Goal: Task Accomplishment & Management: Manage account settings

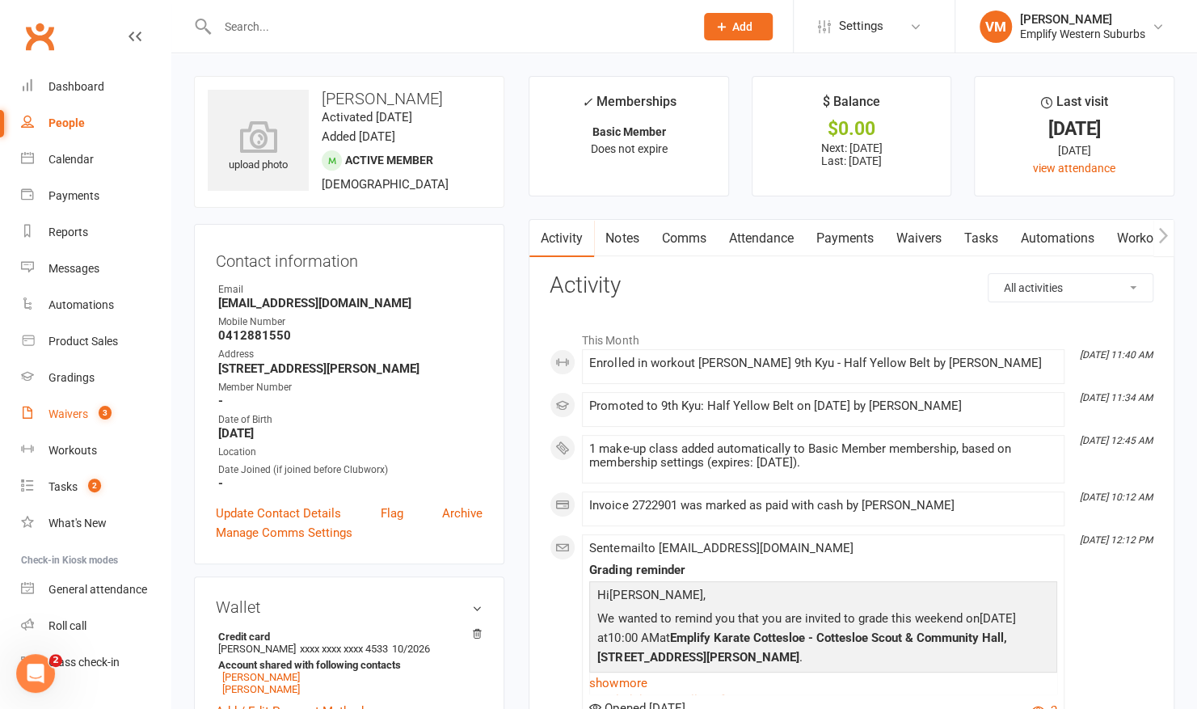
click at [82, 416] on div "Waivers" at bounding box center [69, 413] width 40 height 13
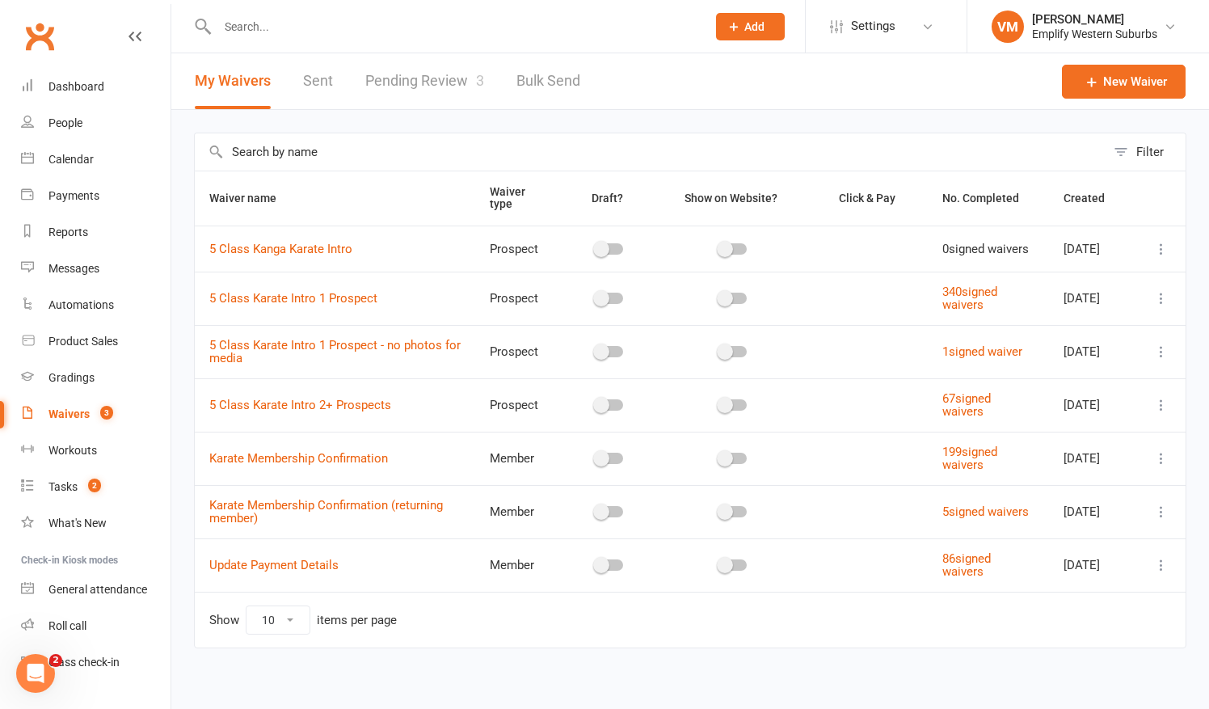
click at [402, 76] on link "Pending Review 3" at bounding box center [424, 81] width 119 height 56
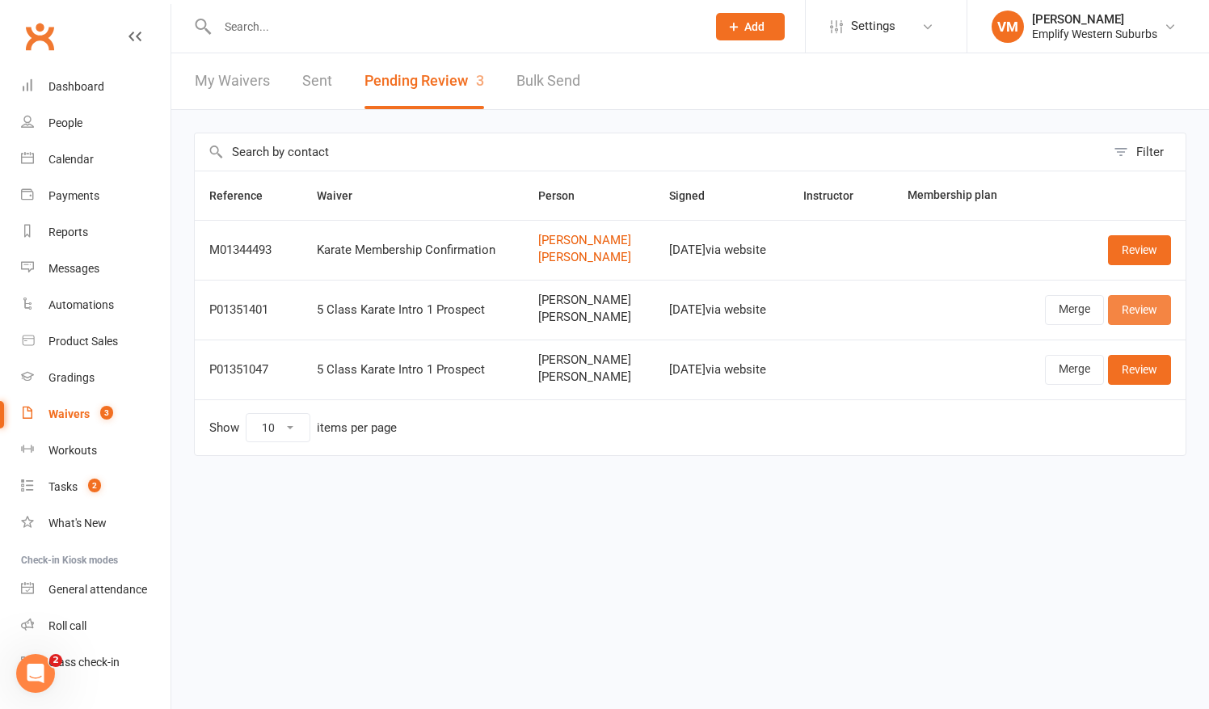
click at [1140, 317] on link "Review" at bounding box center [1139, 309] width 63 height 29
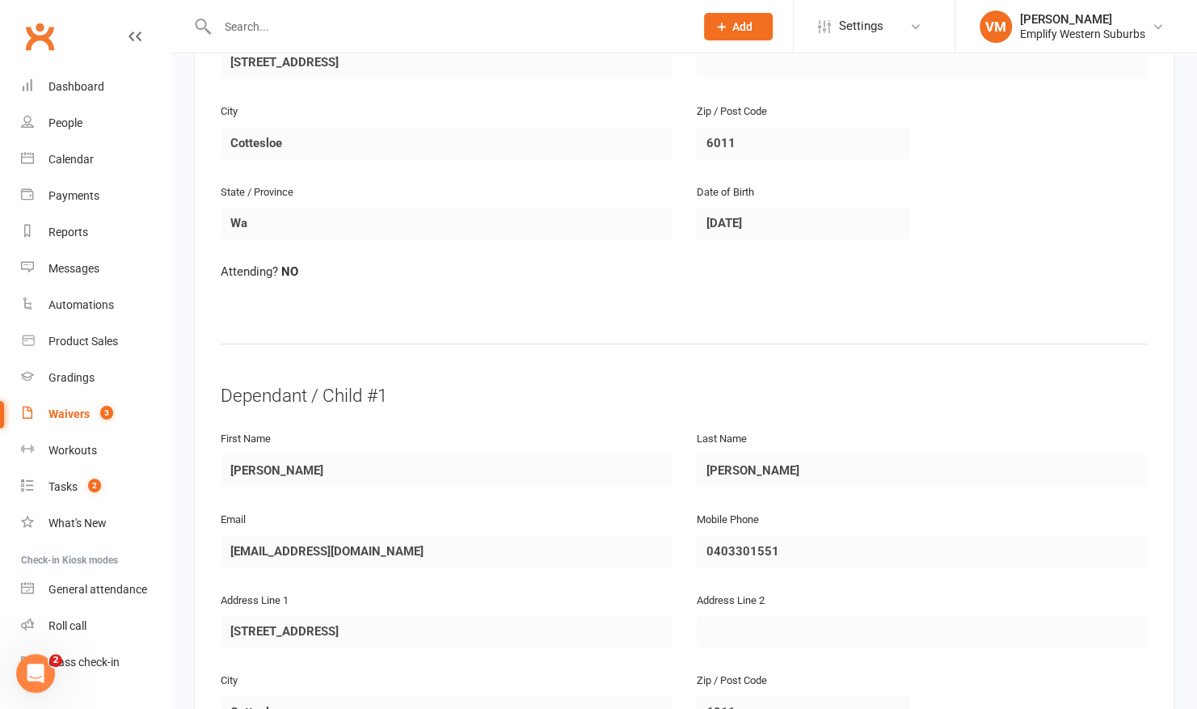
scroll to position [996, 0]
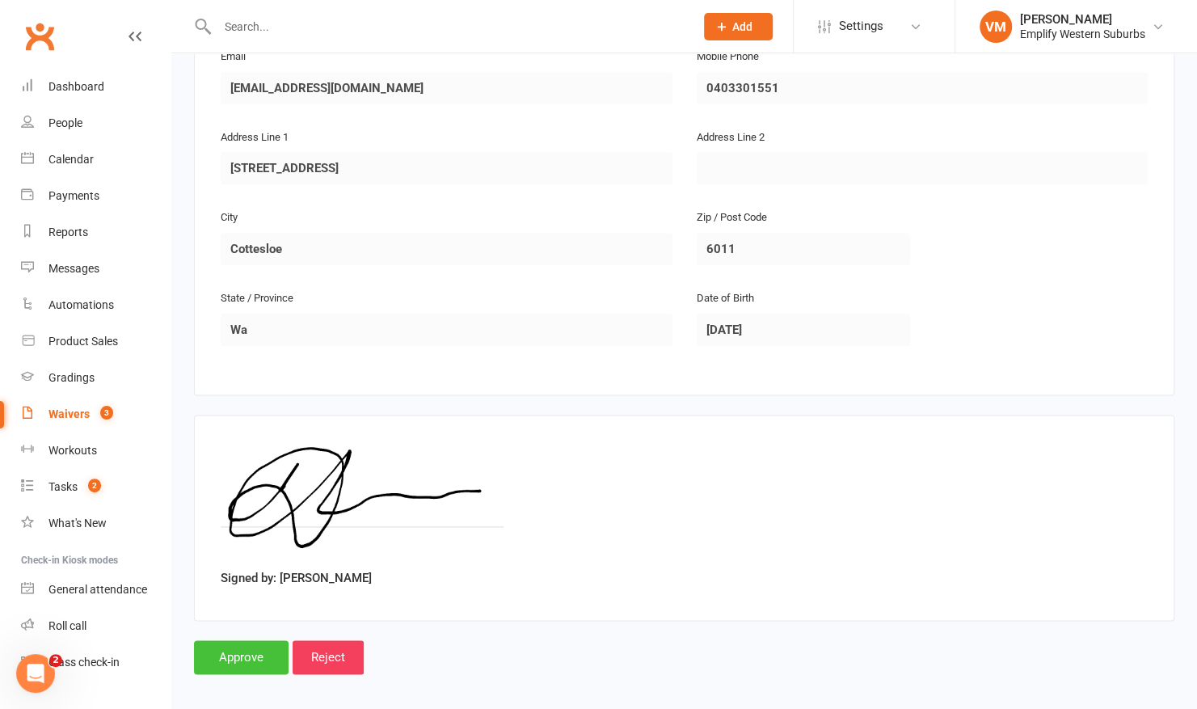
click at [232, 640] on input "Approve" at bounding box center [241, 657] width 95 height 34
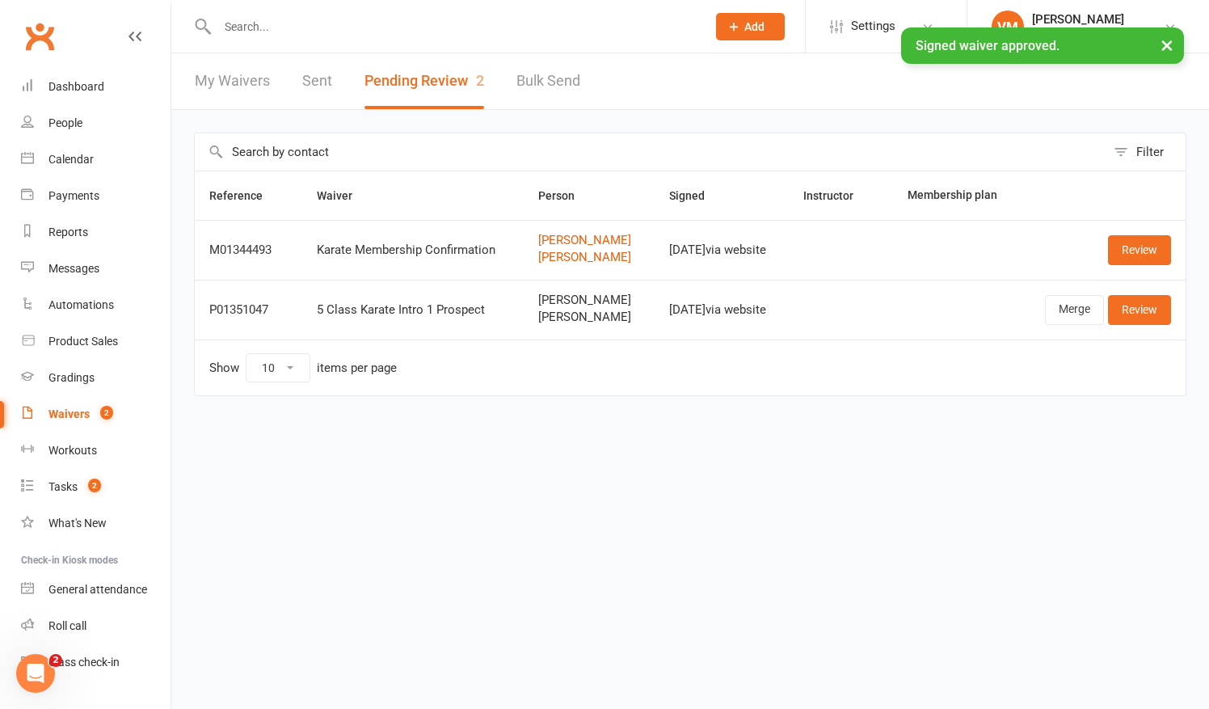
click at [484, 21] on input "text" at bounding box center [454, 26] width 483 height 23
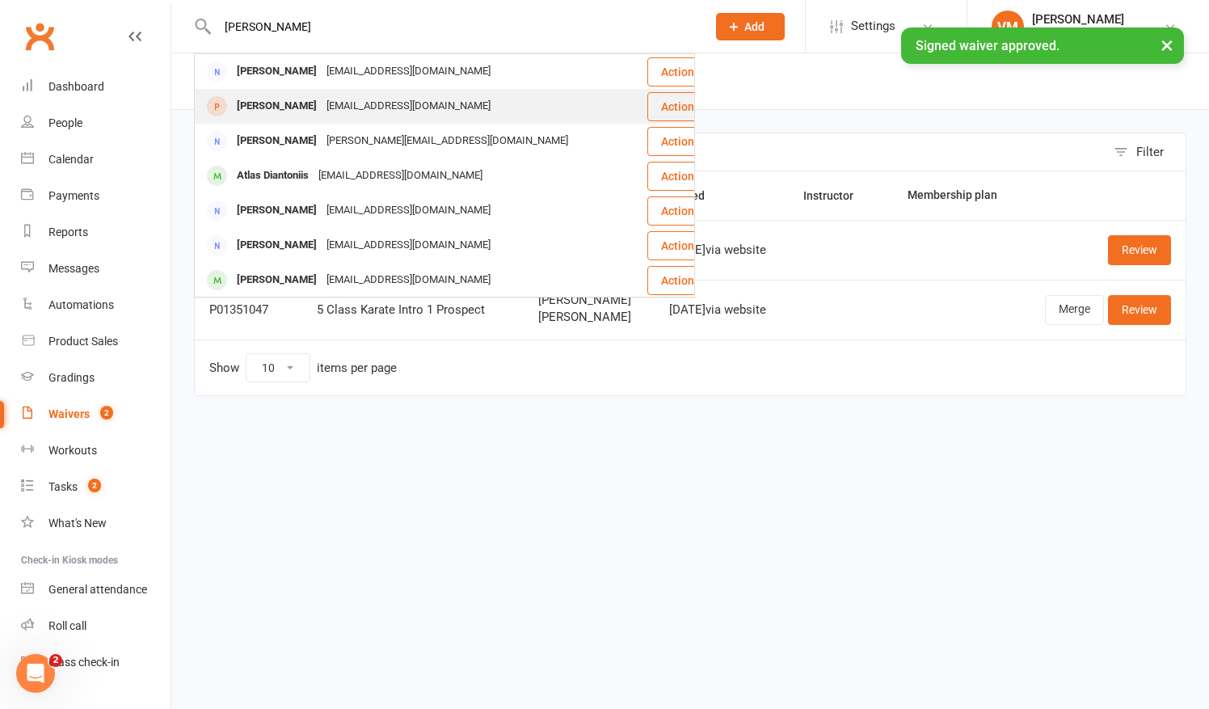
type input "[PERSON_NAME]"
click at [322, 108] on div "[EMAIL_ADDRESS][DOMAIN_NAME]" at bounding box center [409, 106] width 174 height 23
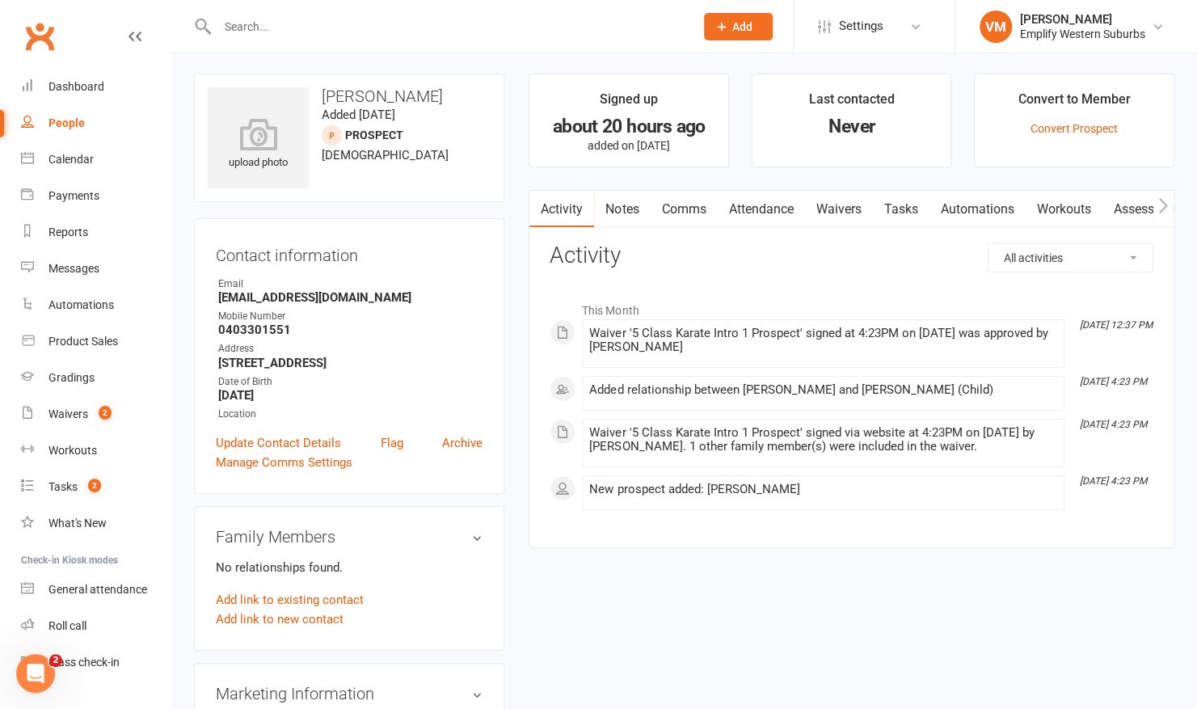
scroll to position [1, 0]
click at [1091, 132] on link "Convert Prospect" at bounding box center [1074, 130] width 87 height 13
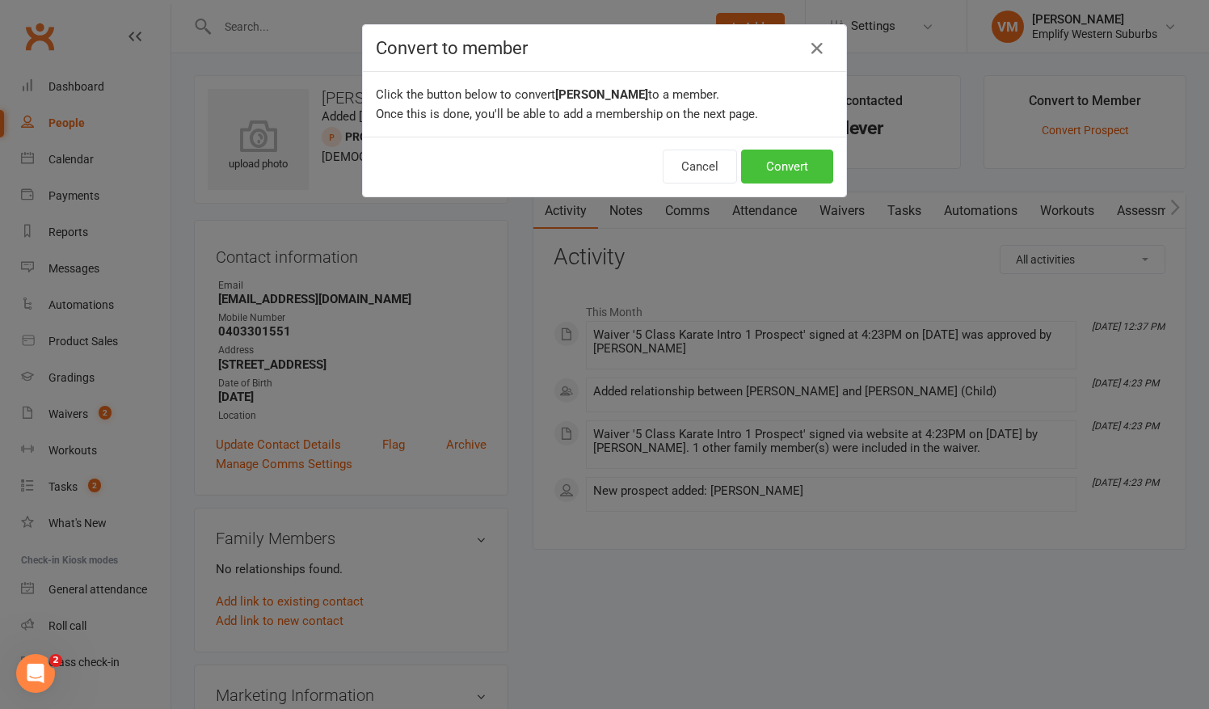
click at [770, 171] on button "Convert" at bounding box center [787, 167] width 92 height 34
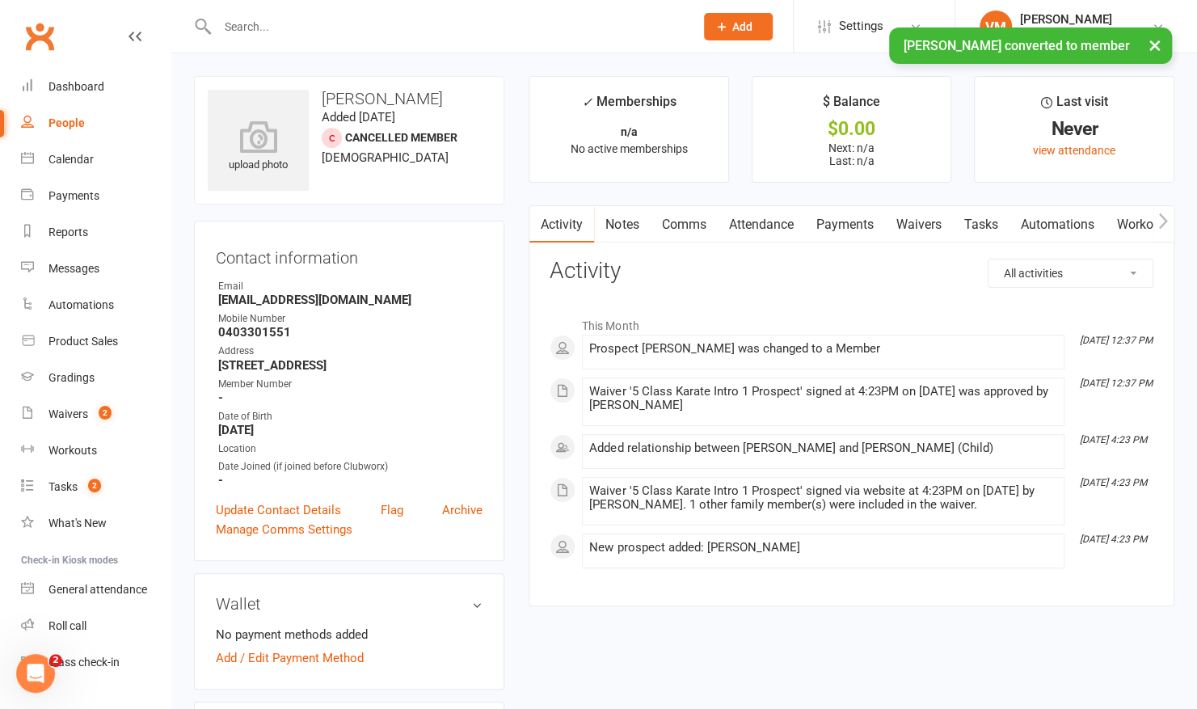
scroll to position [176, 0]
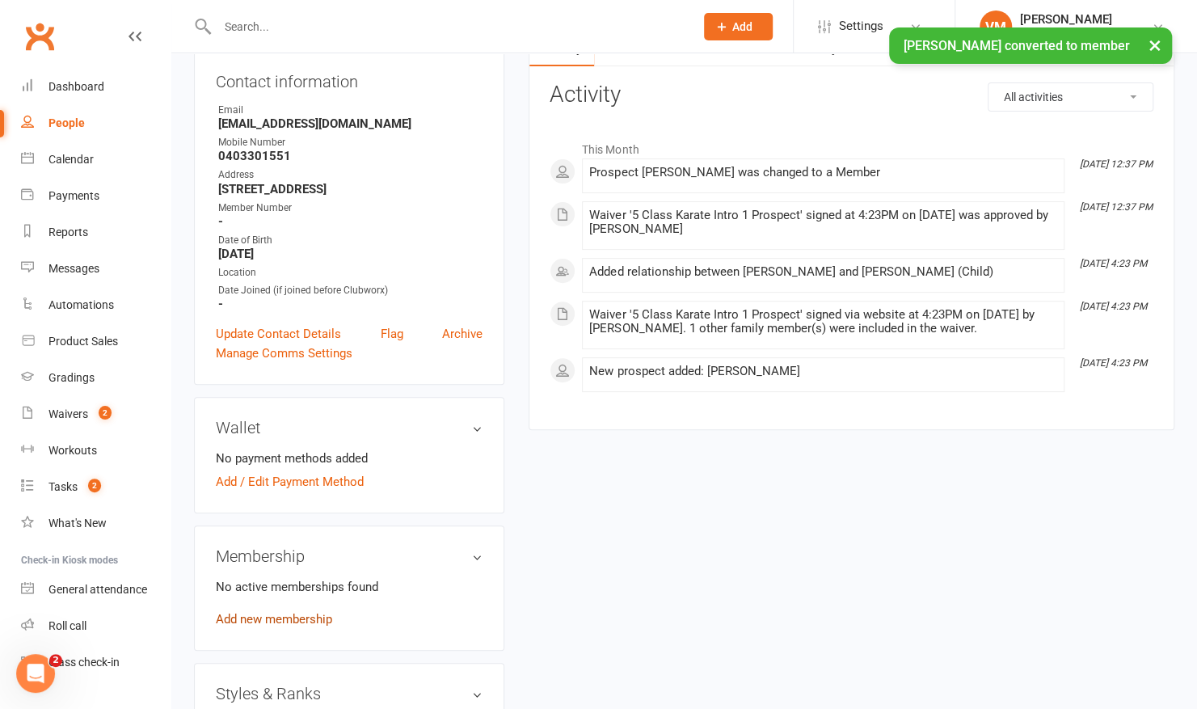
click at [288, 612] on link "Add new membership" at bounding box center [274, 619] width 116 height 15
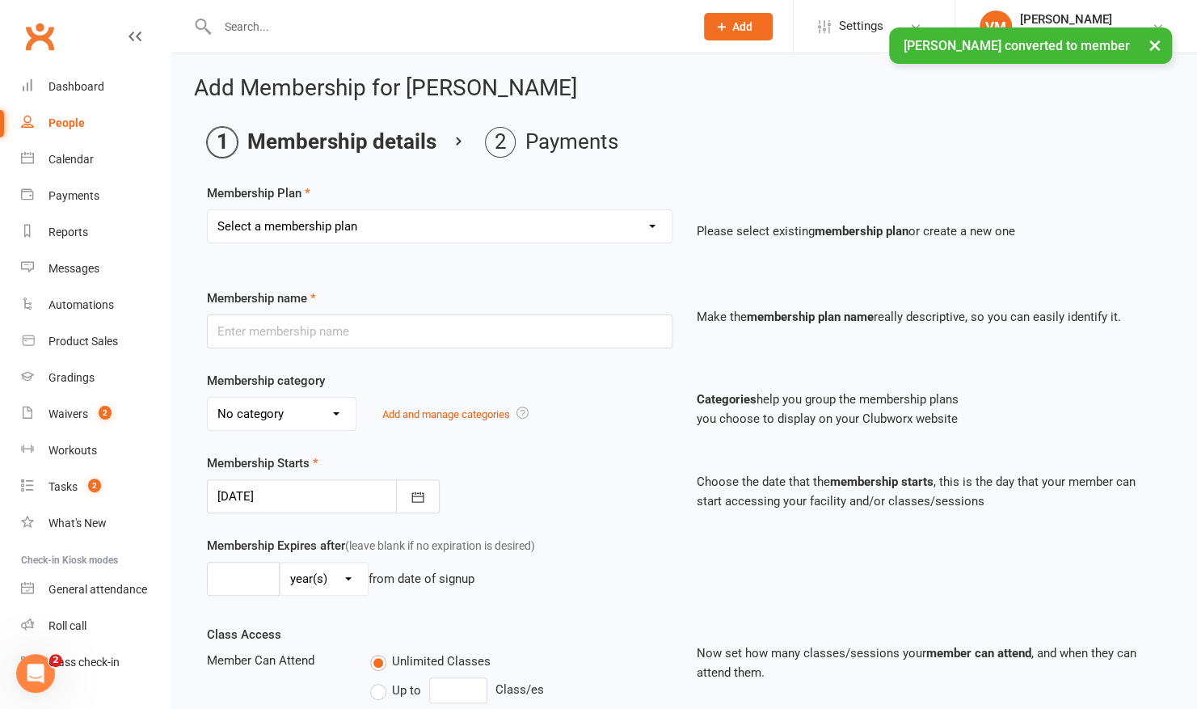
click at [479, 225] on select "Select a membership plan Create new Membership Plan Elite Member Elite Member U…" at bounding box center [440, 226] width 464 height 32
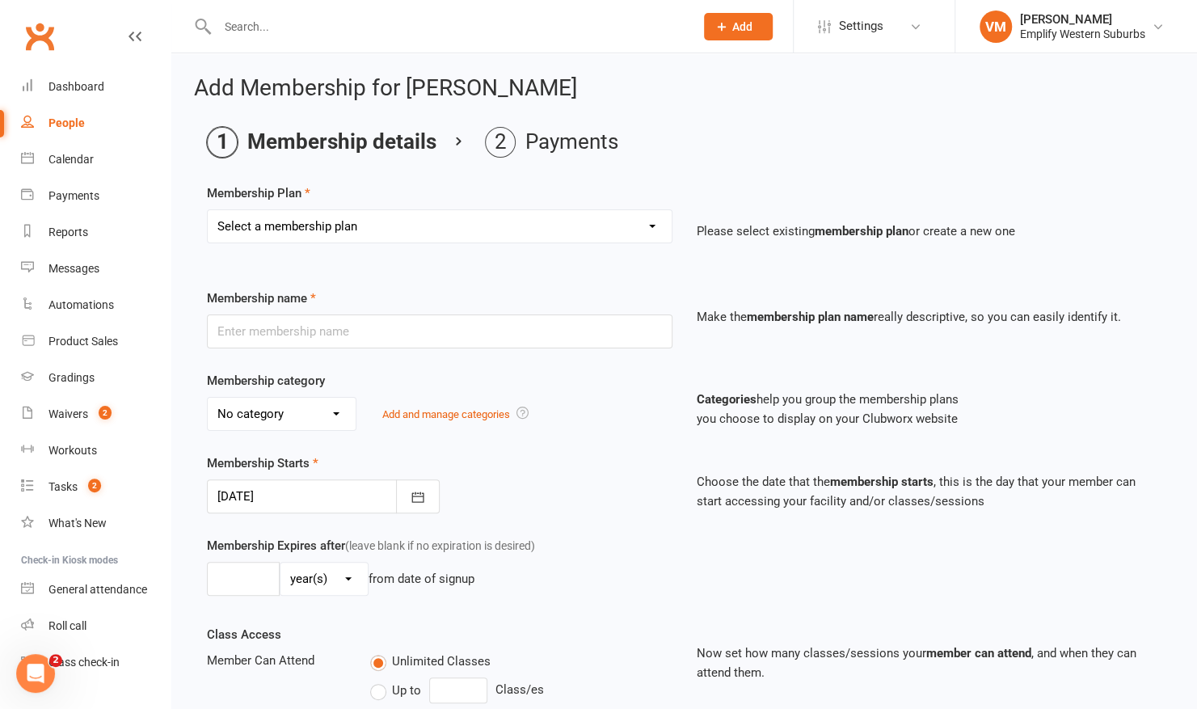
click at [506, 212] on select "Select a membership plan Create new Membership Plan Elite Member Elite Member U…" at bounding box center [440, 226] width 464 height 32
select select "12"
click at [208, 210] on select "Select a membership plan Create new Membership Plan Elite Member Elite Member U…" at bounding box center [440, 226] width 464 height 32
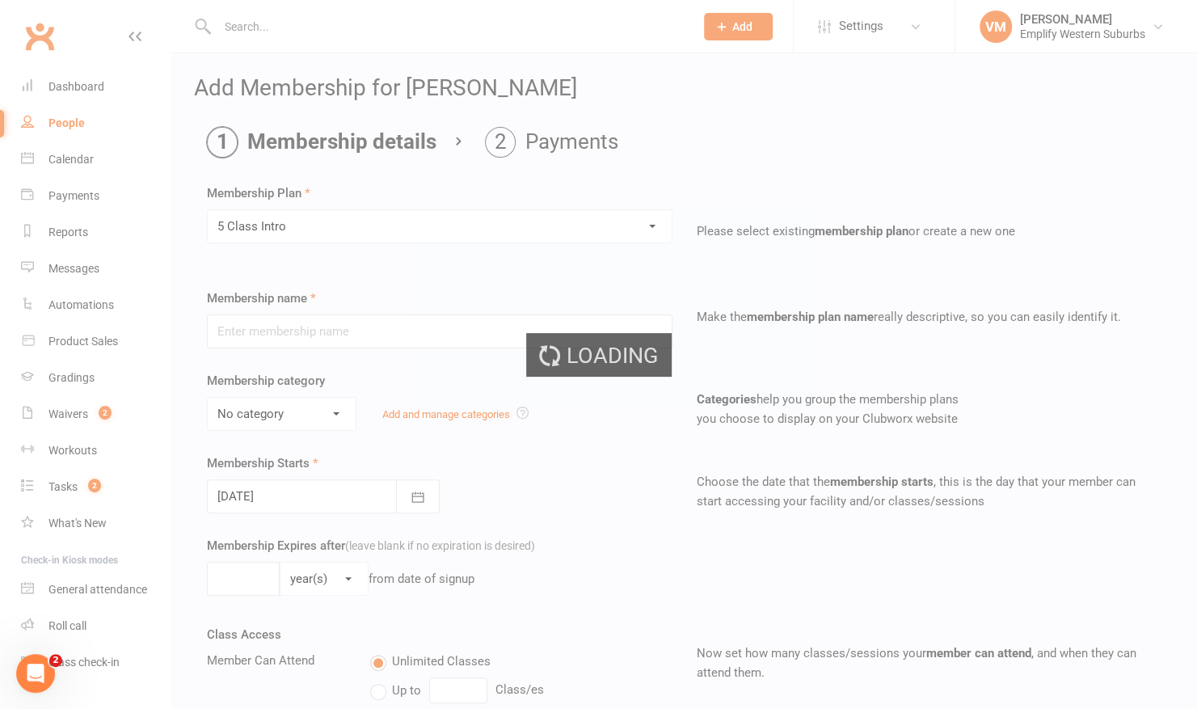
type input "5 Class Intro"
select select "5"
type input "0"
type input "5"
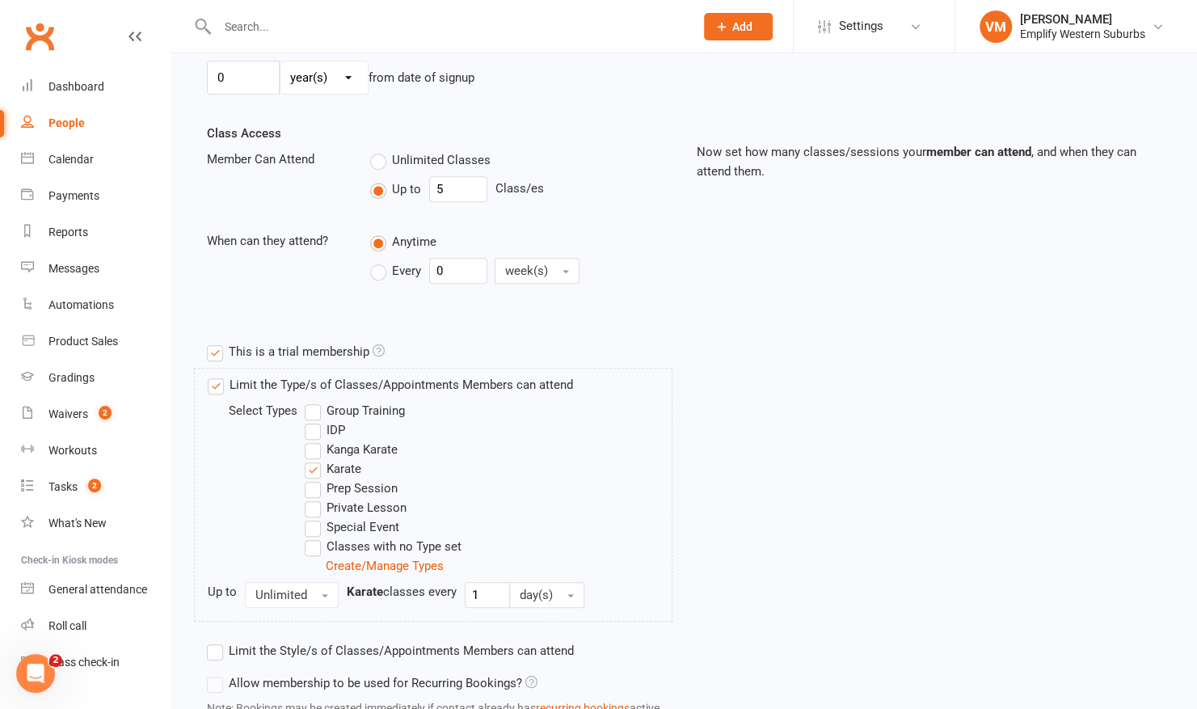
scroll to position [623, 0]
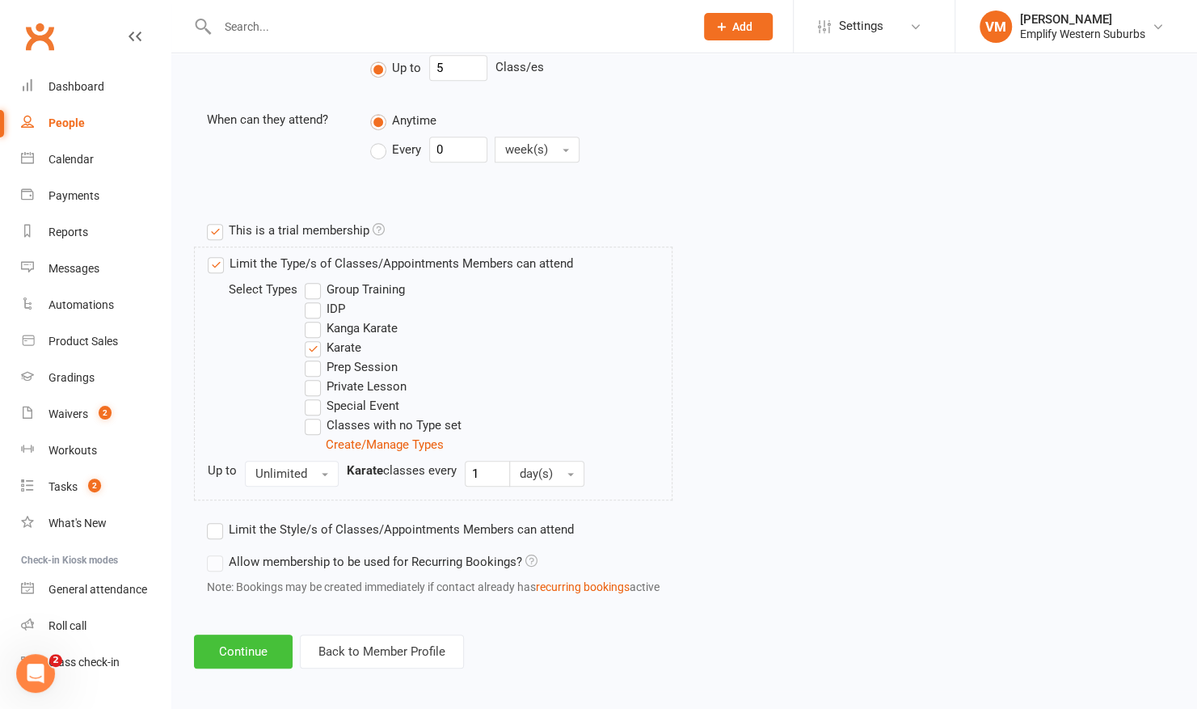
click at [231, 644] on button "Continue" at bounding box center [243, 652] width 99 height 34
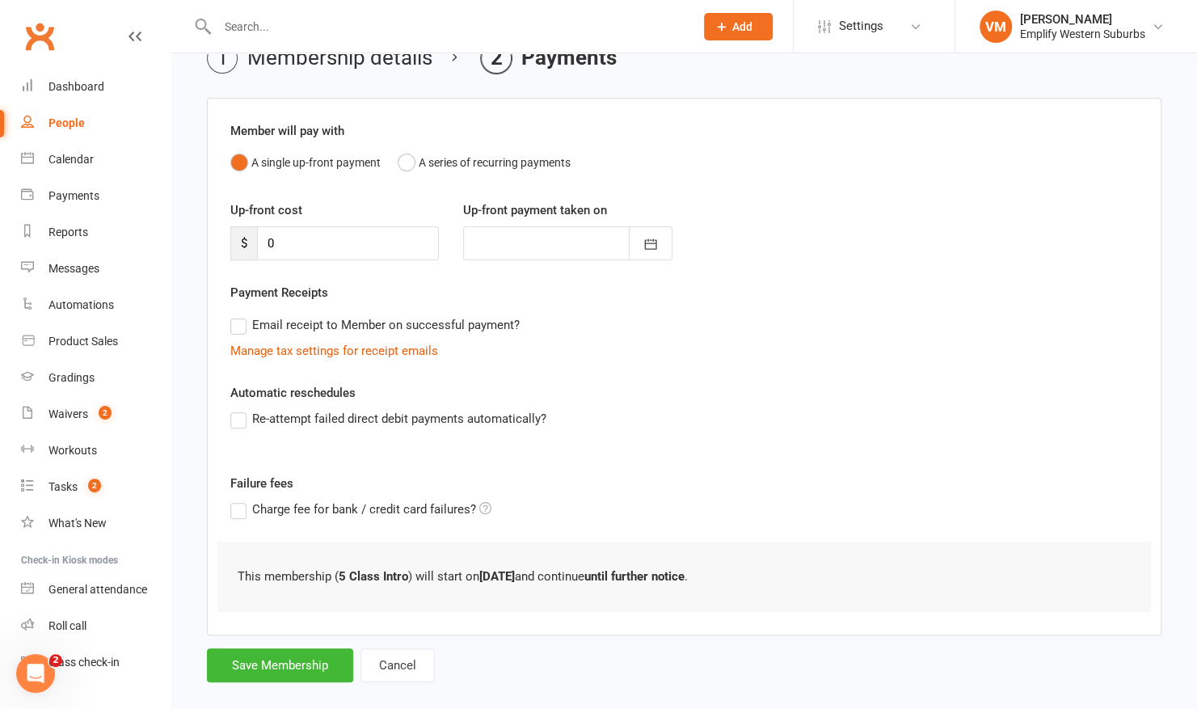
scroll to position [104, 0]
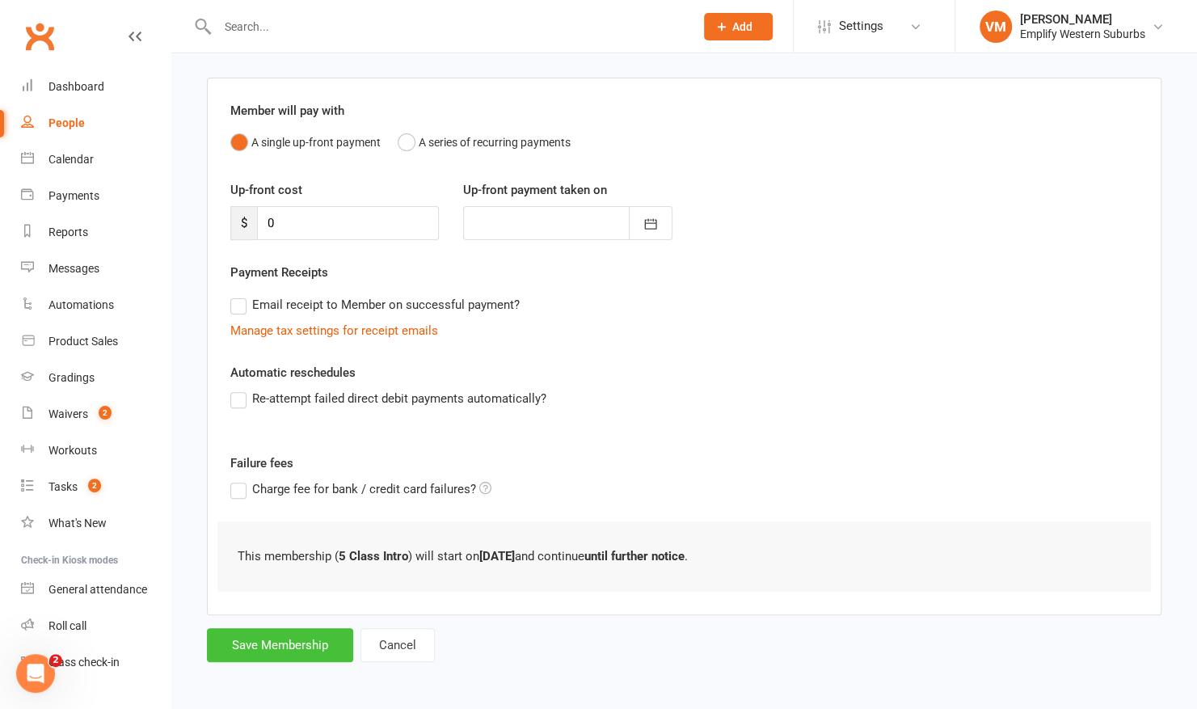
click at [293, 647] on button "Save Membership" at bounding box center [280, 645] width 146 height 34
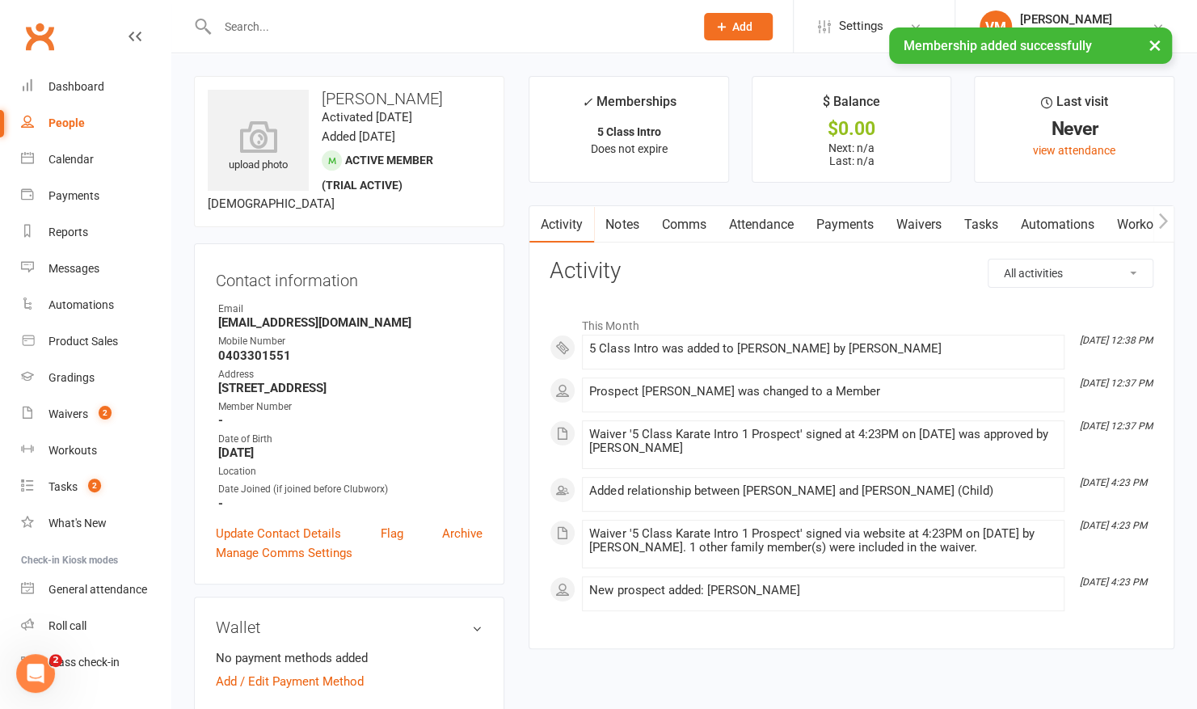
click at [1129, 213] on link "Workouts" at bounding box center [1143, 224] width 77 height 37
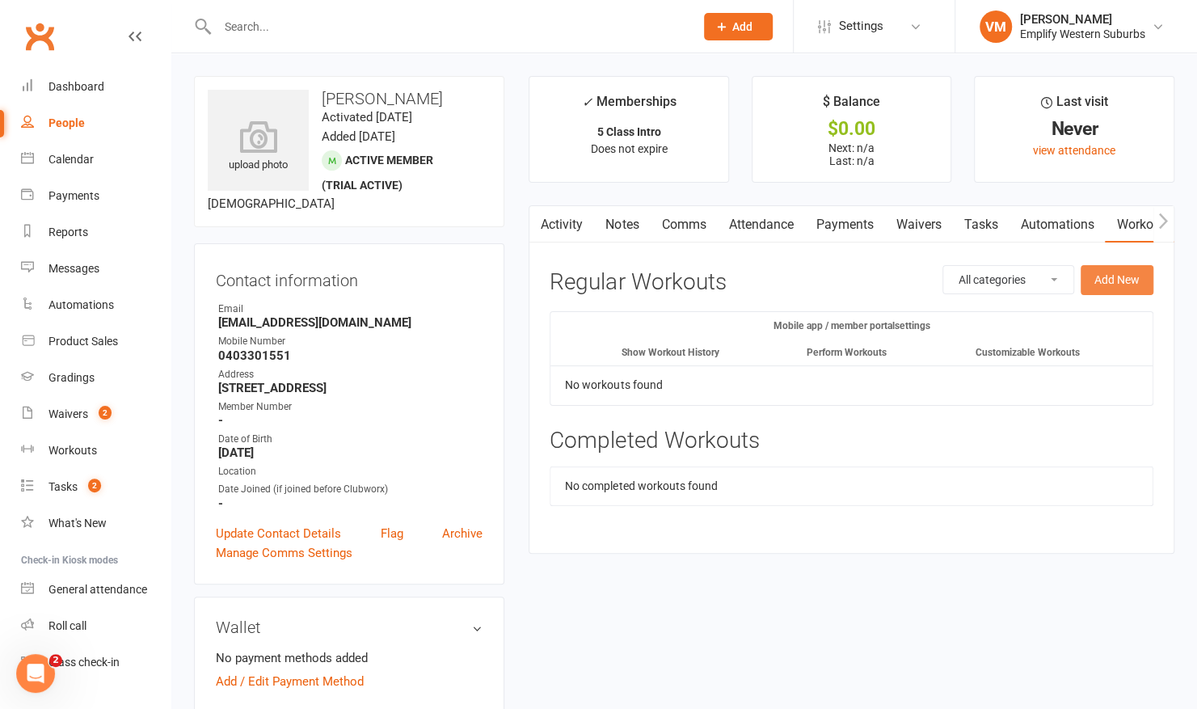
click at [1119, 272] on button "Add New" at bounding box center [1117, 279] width 73 height 29
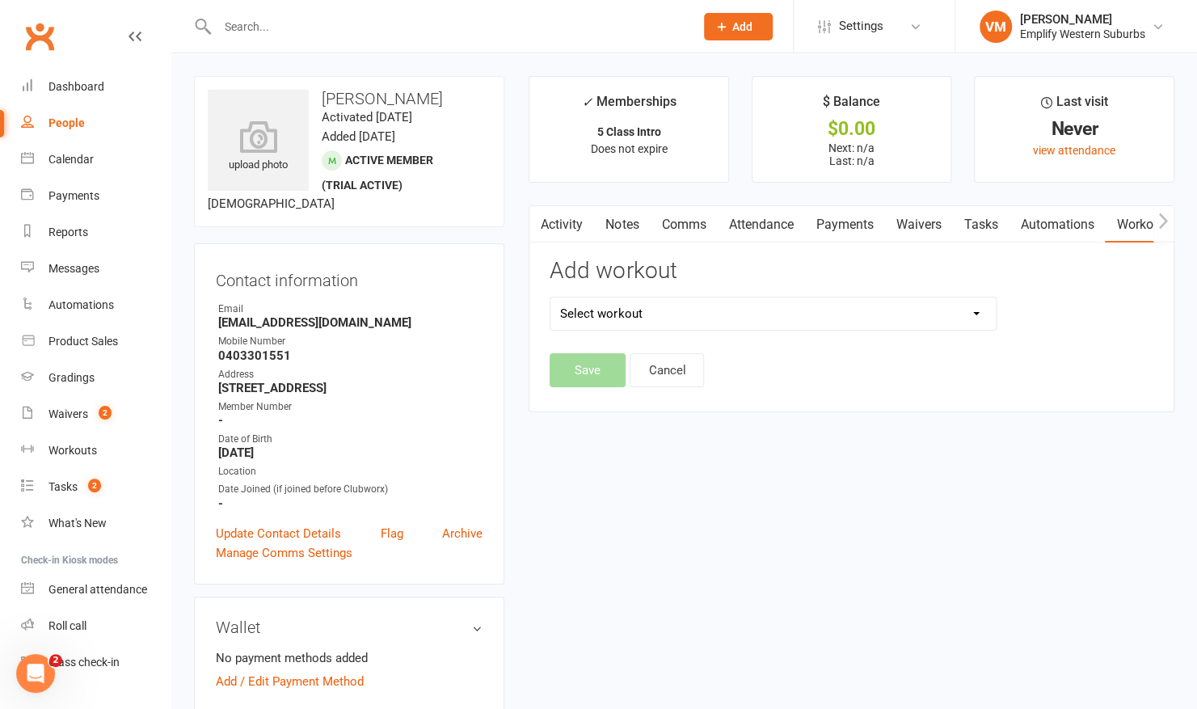
click at [947, 311] on select "Select workout" at bounding box center [773, 314] width 445 height 32
select select "6492"
click at [551, 298] on select "Select workout Adult 10th Kyu - White Belt Adult 1st Kyu - Brown 2 Adult 3rd Ky…" at bounding box center [773, 314] width 445 height 32
click at [590, 367] on button "Save" at bounding box center [588, 370] width 76 height 34
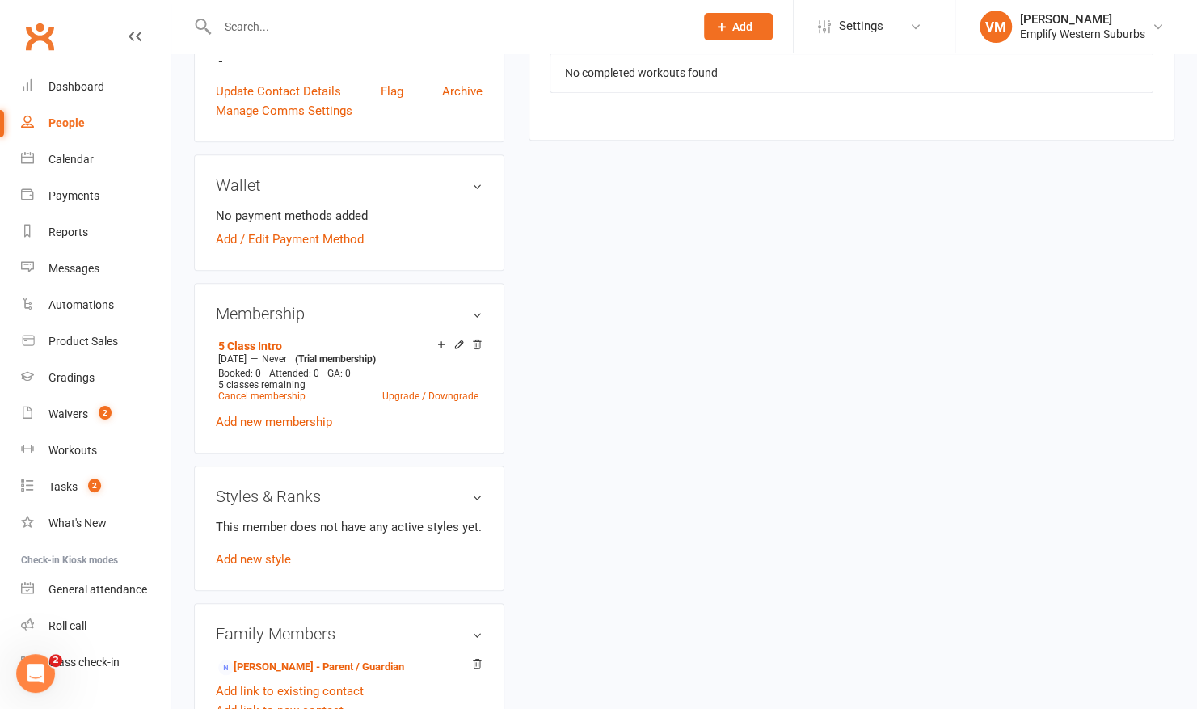
scroll to position [441, 0]
click at [265, 665] on link "[PERSON_NAME] - Parent / Guardian" at bounding box center [311, 668] width 186 height 17
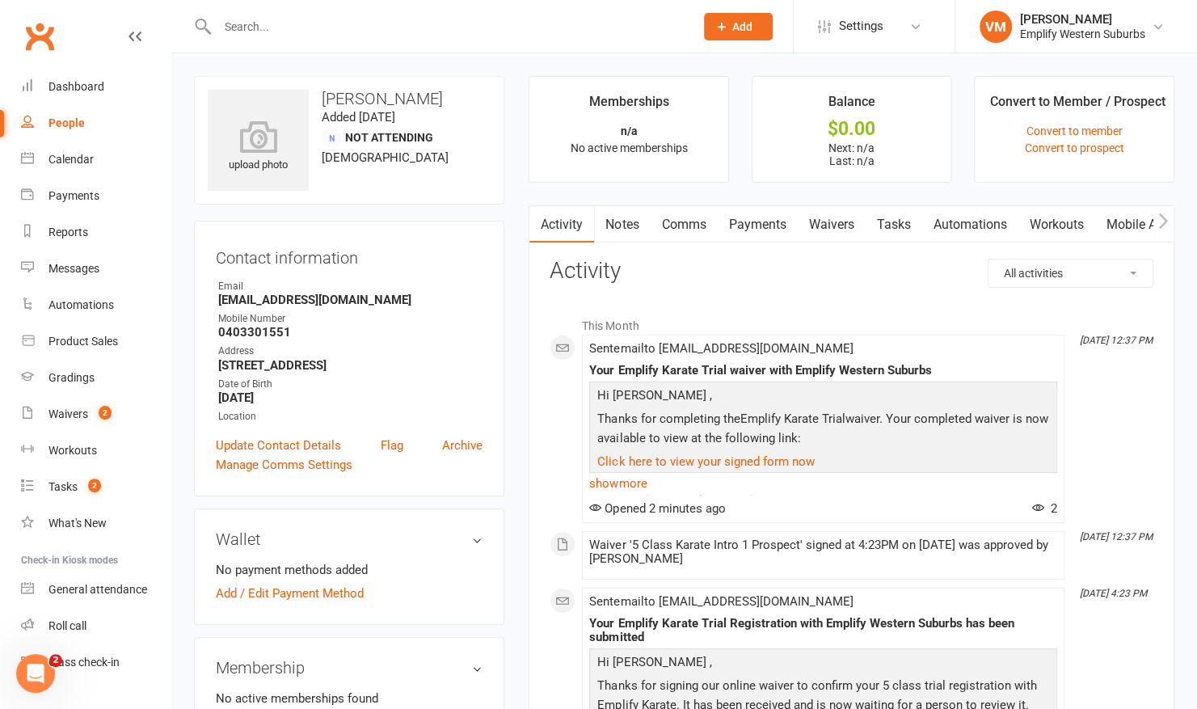
click at [1125, 231] on link "Mobile App" at bounding box center [1138, 224] width 87 height 37
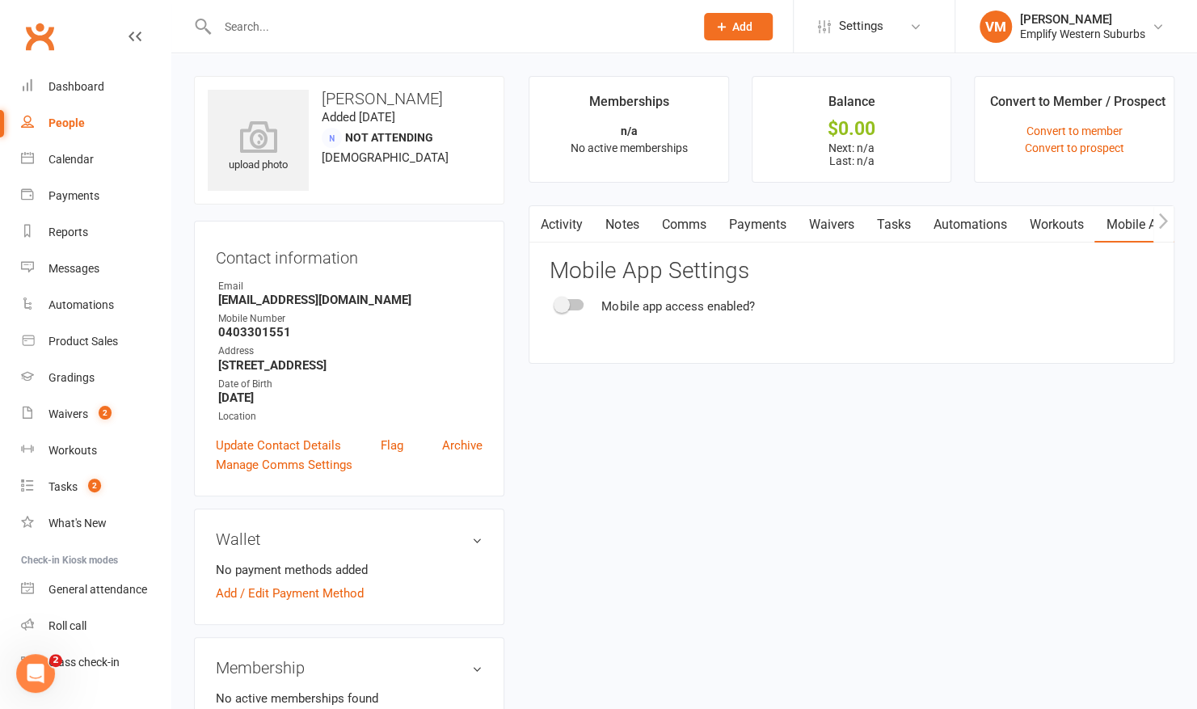
click at [564, 298] on span at bounding box center [562, 305] width 16 height 16
click at [556, 302] on input "checkbox" at bounding box center [556, 302] width 0 height 0
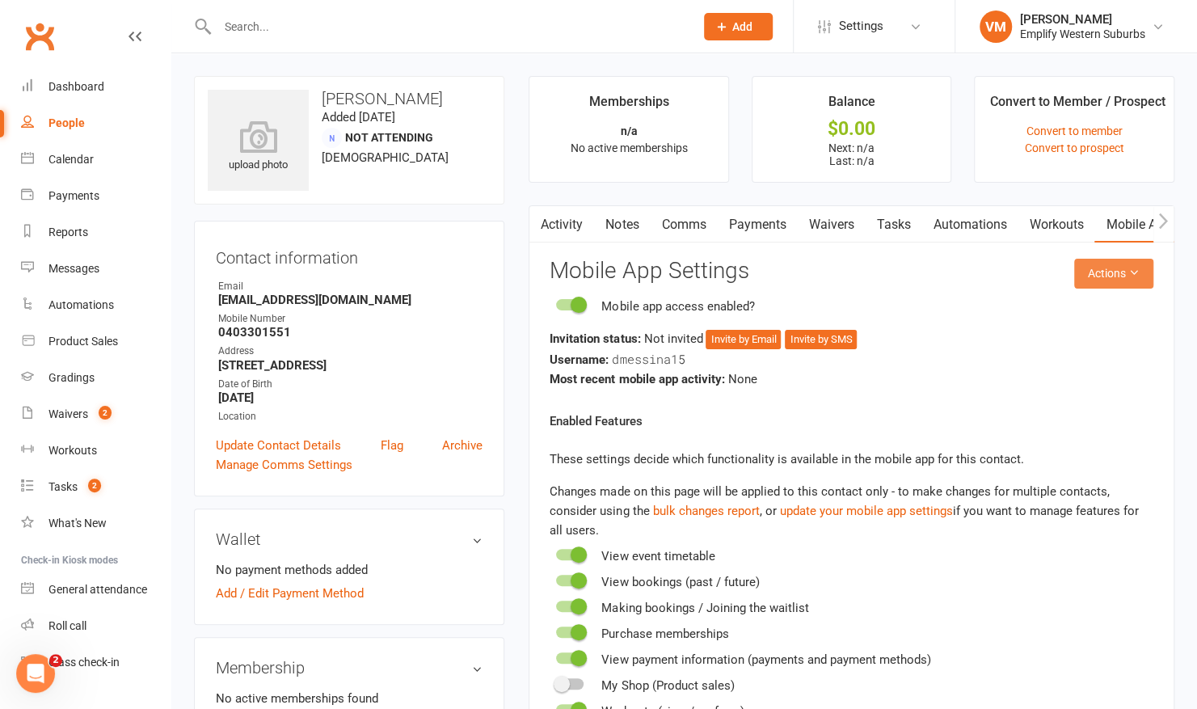
click at [1104, 266] on button "Actions" at bounding box center [1113, 273] width 79 height 29
click at [1078, 302] on link "Send invitation email" at bounding box center [1061, 309] width 160 height 32
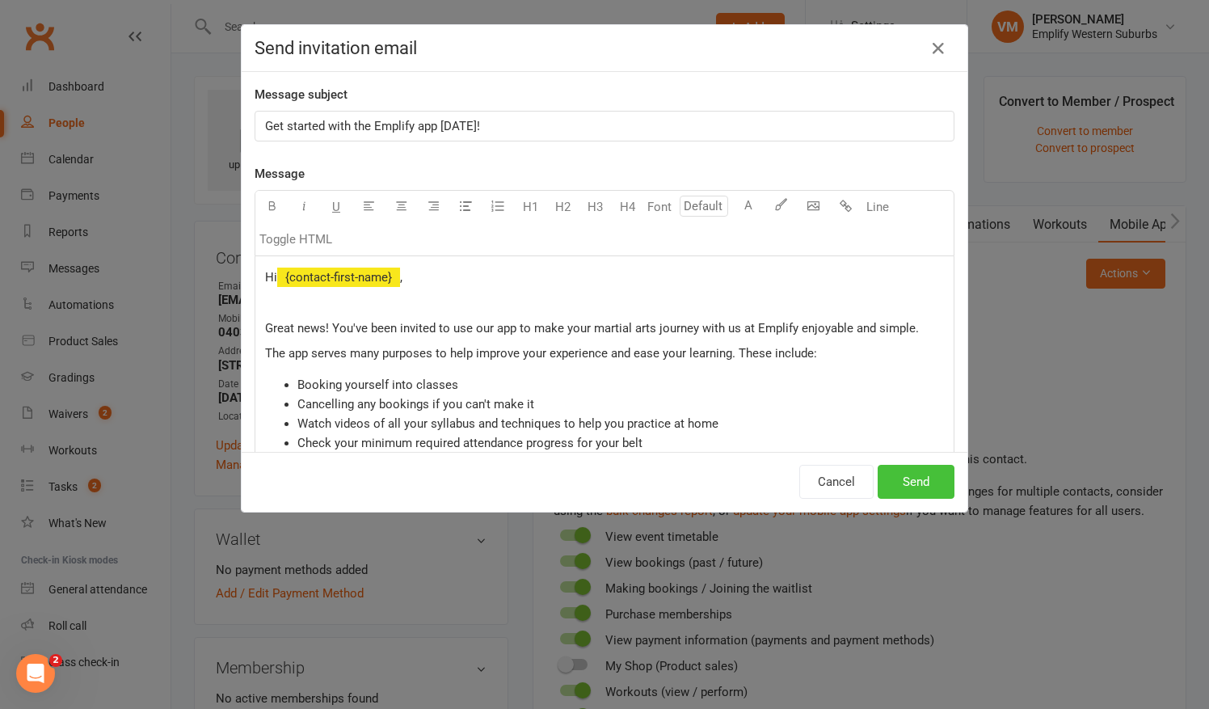
click at [895, 486] on button "Send" at bounding box center [916, 482] width 77 height 34
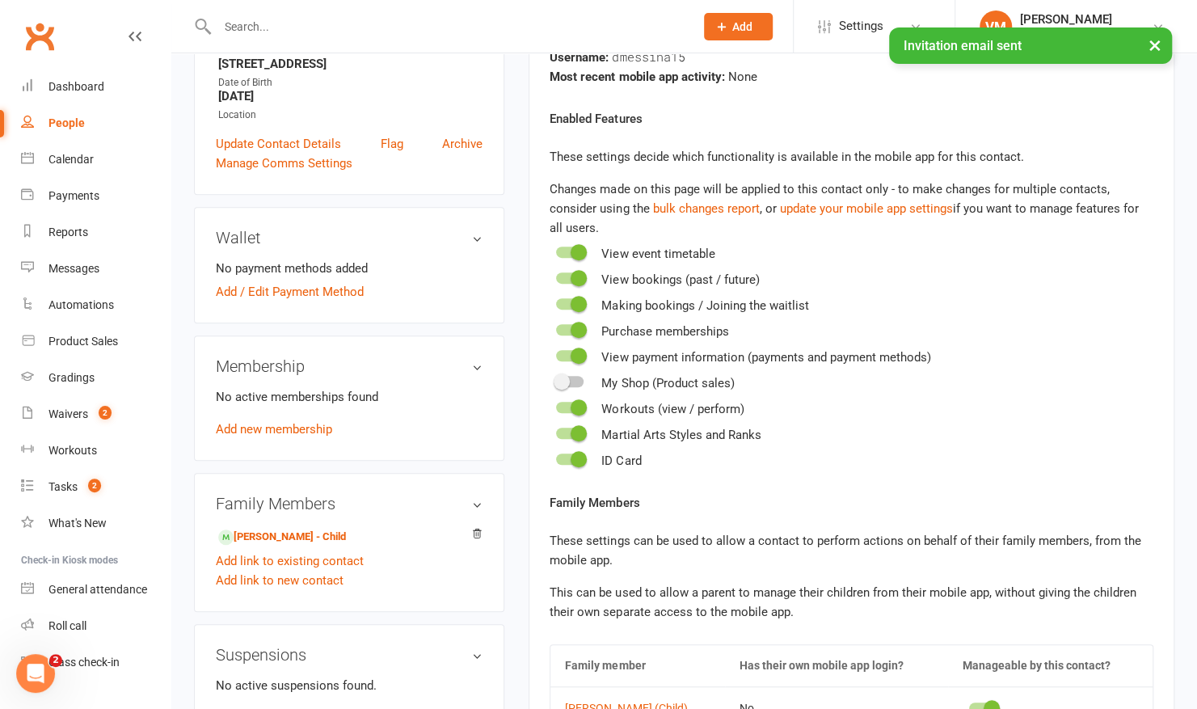
scroll to position [301, 0]
click at [308, 532] on link "[PERSON_NAME] - Child" at bounding box center [282, 538] width 128 height 17
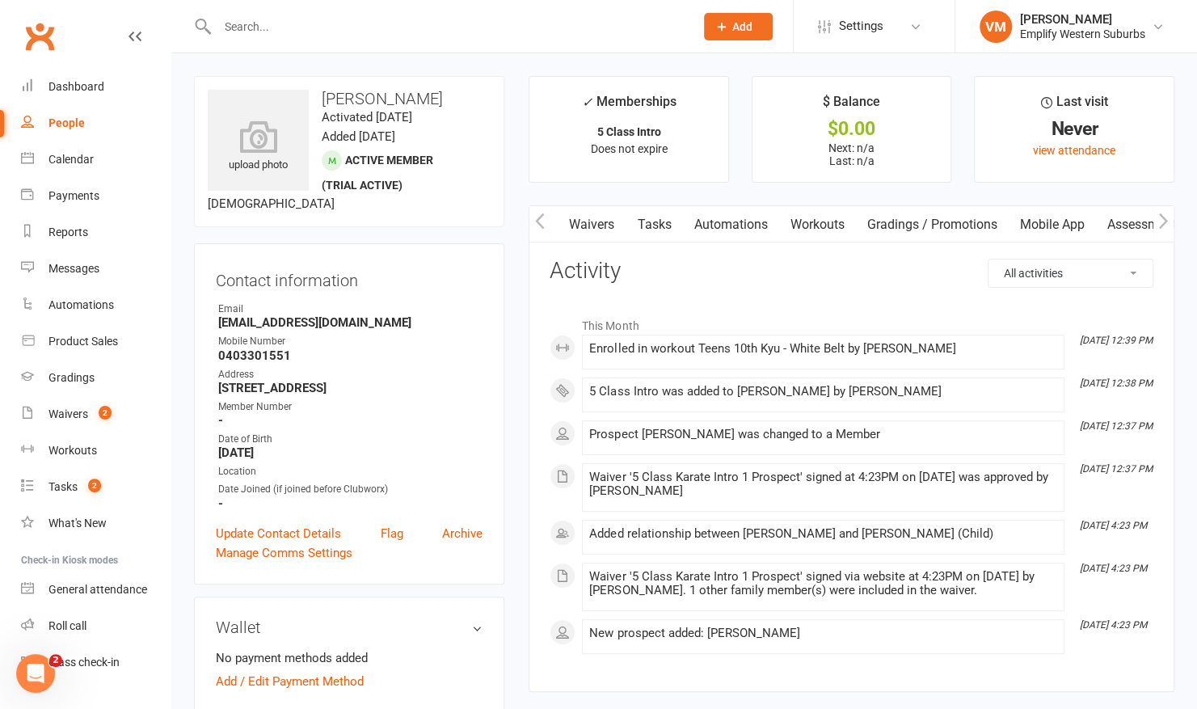
scroll to position [0, 325]
click at [1040, 217] on link "Mobile App" at bounding box center [1053, 224] width 87 height 37
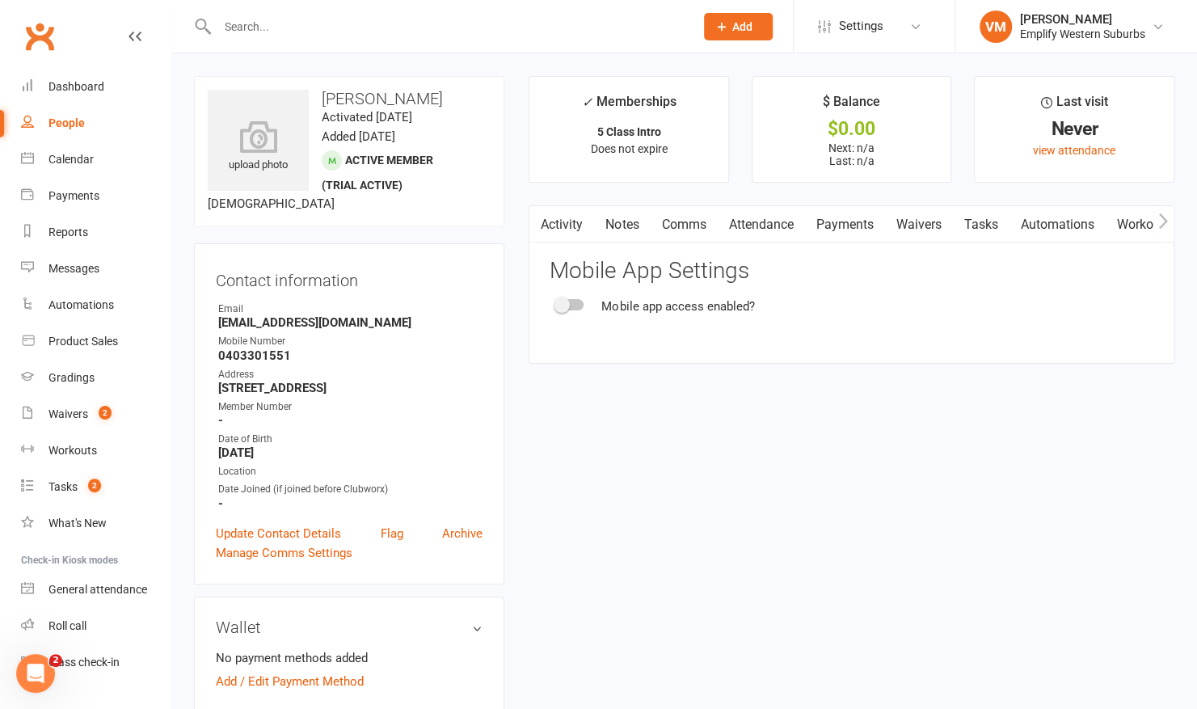
click at [566, 218] on link "Activity" at bounding box center [562, 224] width 65 height 37
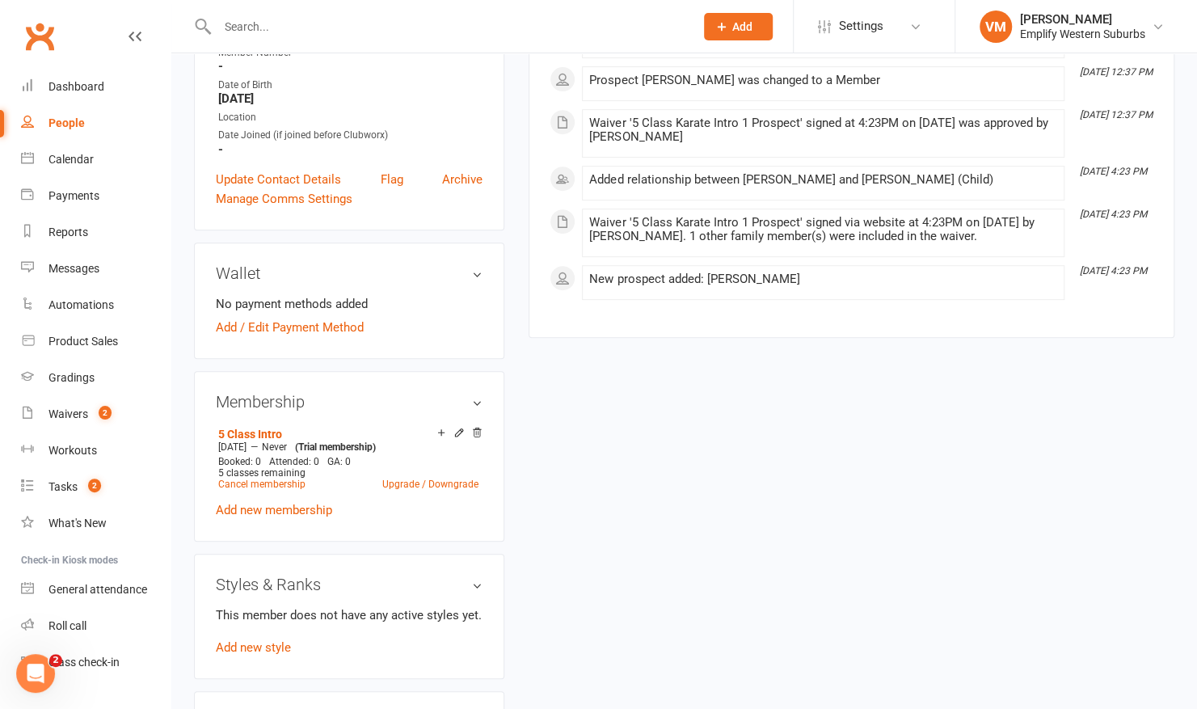
scroll to position [536, 0]
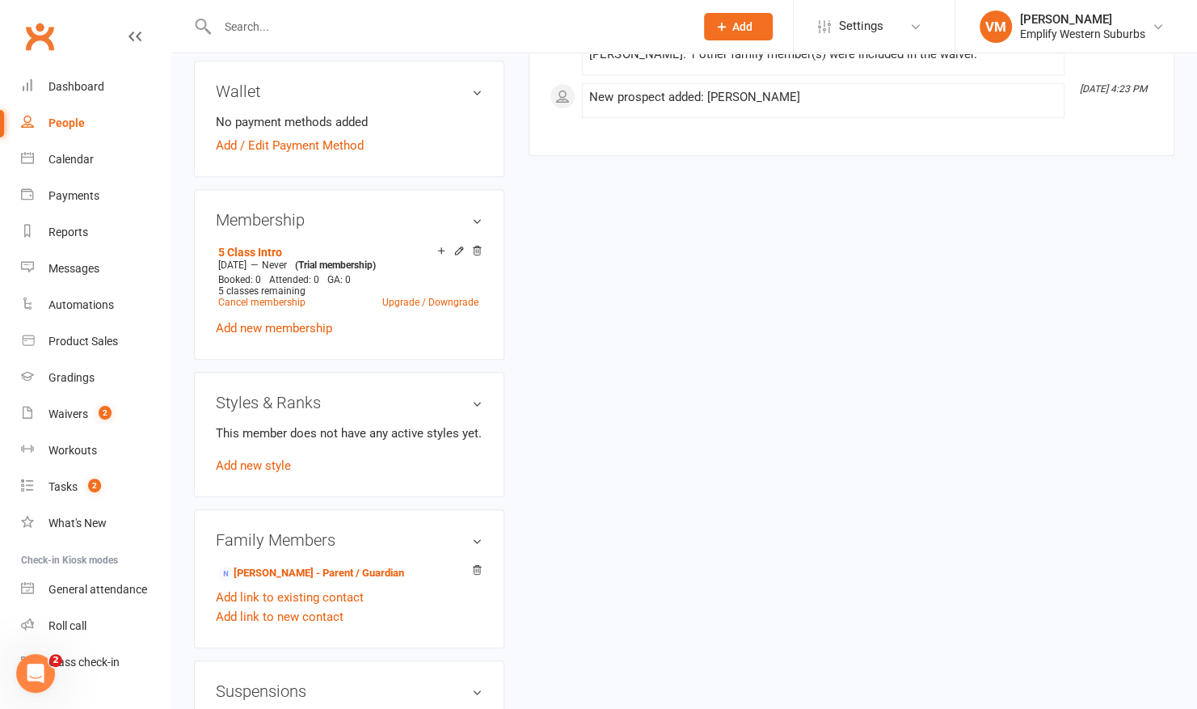
click at [260, 454] on div "This member does not have any active styles yet. Add new style" at bounding box center [349, 450] width 267 height 52
click at [252, 458] on link "Add new style" at bounding box center [253, 465] width 75 height 15
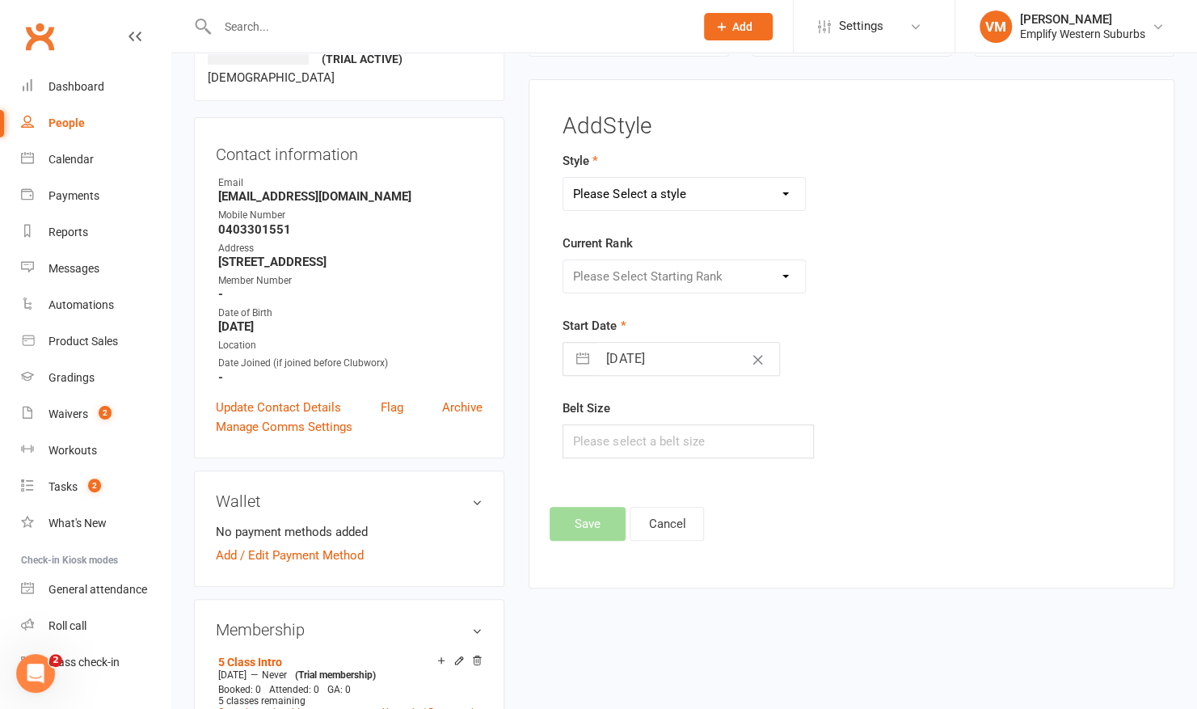
scroll to position [123, 0]
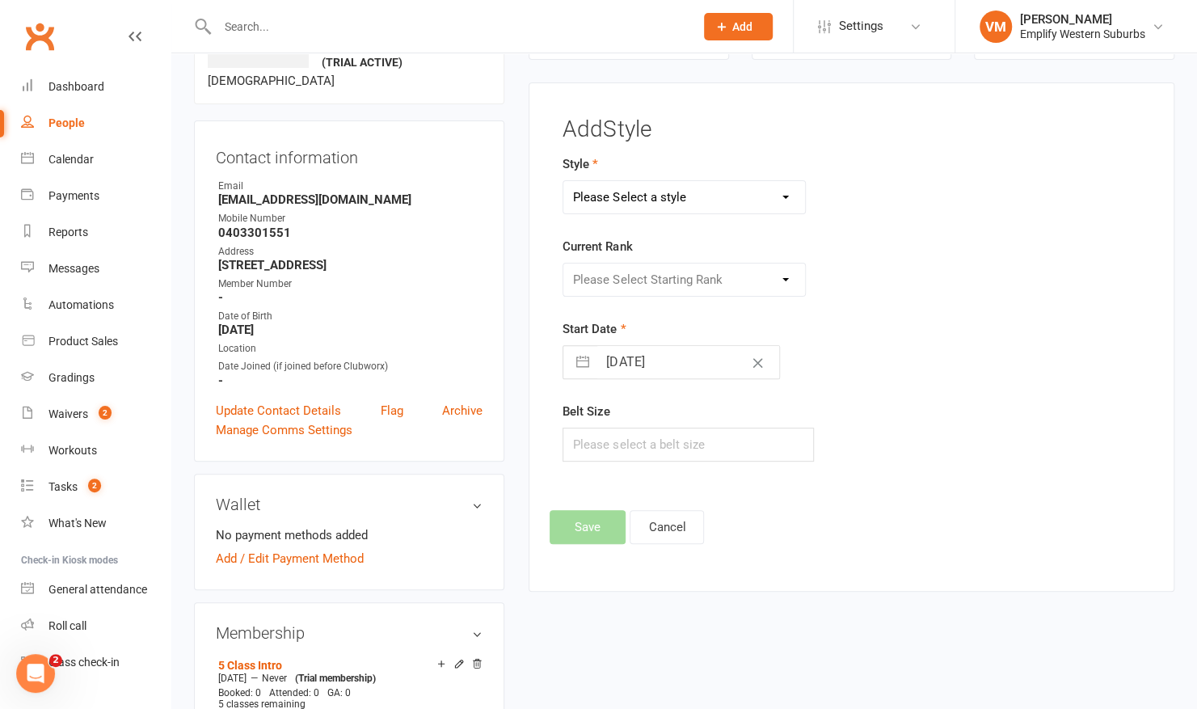
click at [703, 206] on select "Please Select a style Adult Goju Karate Instructor Development Pathway Junior G…" at bounding box center [684, 197] width 242 height 32
select select "2120"
click at [563, 181] on select "Please Select a style Adult Goju Karate Instructor Development Pathway Junior G…" at bounding box center [684, 197] width 242 height 32
click at [644, 278] on select "Please Select Starting Rank 10th Kyu: White Belt 9th Kyu: Half Yellow Belt 8th …" at bounding box center [684, 280] width 242 height 32
select select "20736"
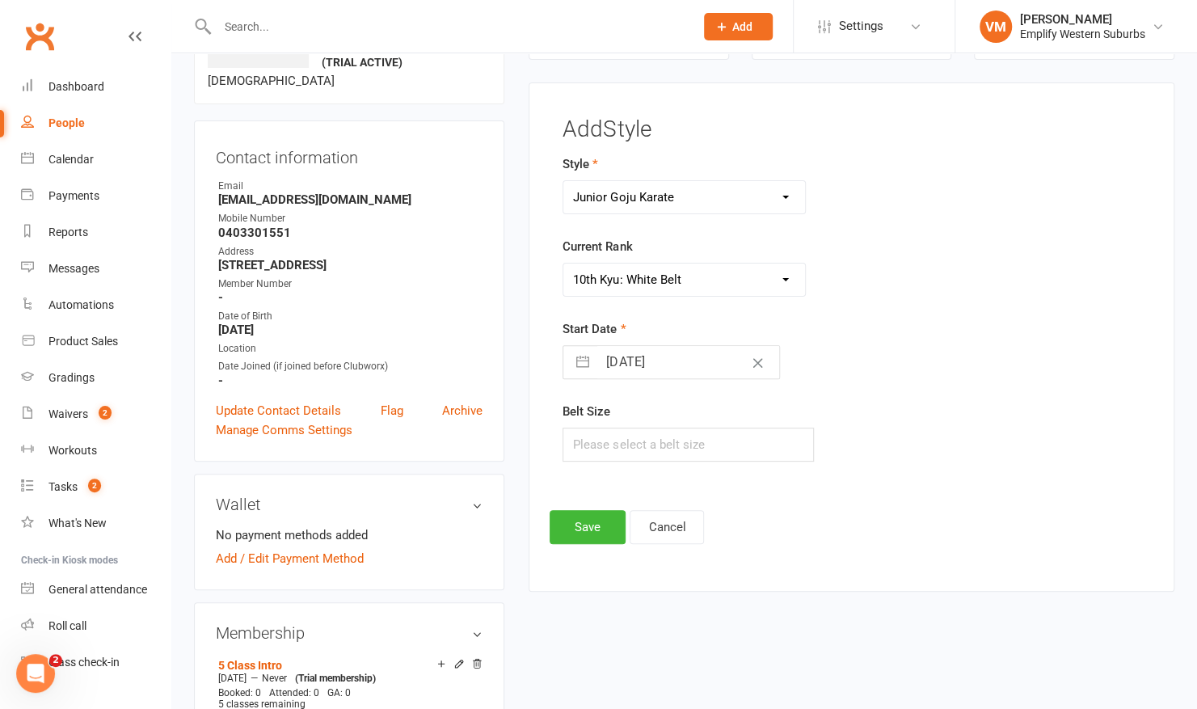
click at [563, 264] on select "Please Select Starting Rank 10th Kyu: White Belt 9th Kyu: Half Yellow Belt 8th …" at bounding box center [684, 280] width 242 height 32
click at [634, 354] on input "[DATE]" at bounding box center [688, 362] width 182 height 32
select select "7"
select select "2025"
select select "8"
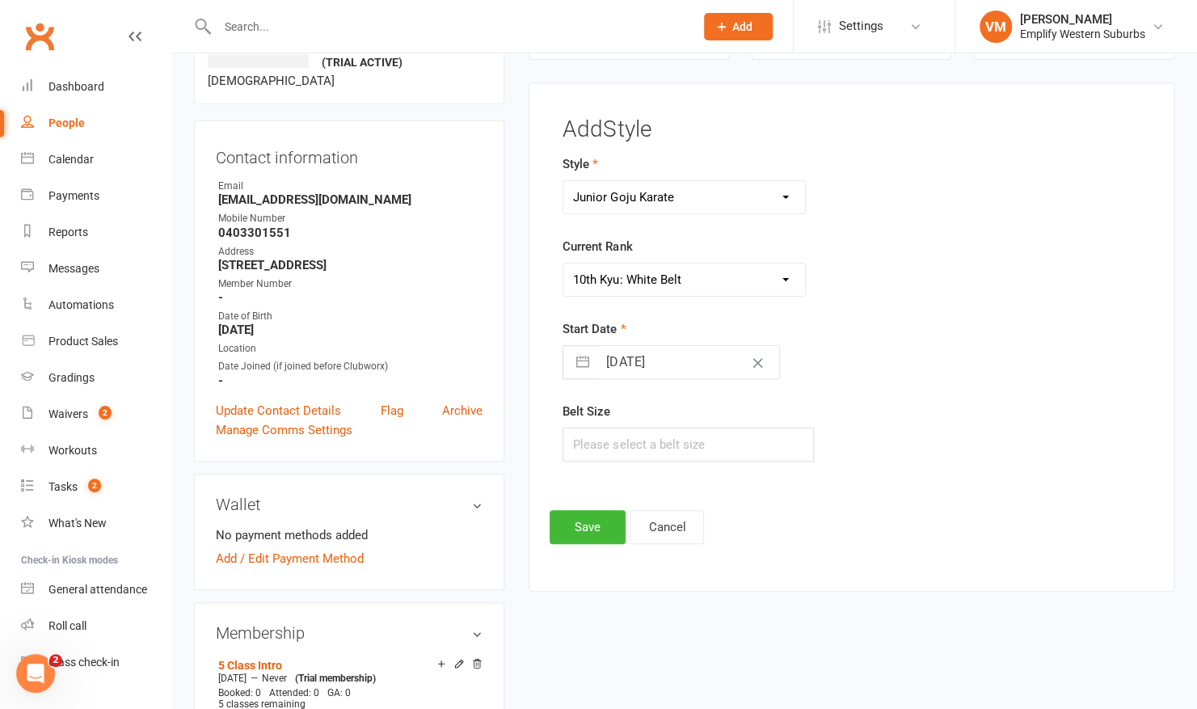
select select "2025"
select select "9"
select select "2025"
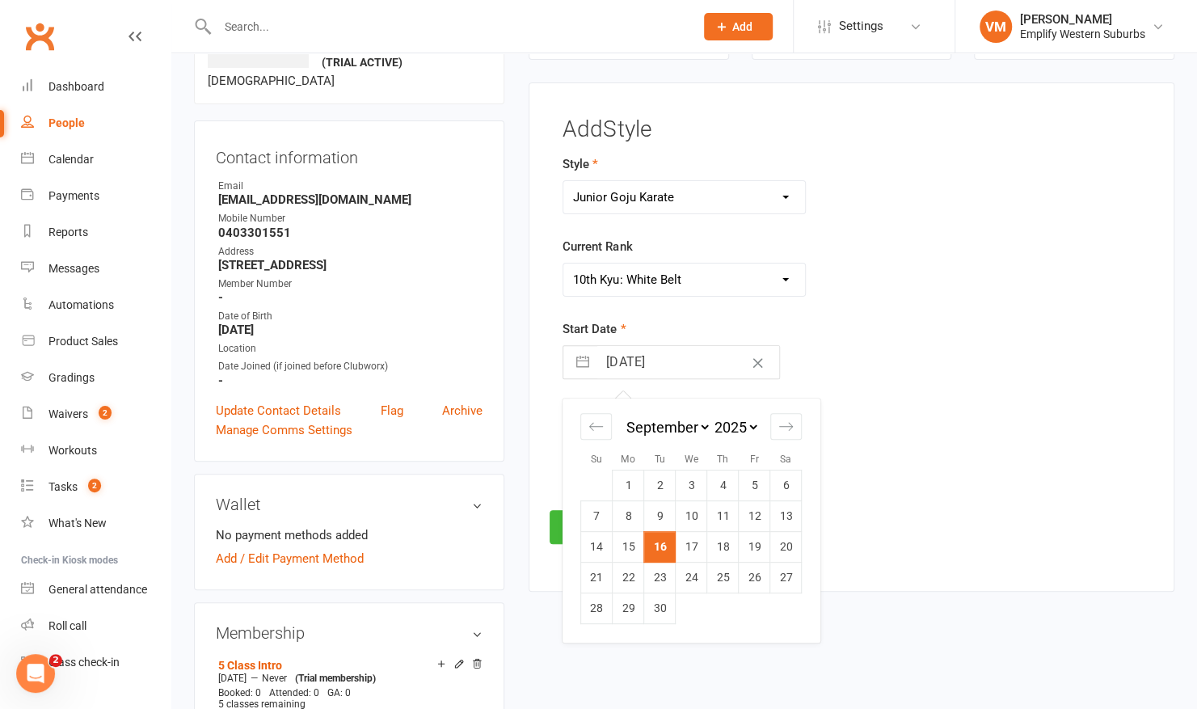
click at [858, 325] on div "Start Date [DATE] Navigate forward to interact with the calendar and select a d…" at bounding box center [751, 349] width 377 height 60
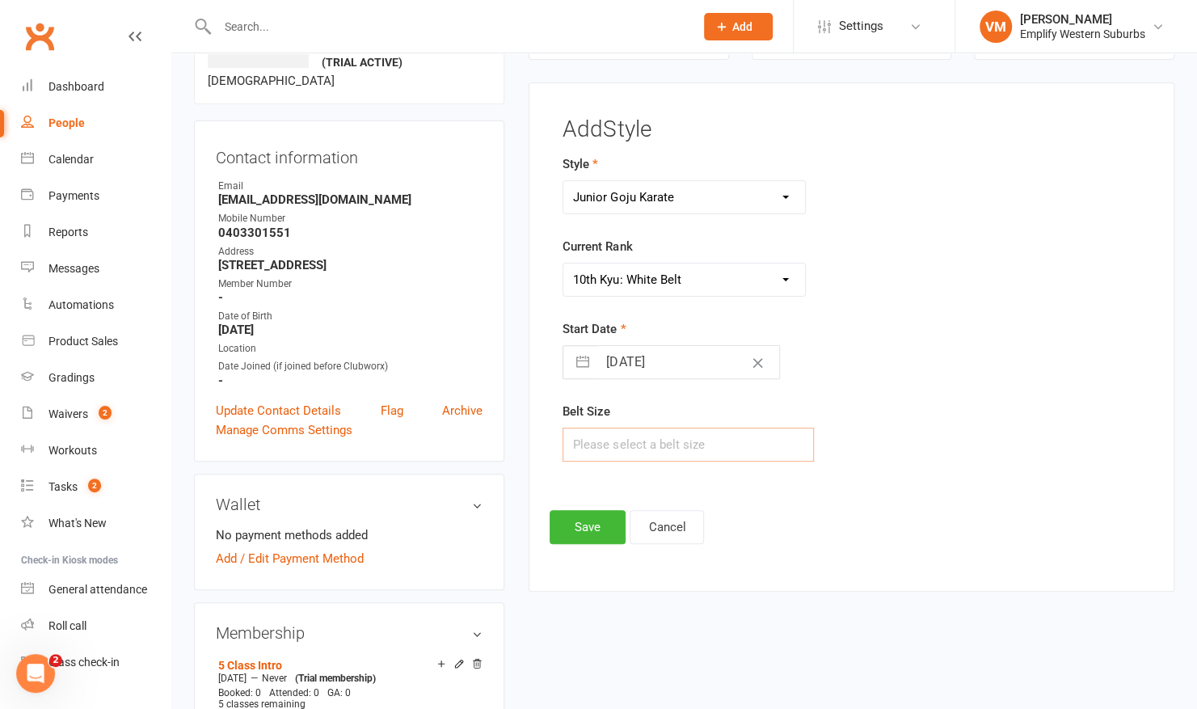
click at [673, 430] on input "text" at bounding box center [688, 445] width 251 height 34
type input "4"
click at [563, 513] on button "Save" at bounding box center [588, 527] width 76 height 34
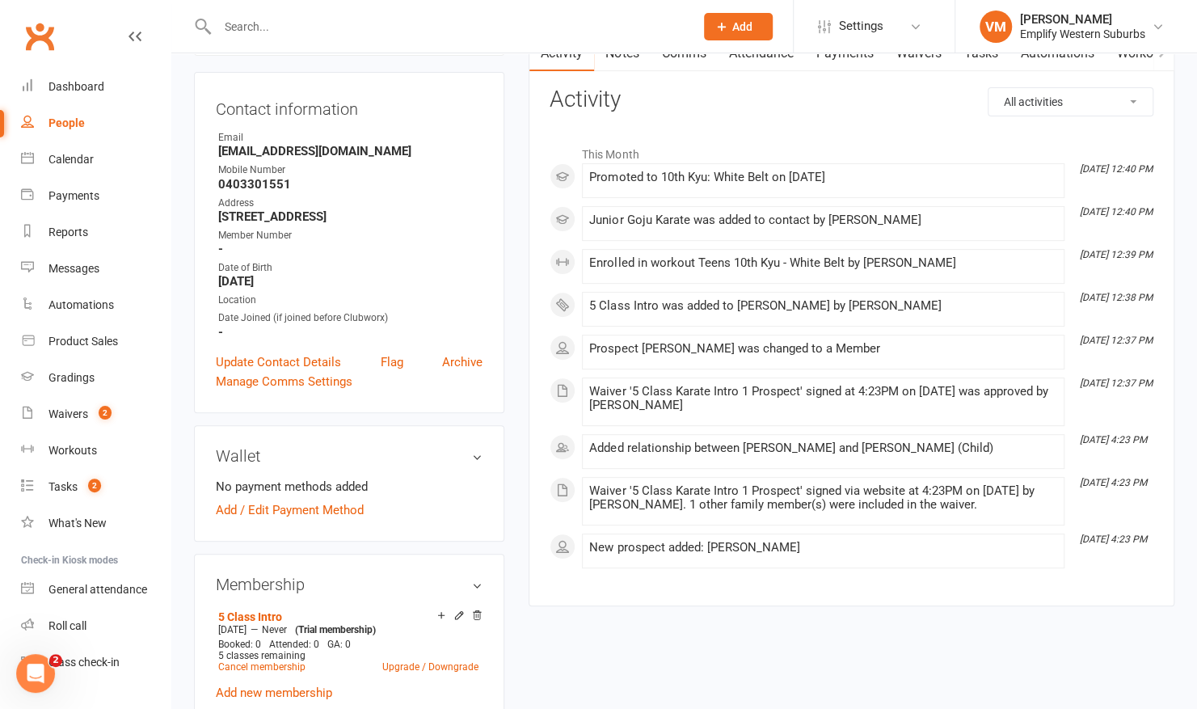
scroll to position [0, 0]
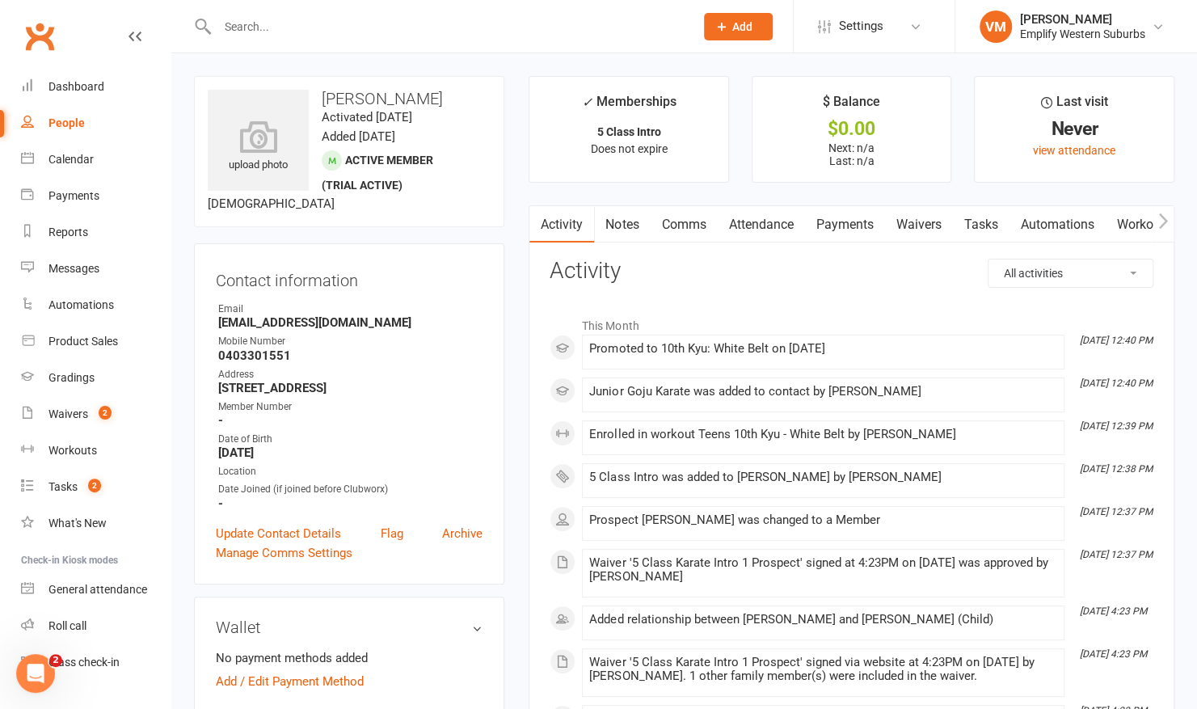
click at [677, 234] on link "Comms" at bounding box center [683, 224] width 67 height 37
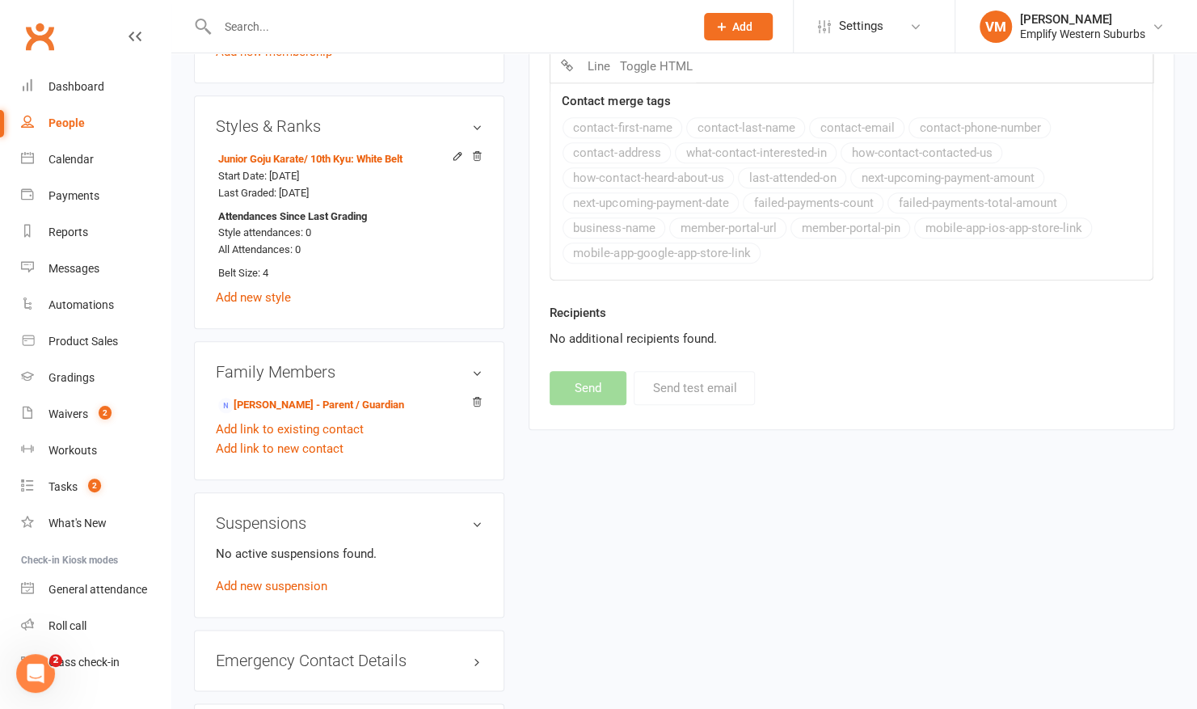
scroll to position [848, 0]
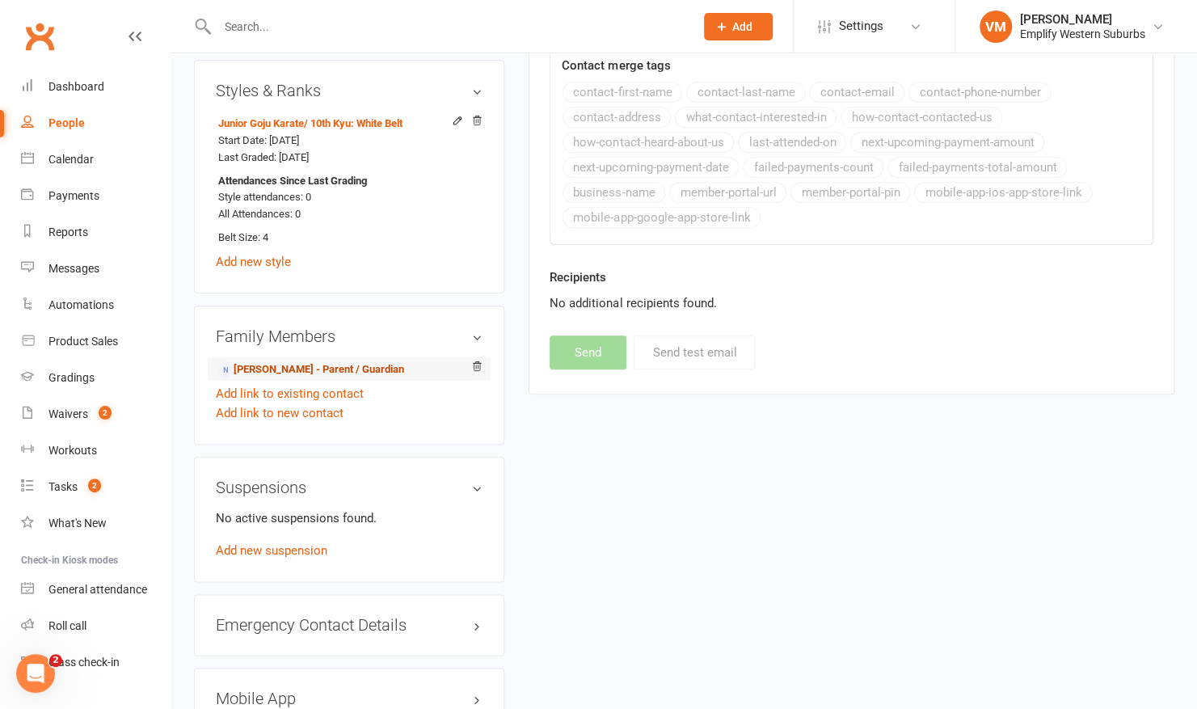
click at [327, 361] on link "[PERSON_NAME] - Parent / Guardian" at bounding box center [311, 369] width 186 height 17
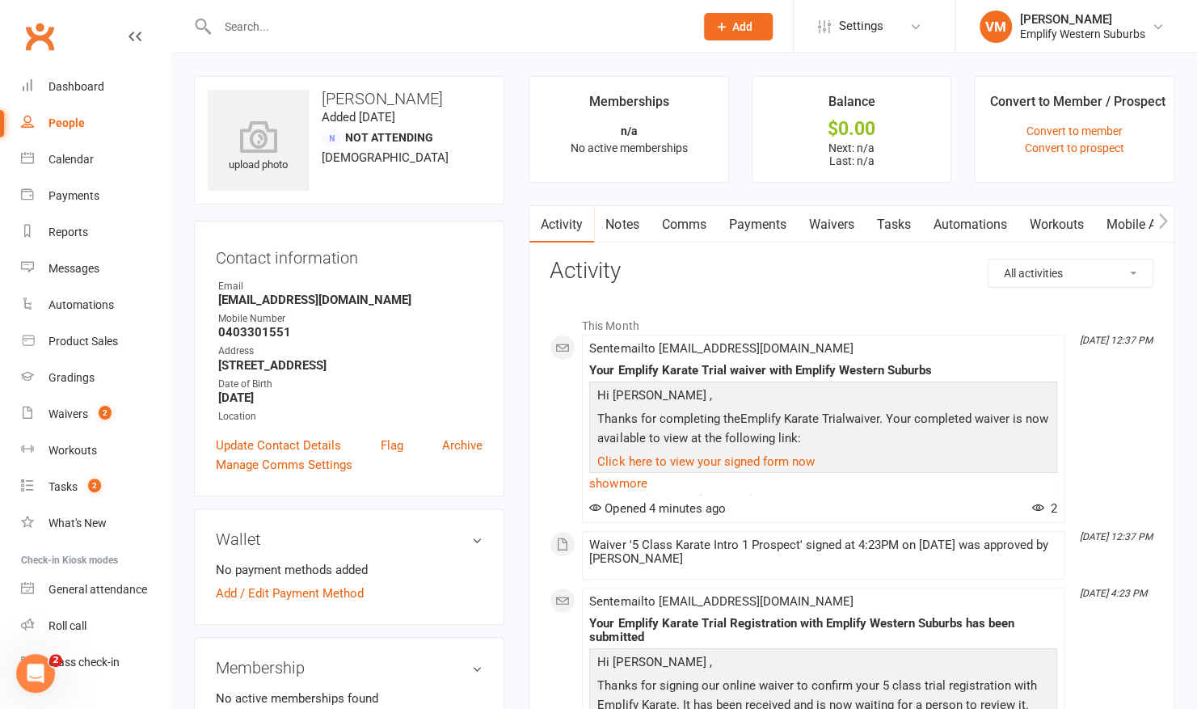
click at [686, 220] on link "Comms" at bounding box center [683, 224] width 67 height 37
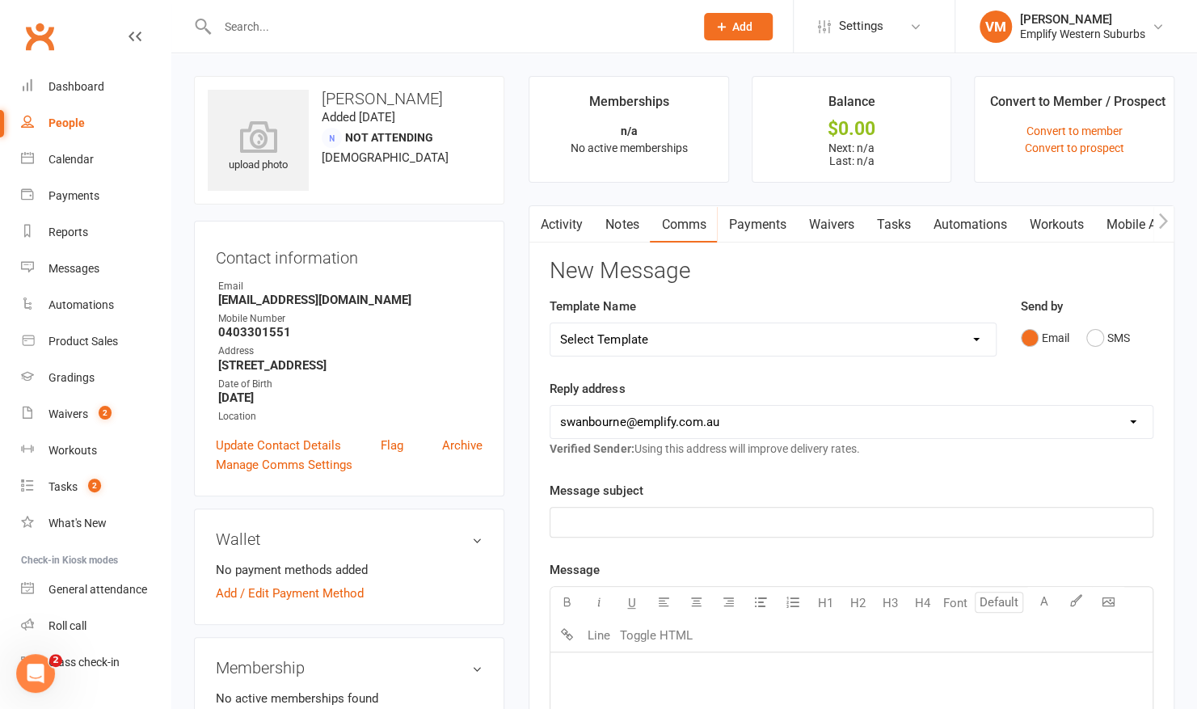
click at [838, 330] on select "Select Template [Email] 15 Days Absent (adult) [Email] 15 Days Absent (child) […" at bounding box center [773, 339] width 445 height 32
select select "63"
click at [551, 323] on select "Select Template [Email] 15 Days Absent (adult) [Email] 15 Days Absent (child) […" at bounding box center [773, 339] width 445 height 32
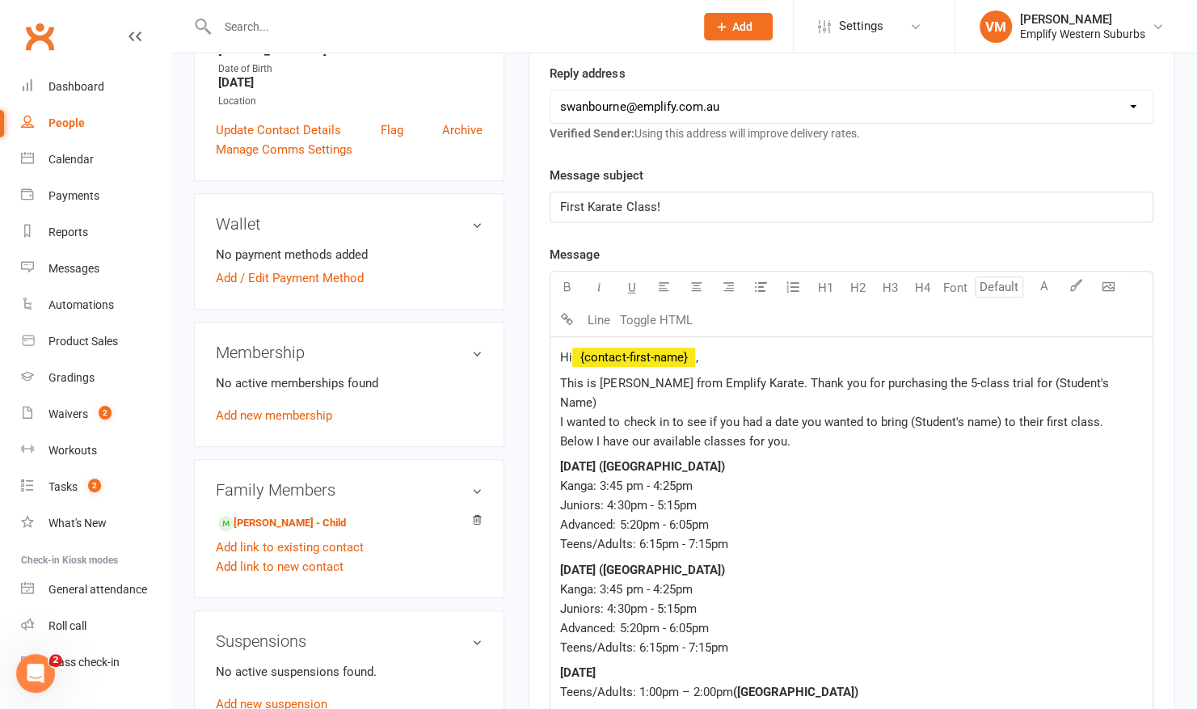
scroll to position [397, 0]
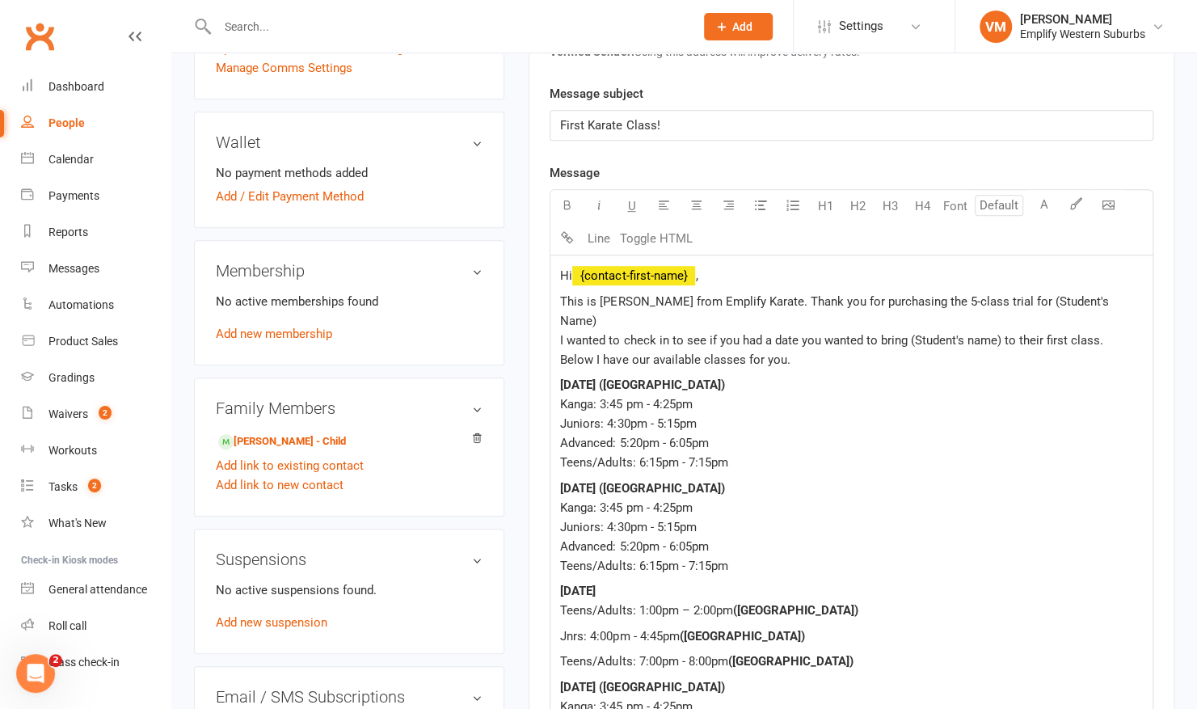
click at [610, 298] on span "This is [PERSON_NAME] from Emplify Karate. Thank you for purchasing the 5-class…" at bounding box center [835, 311] width 551 height 34
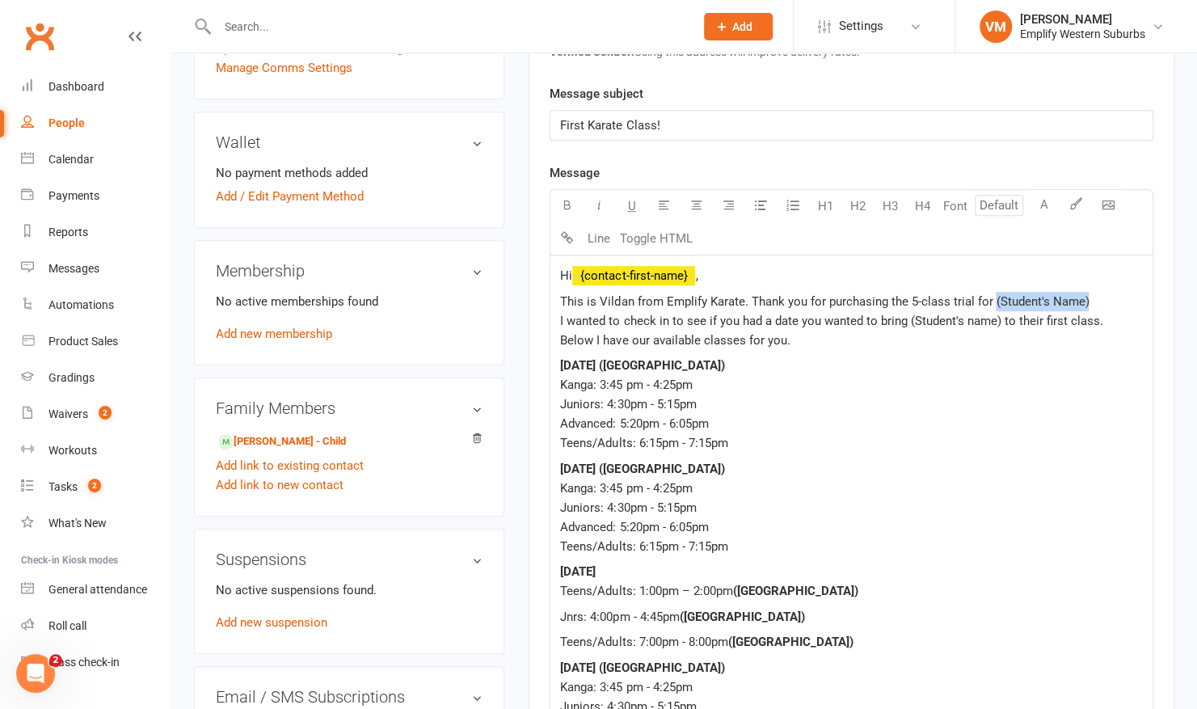
drag, startPoint x: 1088, startPoint y: 299, endPoint x: 991, endPoint y: 298, distance: 97.0
click at [991, 298] on p "This is Vildan from Emplify Karate. Thank you for purchasing the 5-class trial …" at bounding box center [851, 321] width 583 height 58
click at [966, 319] on span "This is Vildan from Emplify Karate. Thank you for purchasing the 5-class trial …" at bounding box center [847, 320] width 574 height 53
click at [909, 319] on span "This is Vildan from Emplify Karate. Thank you for purchasing the 5-class trial …" at bounding box center [847, 320] width 574 height 53
click at [967, 319] on span "This is Vildan from Emplify Karate. Thank you for purchasing the 5-class trial …" at bounding box center [847, 320] width 574 height 53
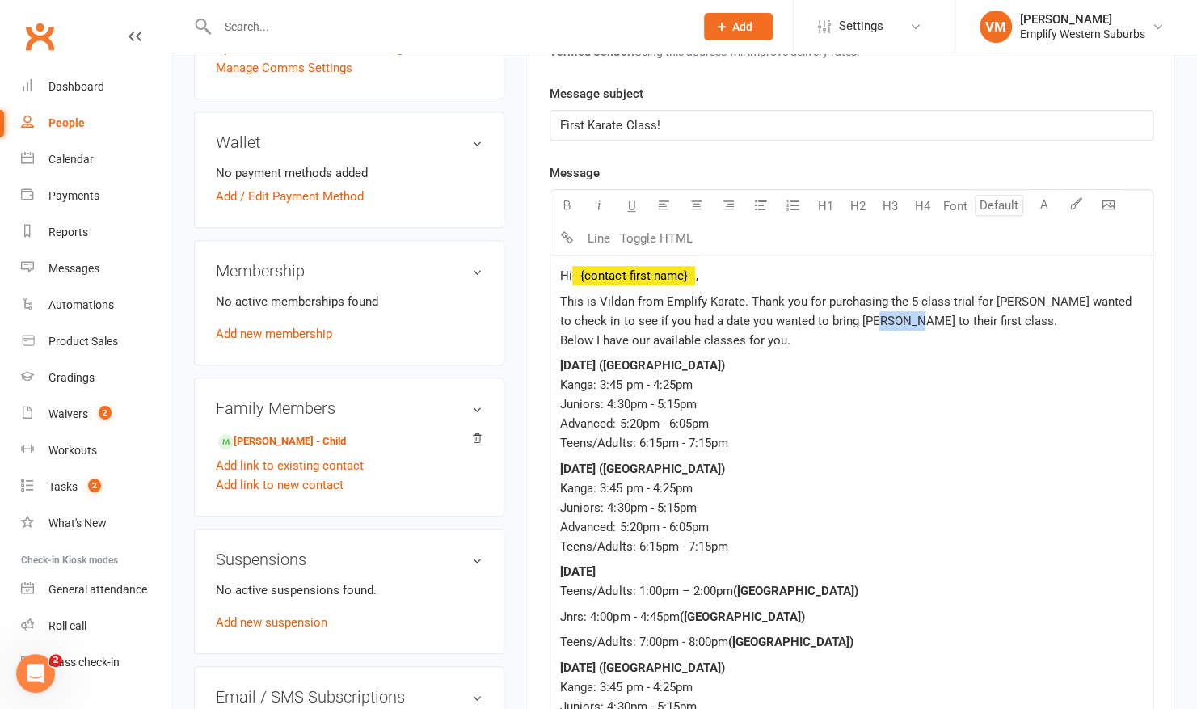
click at [967, 319] on span "This is Vildan from Emplify Karate. Thank you for purchasing the 5-class trial …" at bounding box center [847, 320] width 574 height 53
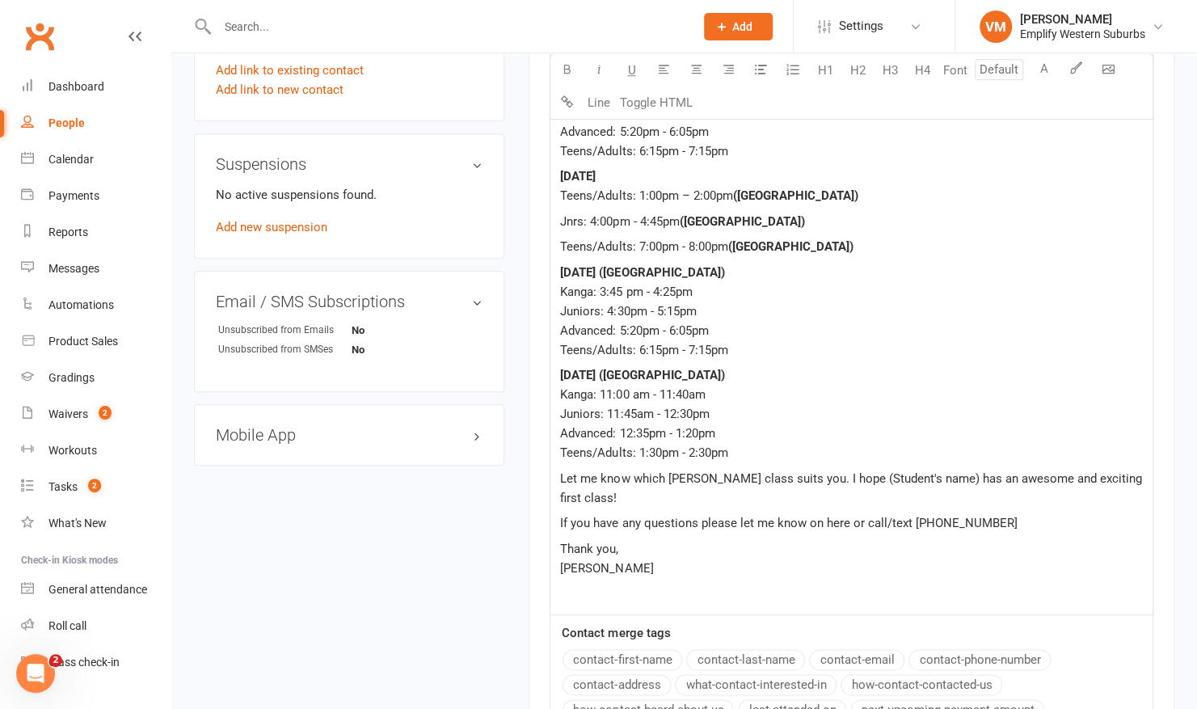
scroll to position [790, 0]
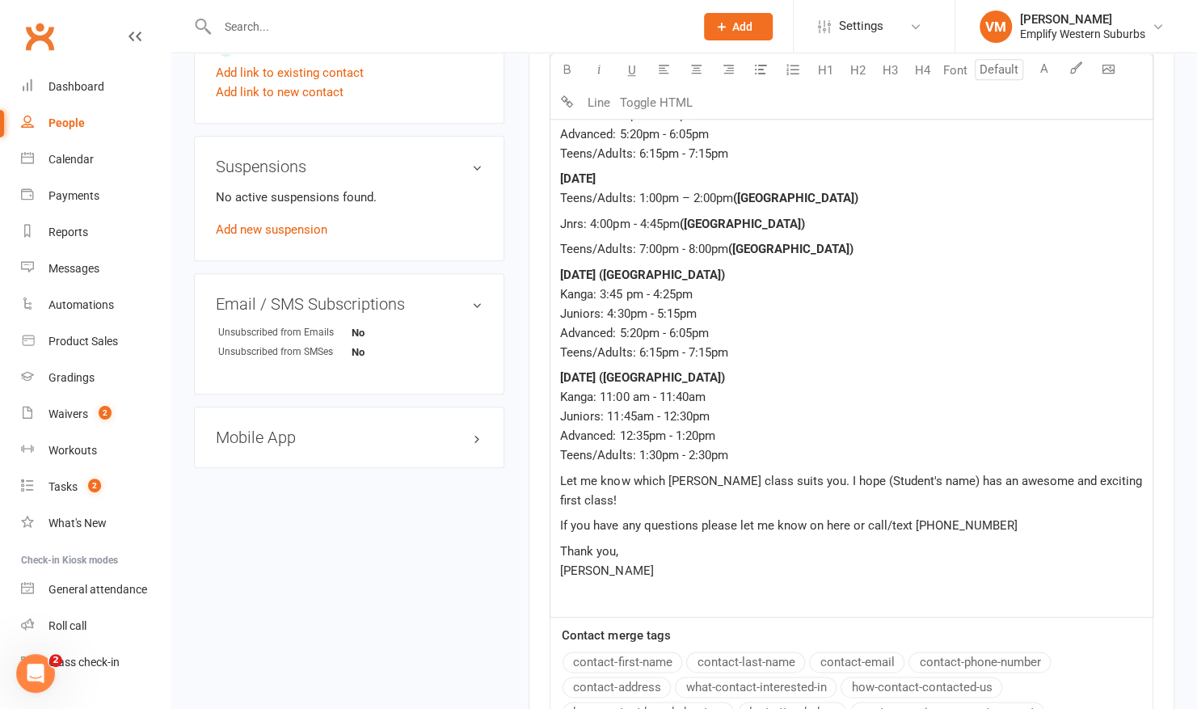
click at [825, 476] on span "Let me know which [PERSON_NAME] class suits you. I hope (Student's name) has an…" at bounding box center [852, 491] width 585 height 34
click at [681, 475] on span "Let me know which [PERSON_NAME] class suits you. I [PERSON_NAME] has an awesome…" at bounding box center [850, 491] width 581 height 34
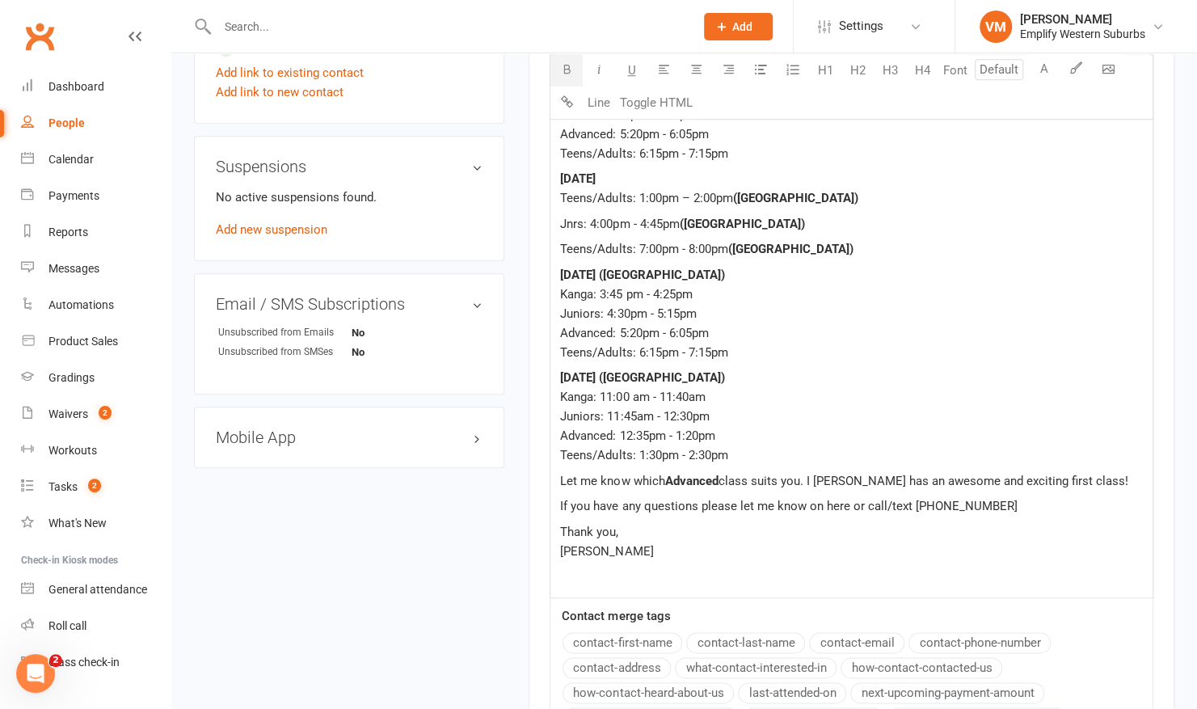
click at [1050, 498] on p "If you have any questions please let me know on here or call/text [PHONE_NUMBER]" at bounding box center [851, 505] width 583 height 19
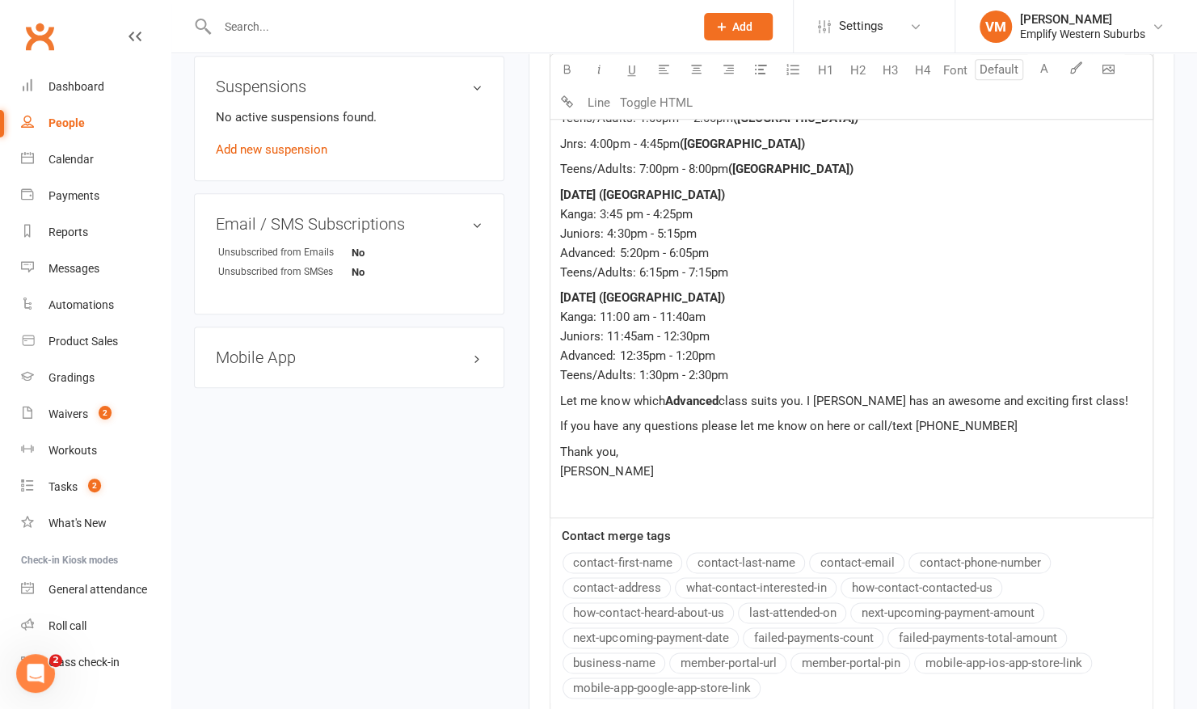
scroll to position [1121, 0]
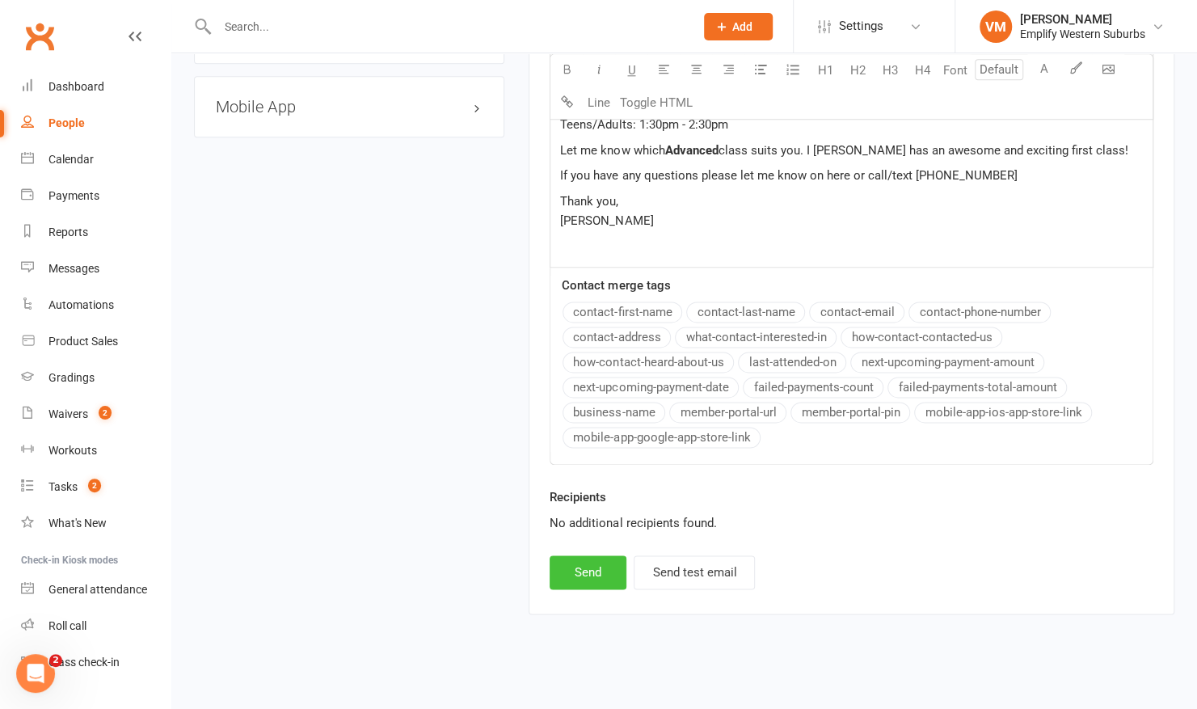
click at [585, 563] on button "Send" at bounding box center [588, 572] width 77 height 34
select select
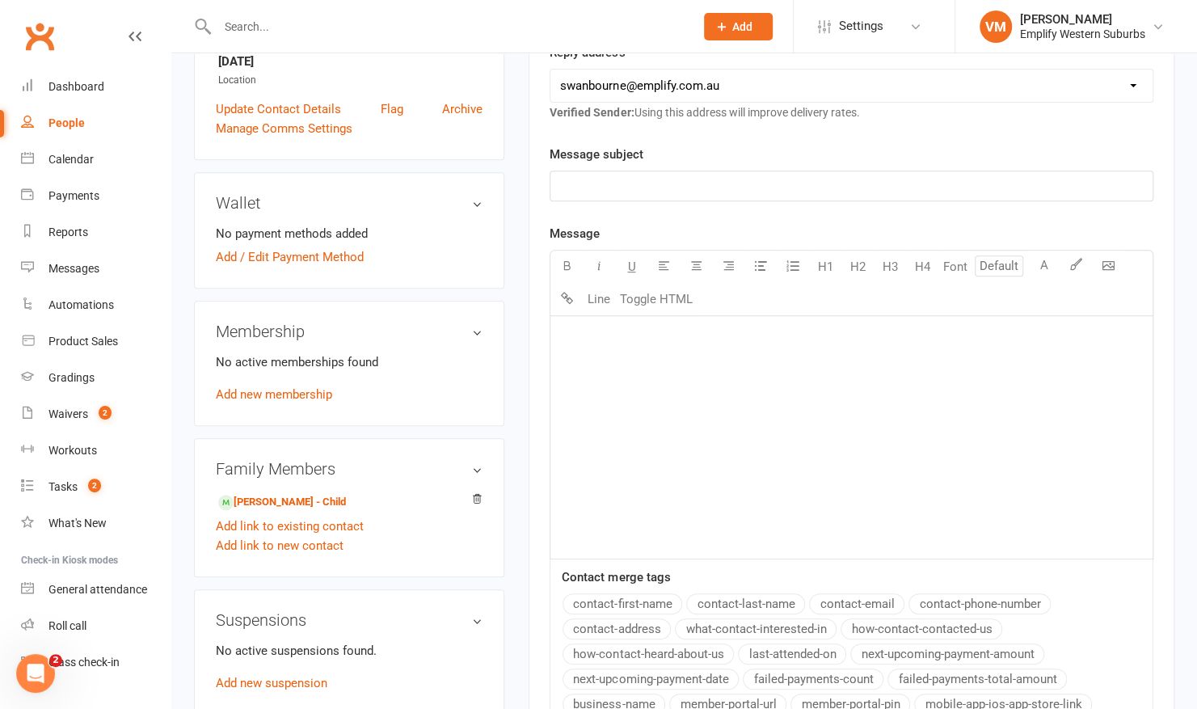
scroll to position [335, 0]
click at [301, 498] on link "[PERSON_NAME] - Child" at bounding box center [282, 504] width 128 height 17
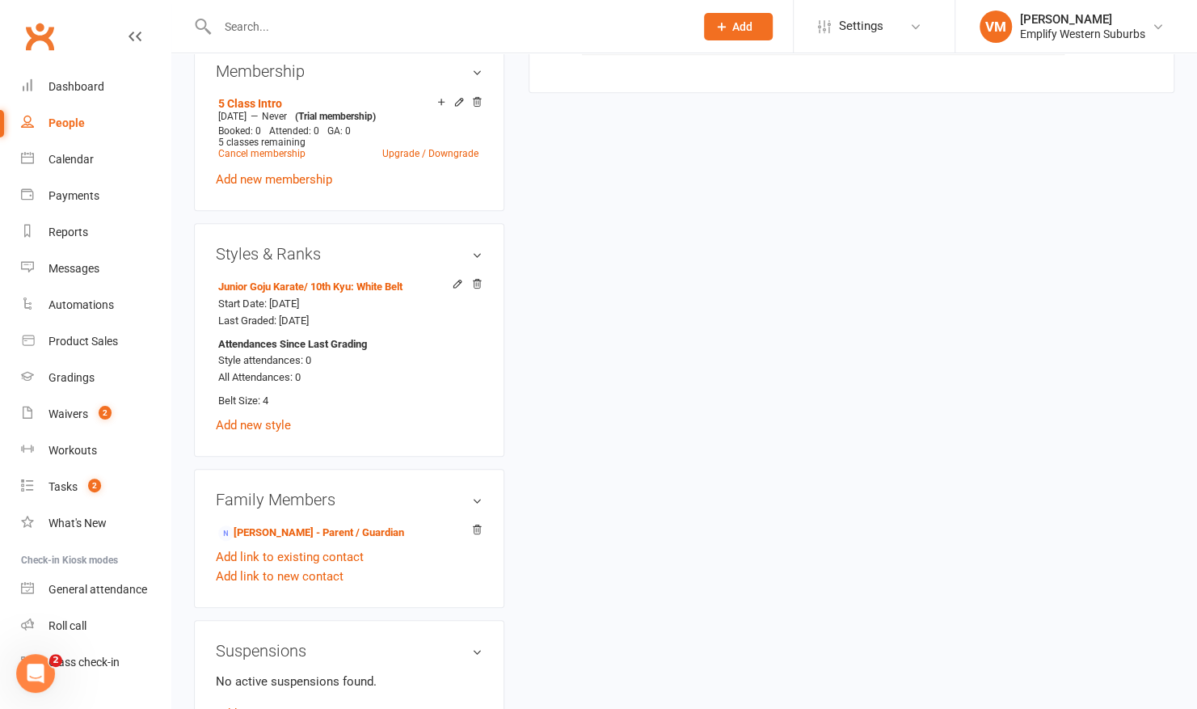
scroll to position [684, 0]
click at [73, 400] on link "Waivers 2" at bounding box center [96, 414] width 150 height 36
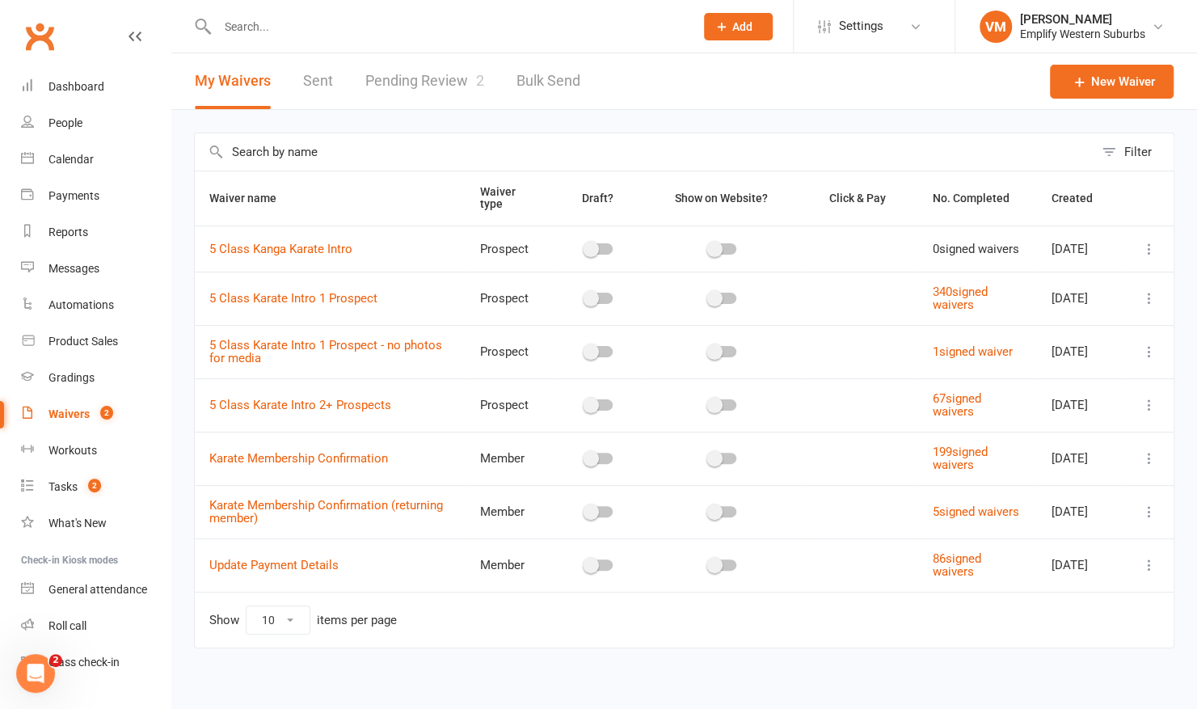
click at [443, 69] on link "Pending Review 2" at bounding box center [424, 81] width 119 height 56
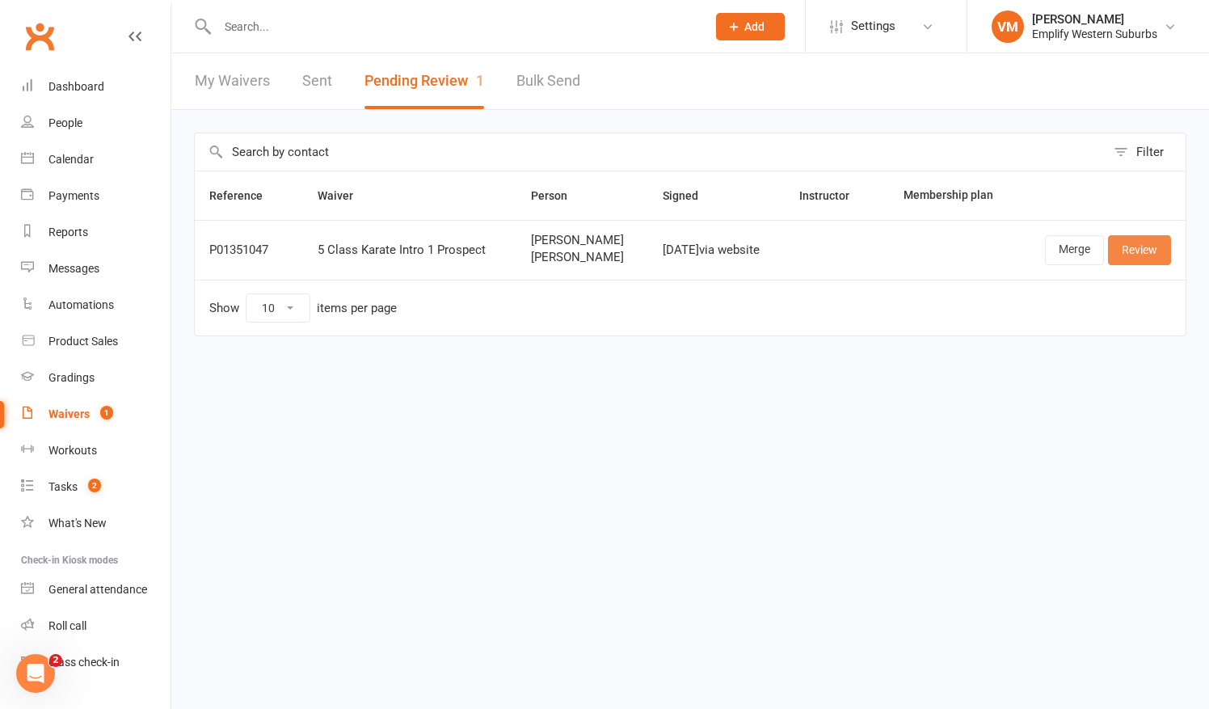
click at [1141, 247] on link "Review" at bounding box center [1139, 249] width 63 height 29
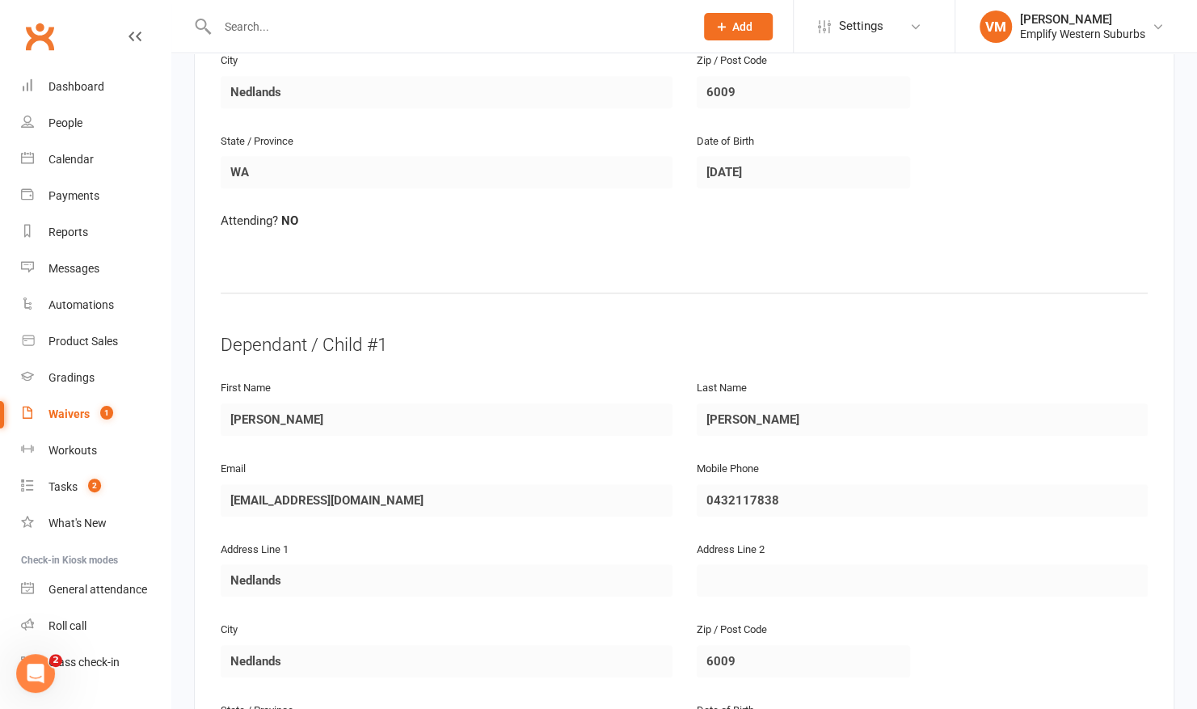
scroll to position [996, 0]
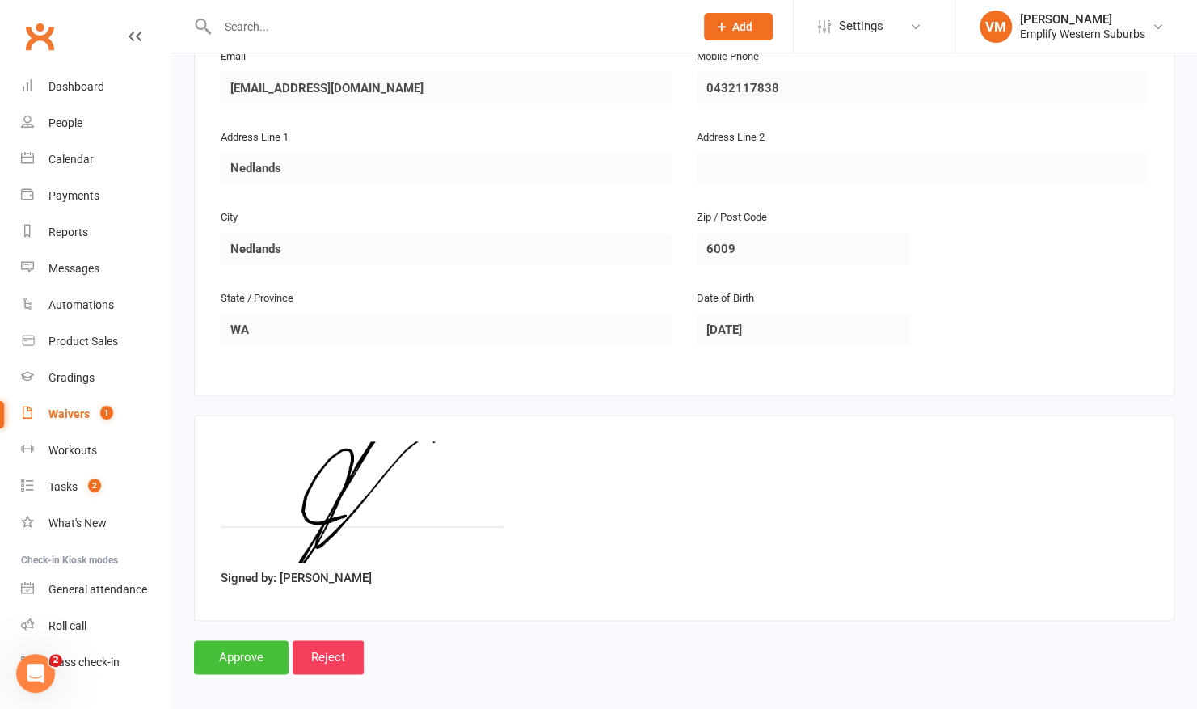
click at [222, 657] on input "Approve" at bounding box center [241, 657] width 95 height 34
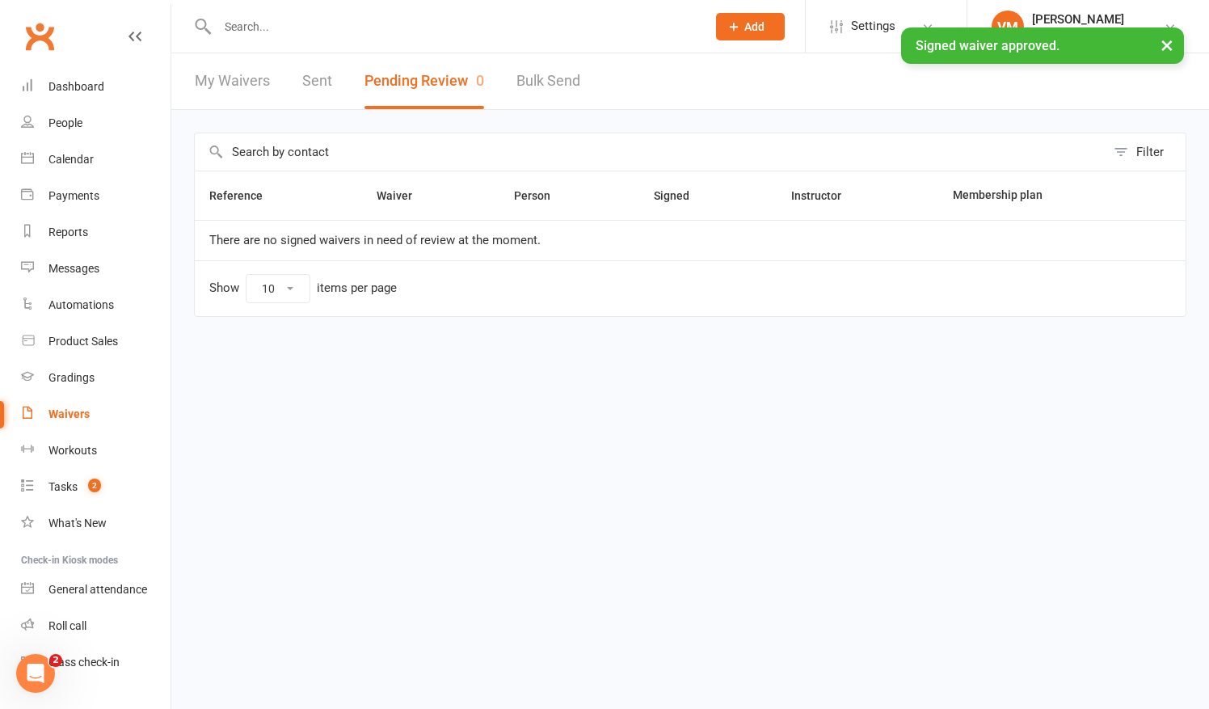
click at [419, 20] on input "text" at bounding box center [454, 26] width 483 height 23
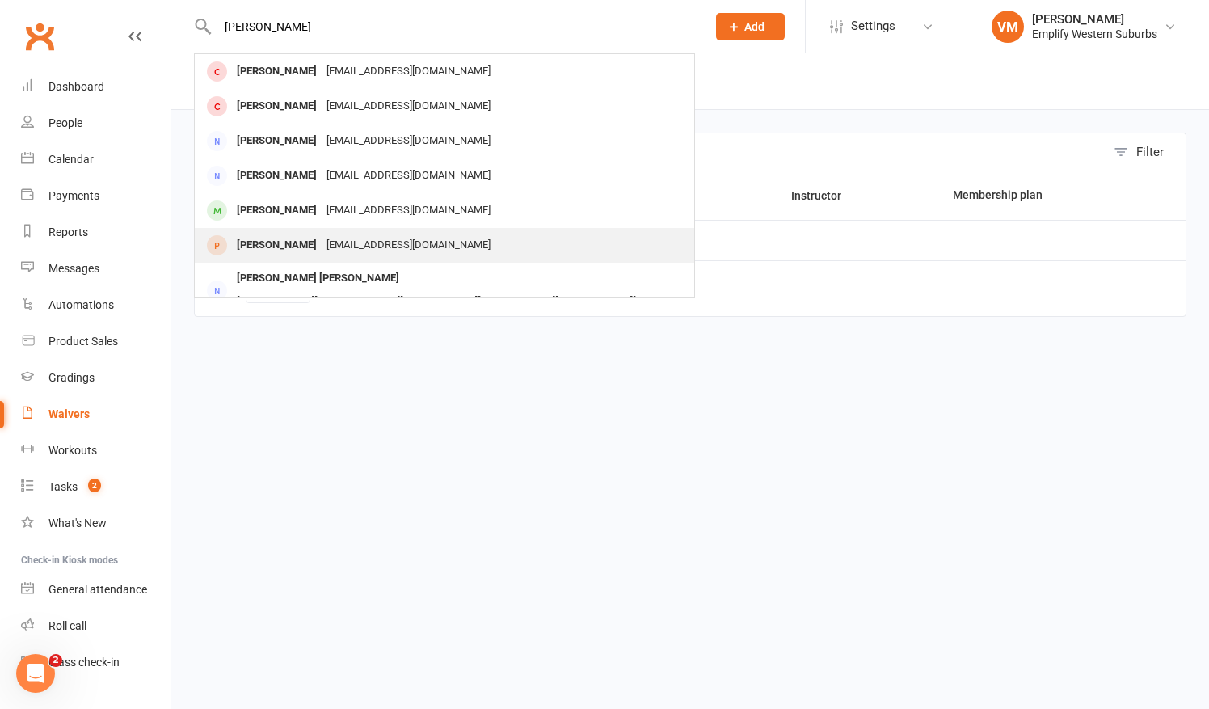
type input "[PERSON_NAME]"
click at [275, 247] on div "[PERSON_NAME]" at bounding box center [277, 245] width 90 height 23
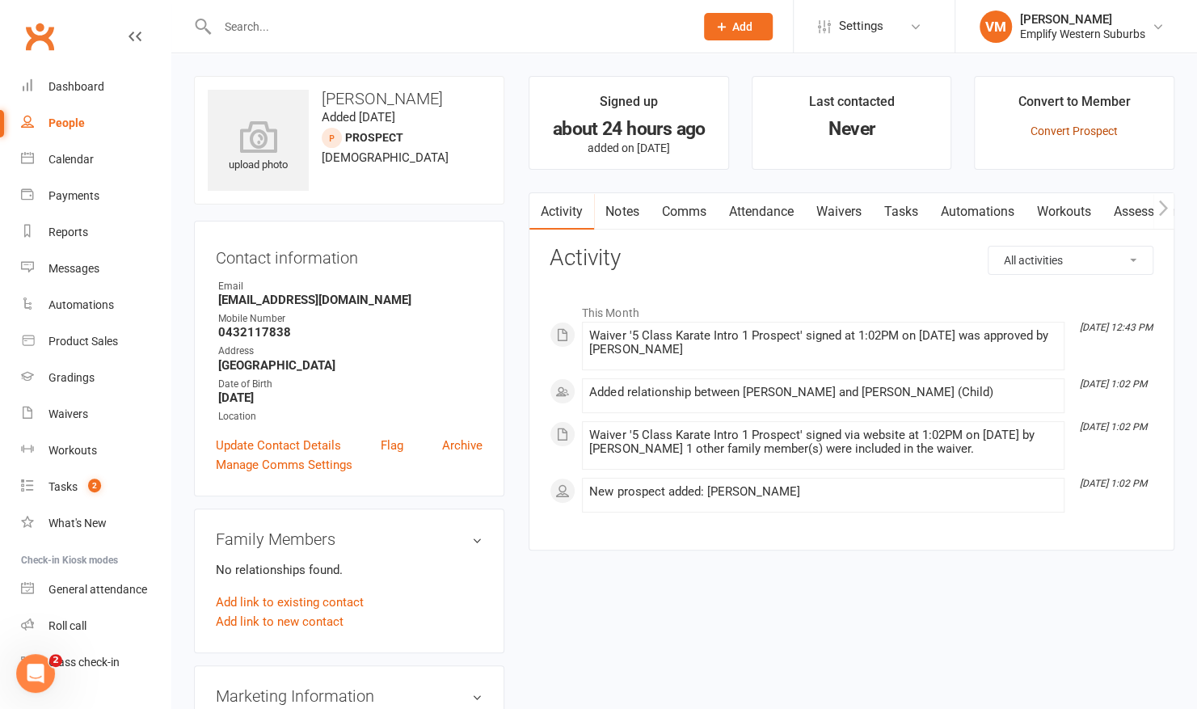
click at [1062, 132] on link "Convert Prospect" at bounding box center [1074, 131] width 87 height 13
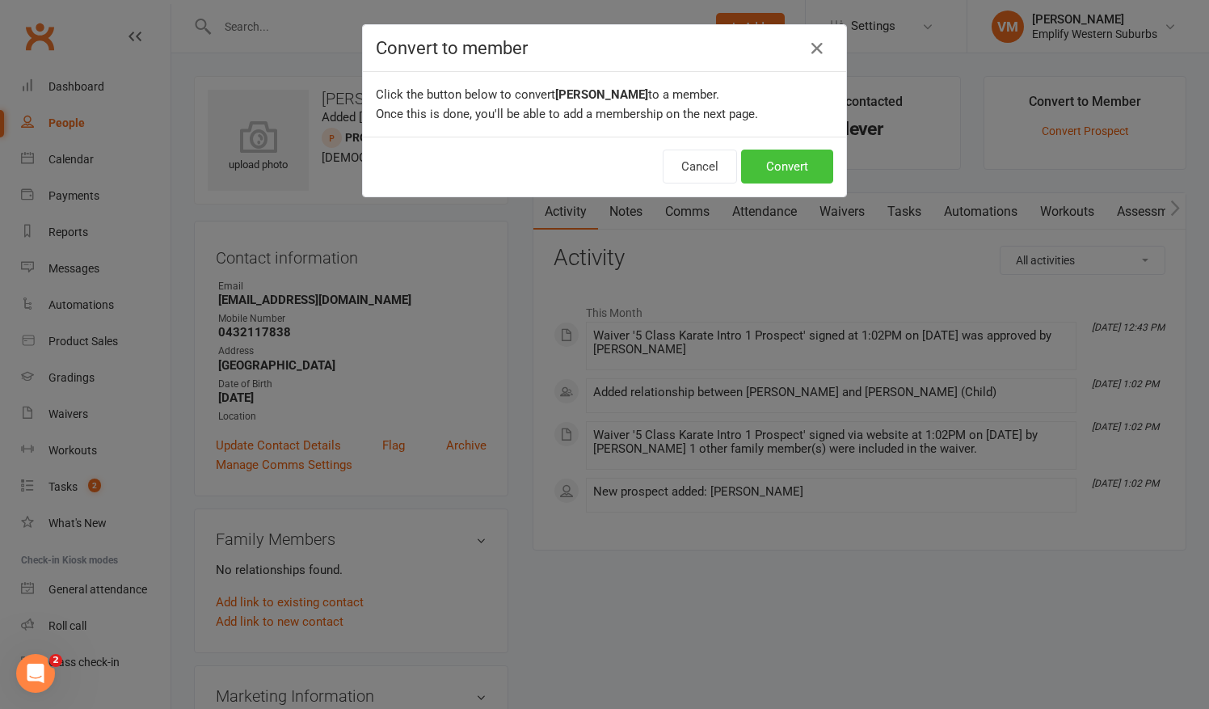
click at [786, 172] on button "Convert" at bounding box center [787, 167] width 92 height 34
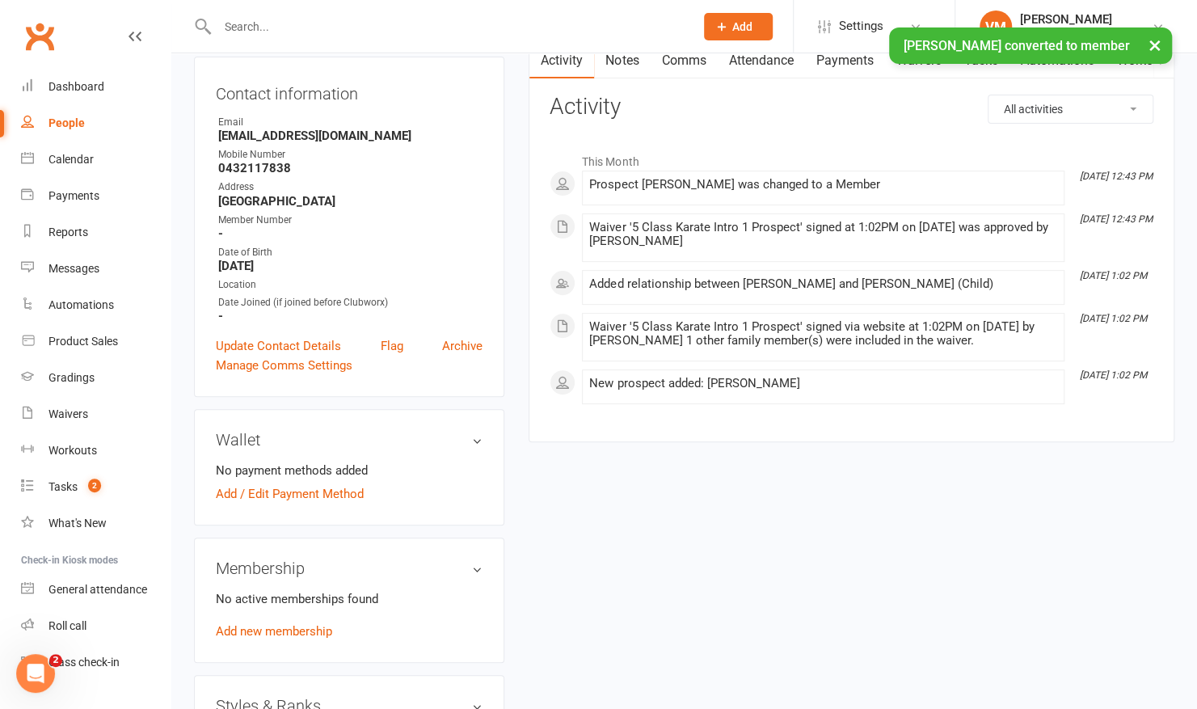
scroll to position [175, 0]
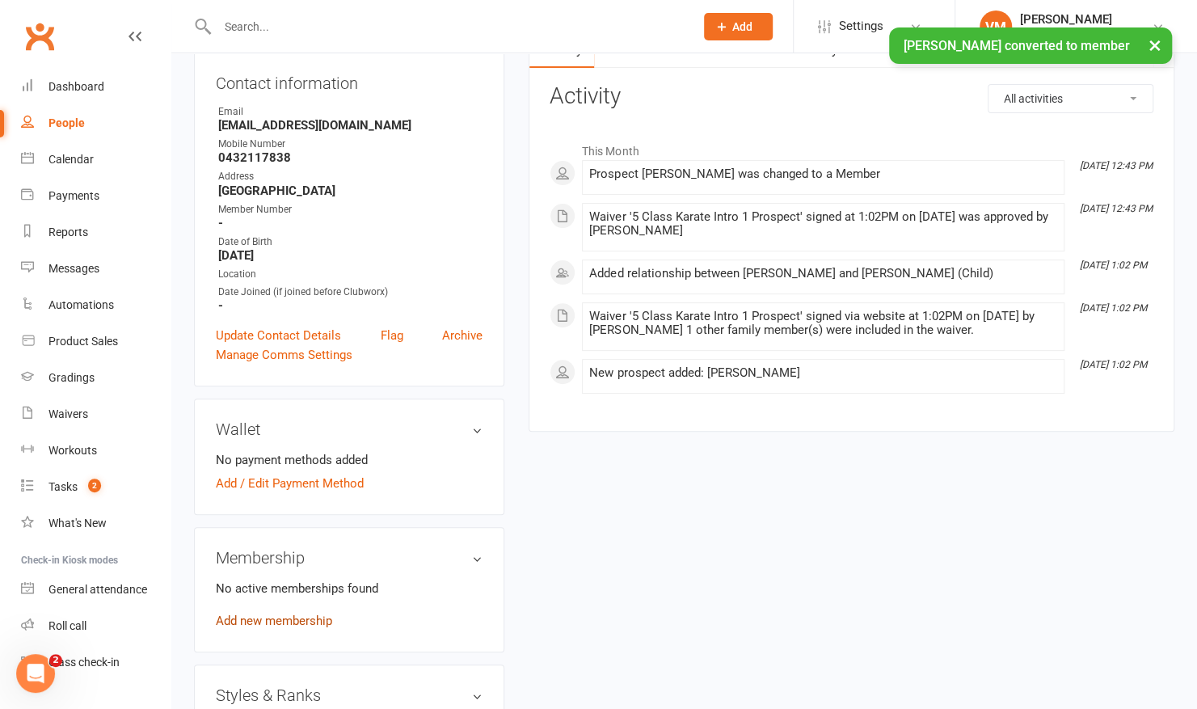
click at [250, 623] on link "Add new membership" at bounding box center [274, 621] width 116 height 15
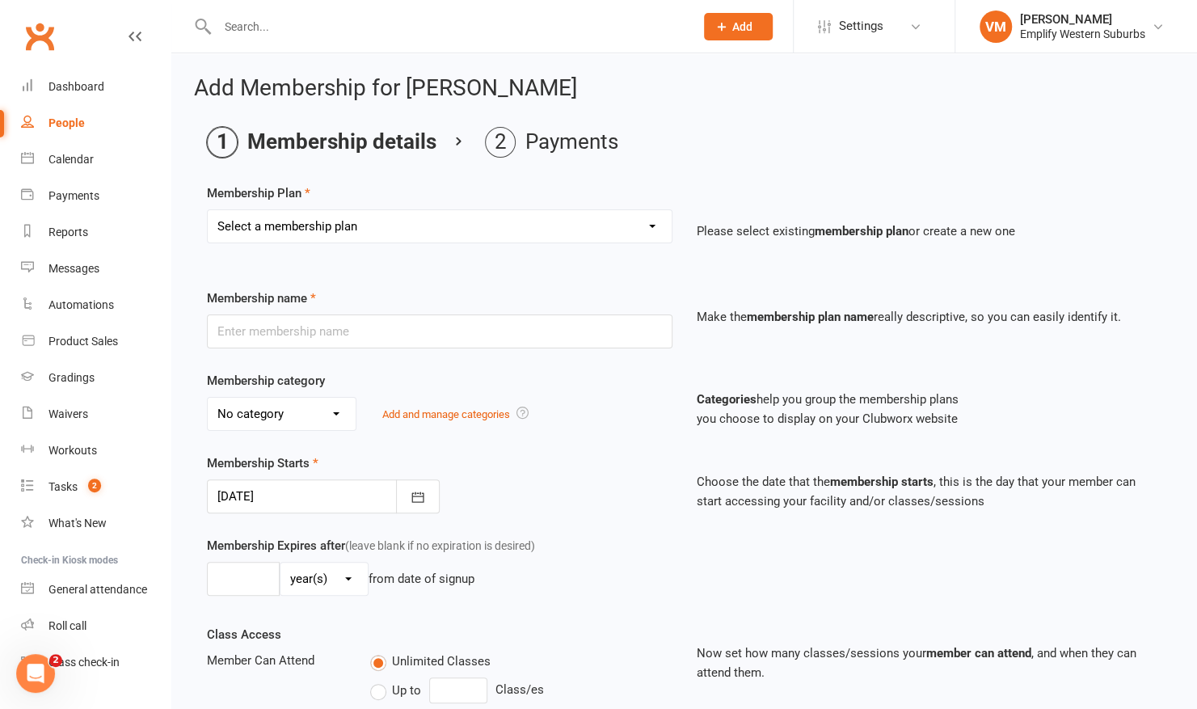
click at [448, 230] on select "Select a membership plan Create new Membership Plan Elite Member Elite Member U…" at bounding box center [440, 226] width 464 height 32
select select "12"
click at [208, 210] on select "Select a membership plan Create new Membership Plan Elite Member Elite Member U…" at bounding box center [440, 226] width 464 height 32
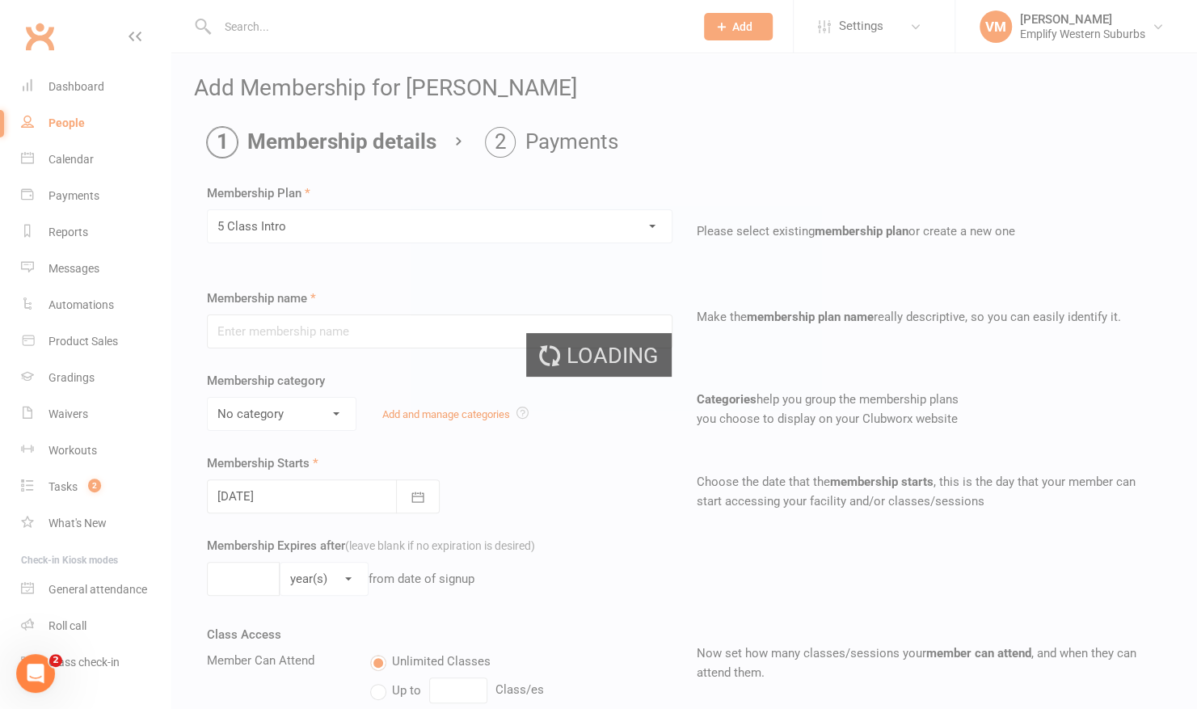
type input "5 Class Intro"
select select "5"
type input "0"
type input "5"
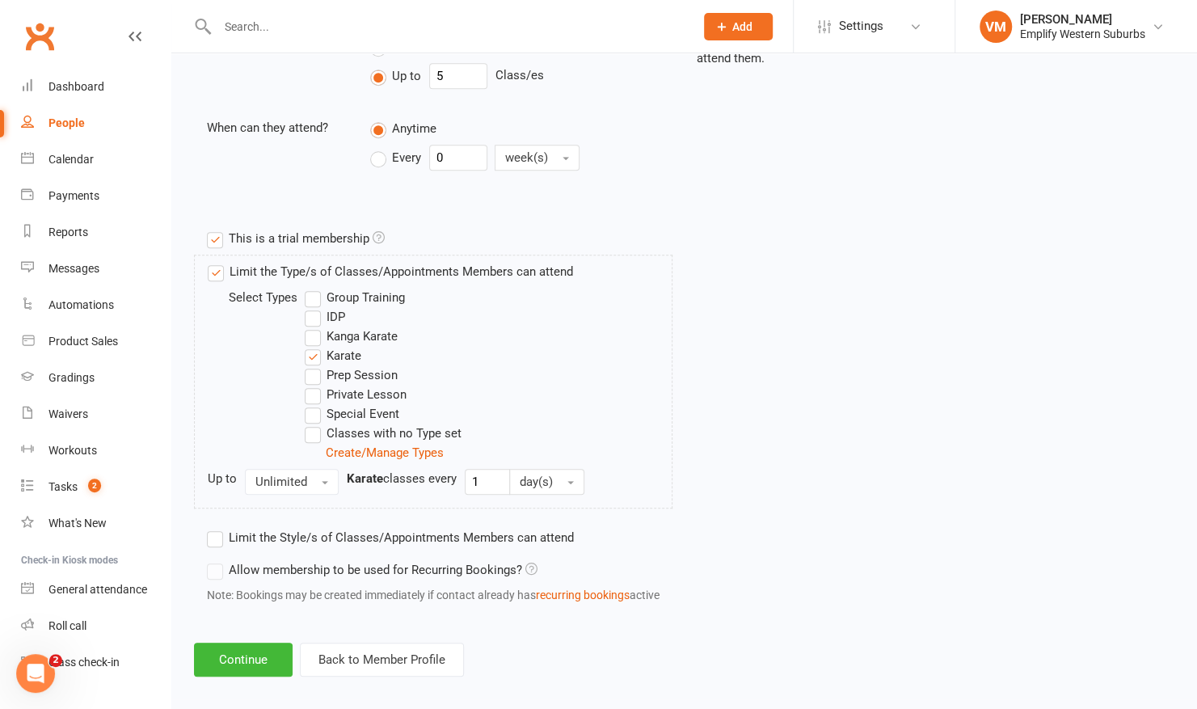
scroll to position [623, 0]
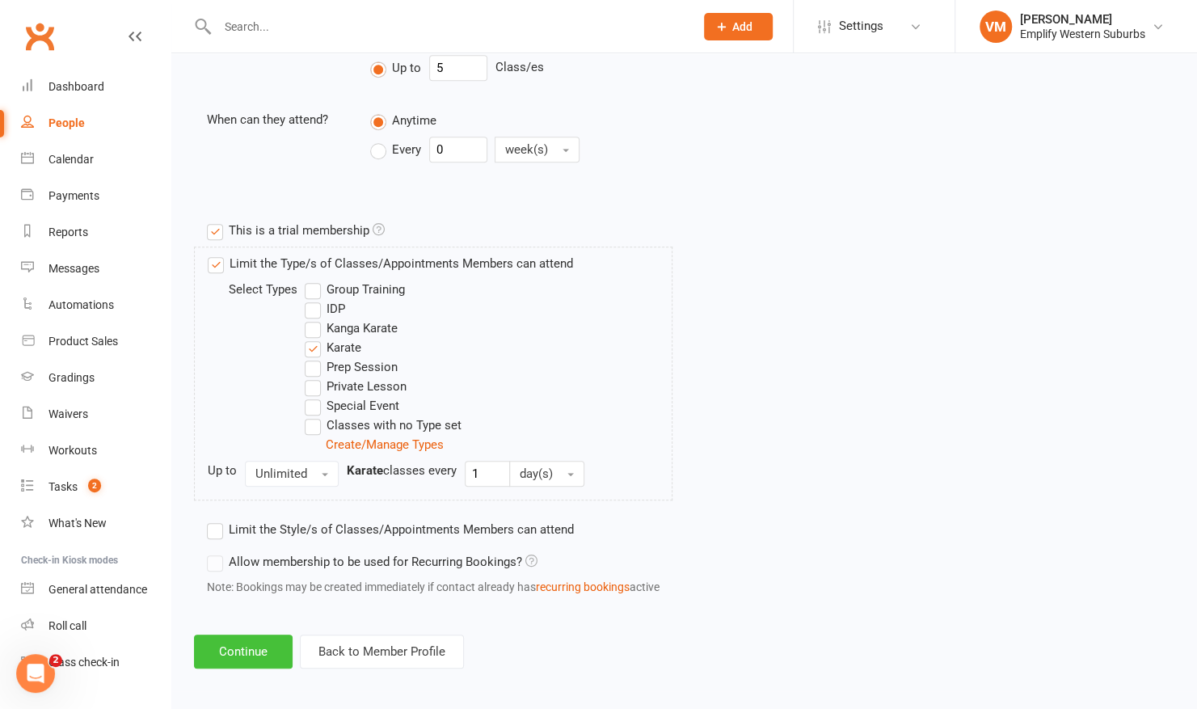
click at [220, 655] on button "Continue" at bounding box center [243, 652] width 99 height 34
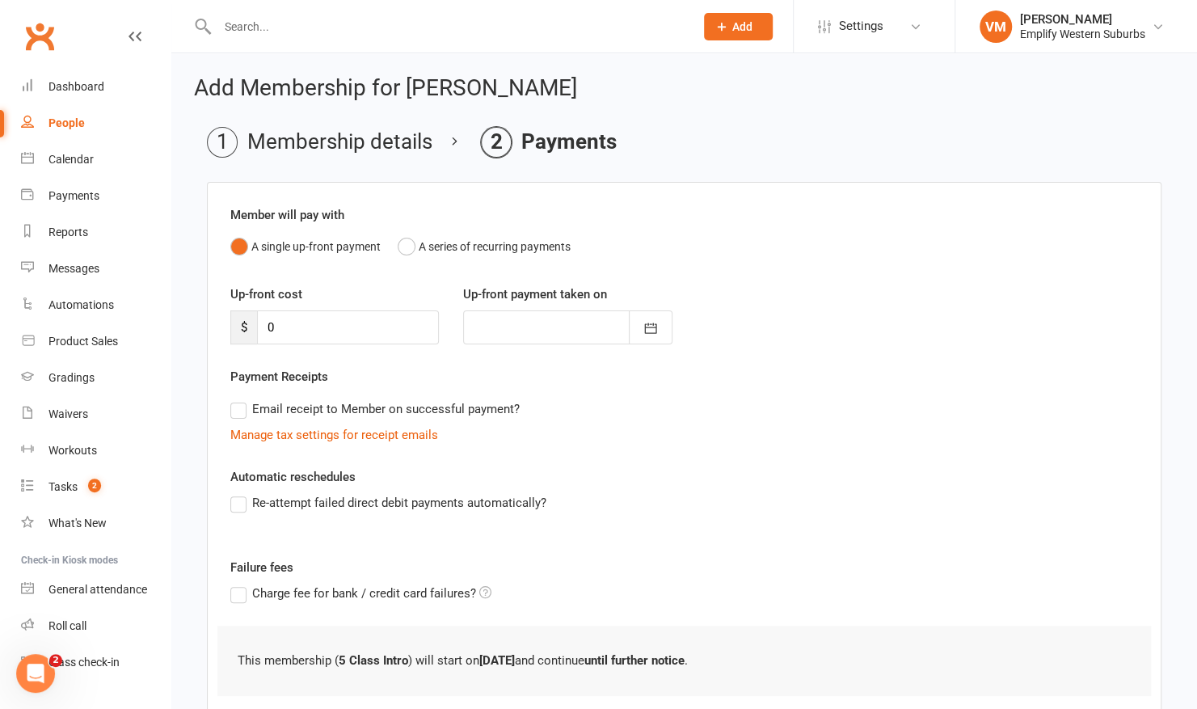
scroll to position [104, 0]
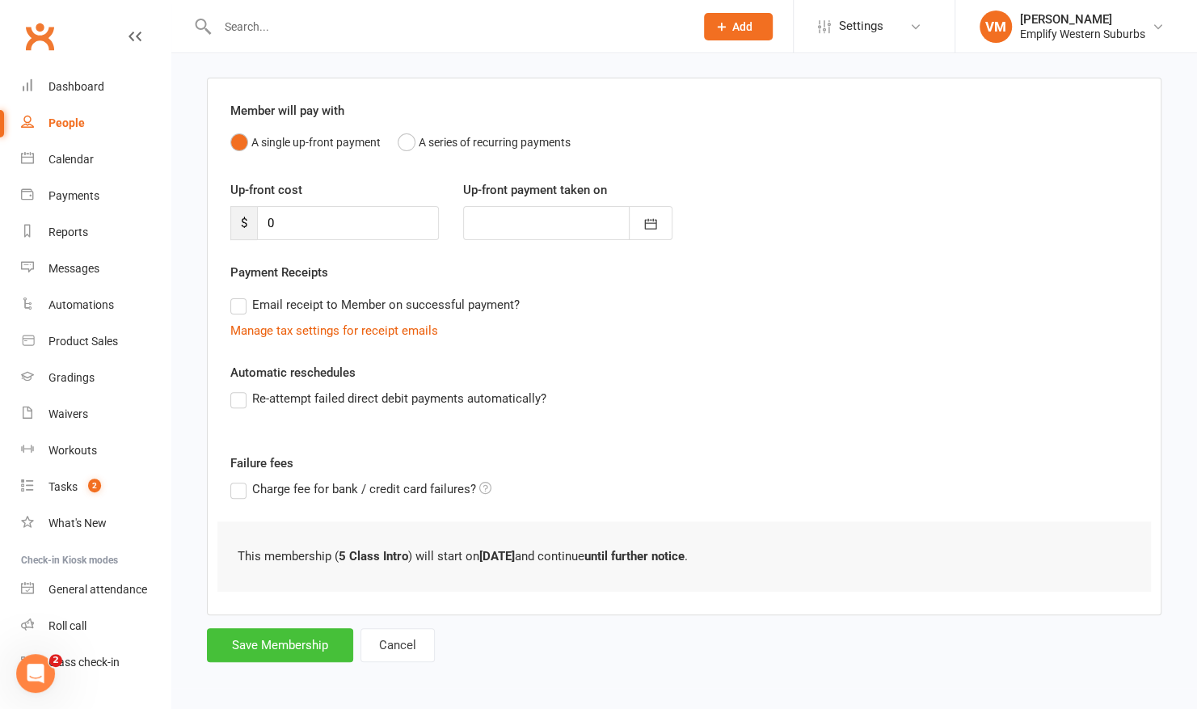
click at [282, 646] on button "Save Membership" at bounding box center [280, 645] width 146 height 34
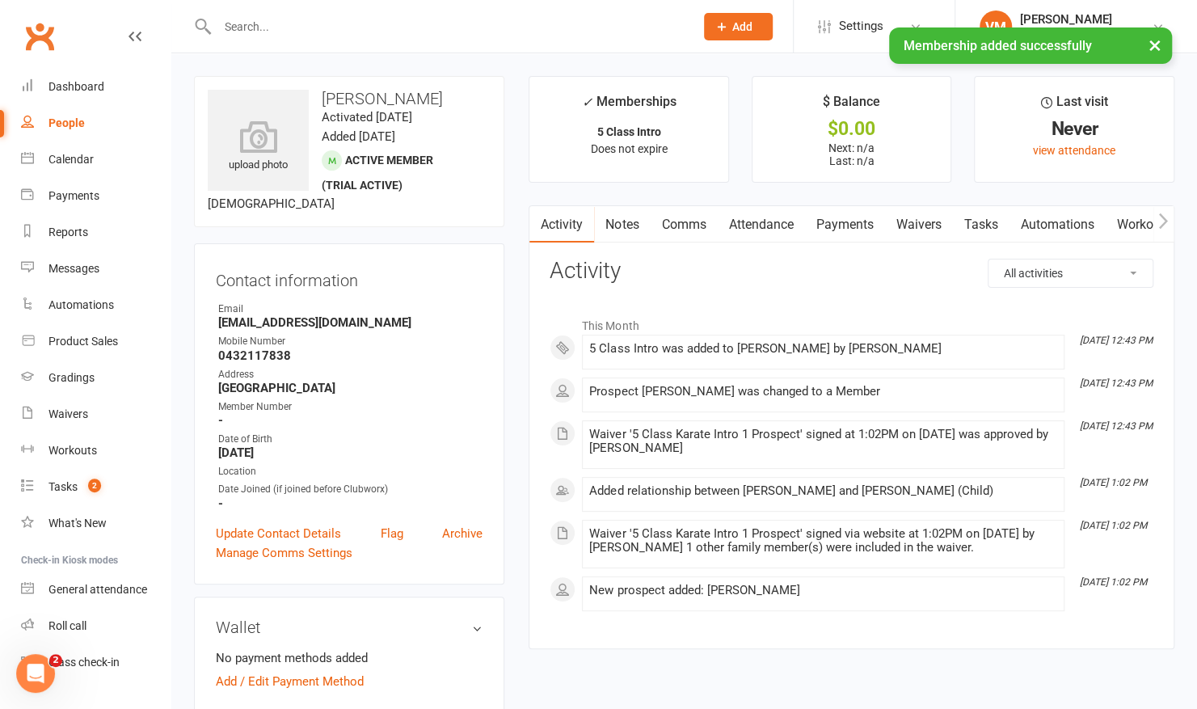
click at [1126, 234] on link "Workouts" at bounding box center [1143, 224] width 77 height 37
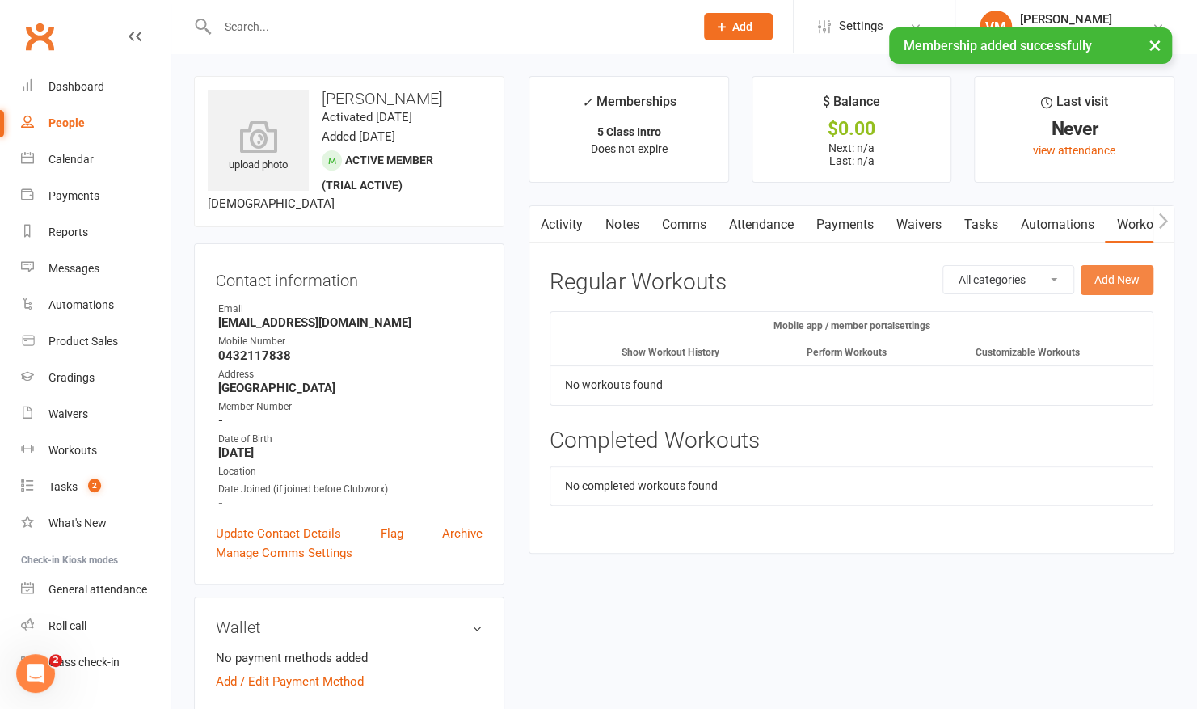
click at [1112, 278] on button "Add New" at bounding box center [1117, 279] width 73 height 29
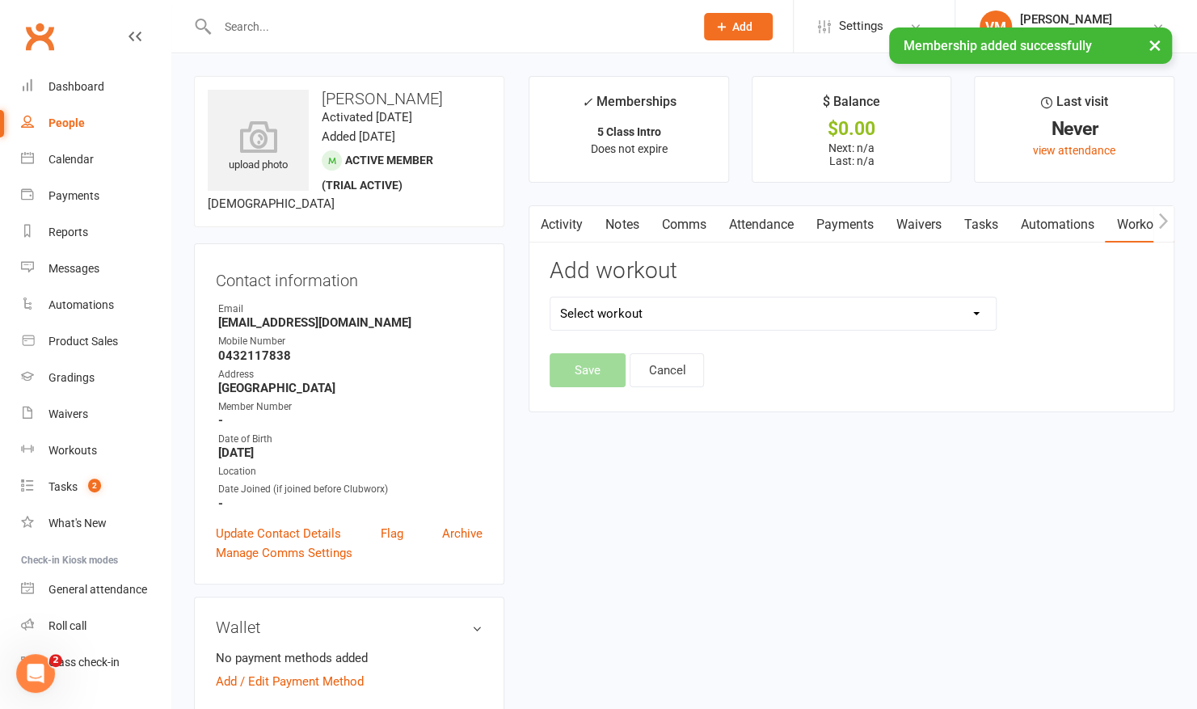
click at [945, 317] on select "Select workout" at bounding box center [773, 314] width 445 height 32
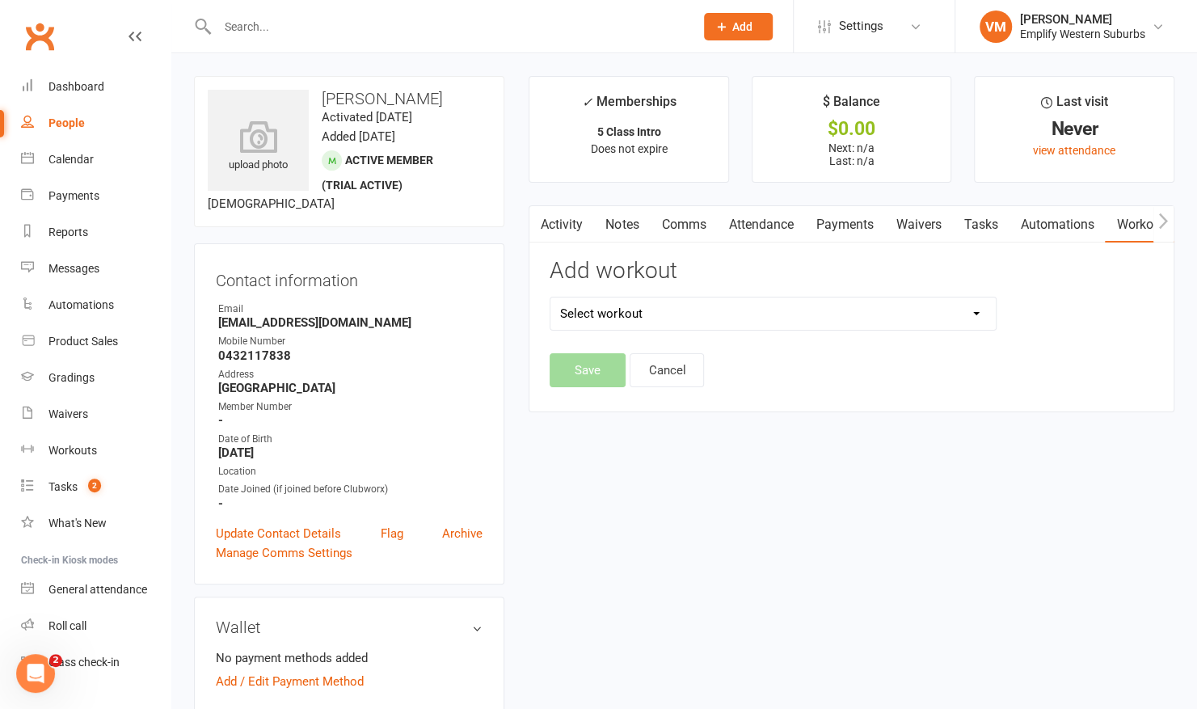
select select "6492"
click at [551, 298] on select "Select workout Adult 10th Kyu - White Belt Adult 1st Kyu - Brown 2 Adult 3rd Ky…" at bounding box center [773, 314] width 445 height 32
click at [585, 369] on button "Save" at bounding box center [588, 370] width 76 height 34
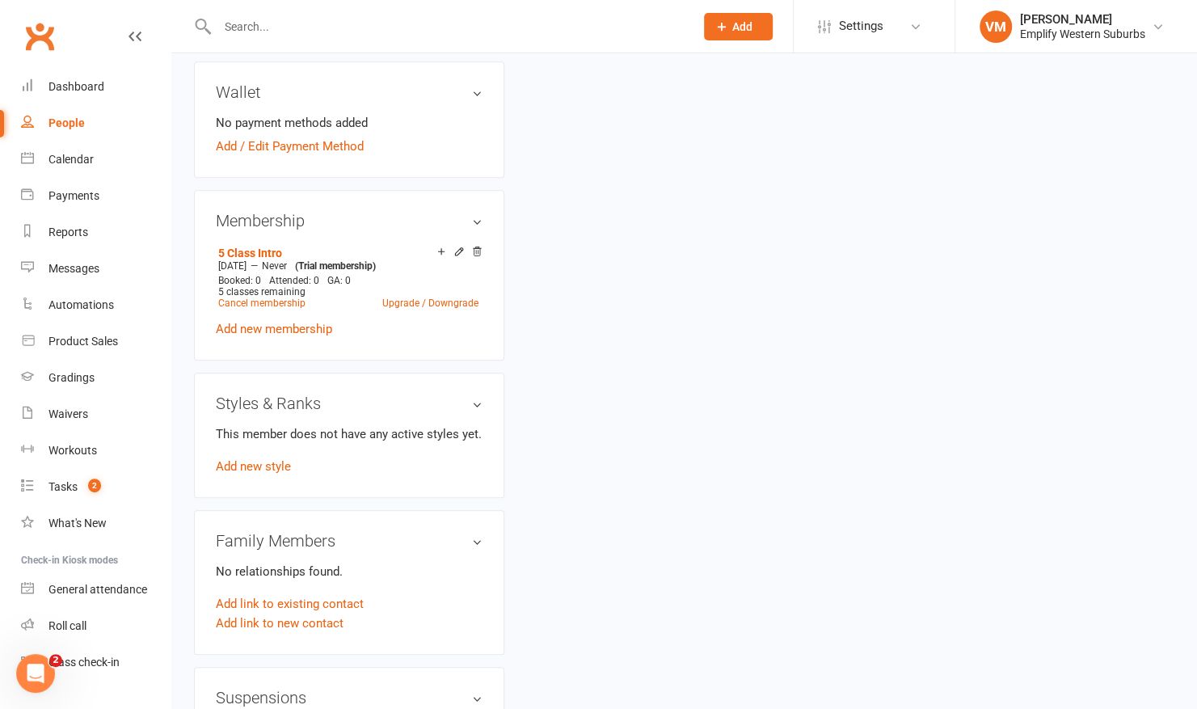
scroll to position [637, 0]
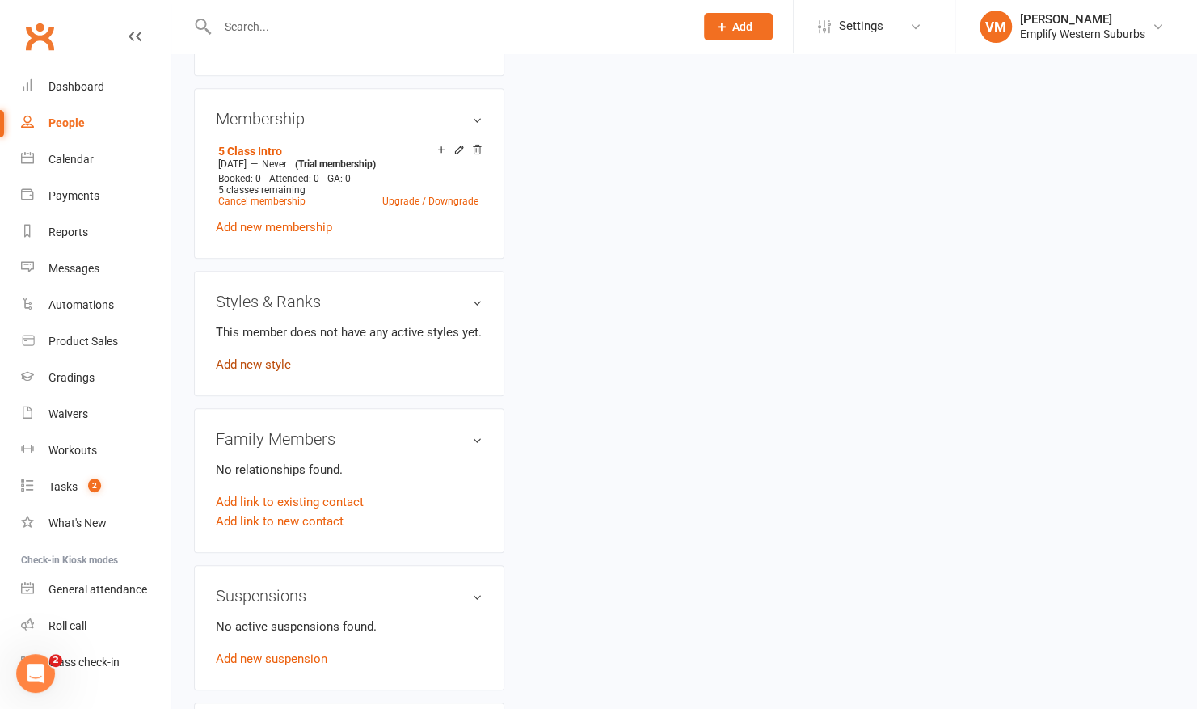
click at [244, 361] on link "Add new style" at bounding box center [253, 364] width 75 height 15
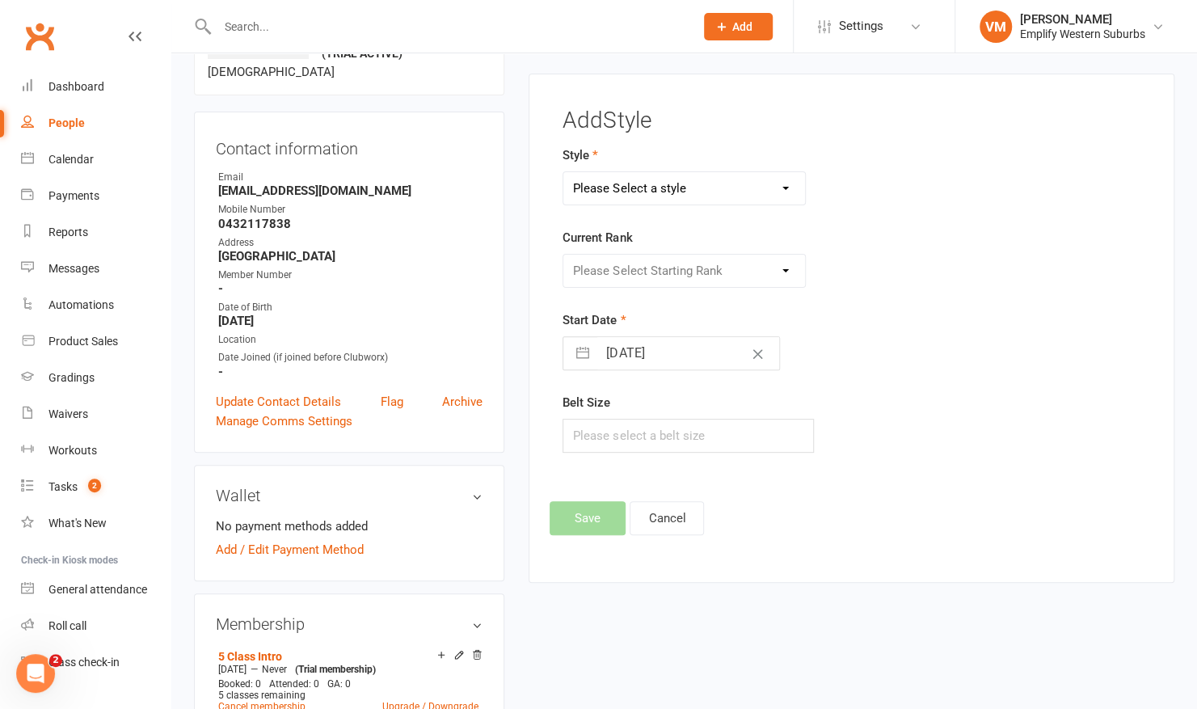
scroll to position [123, 0]
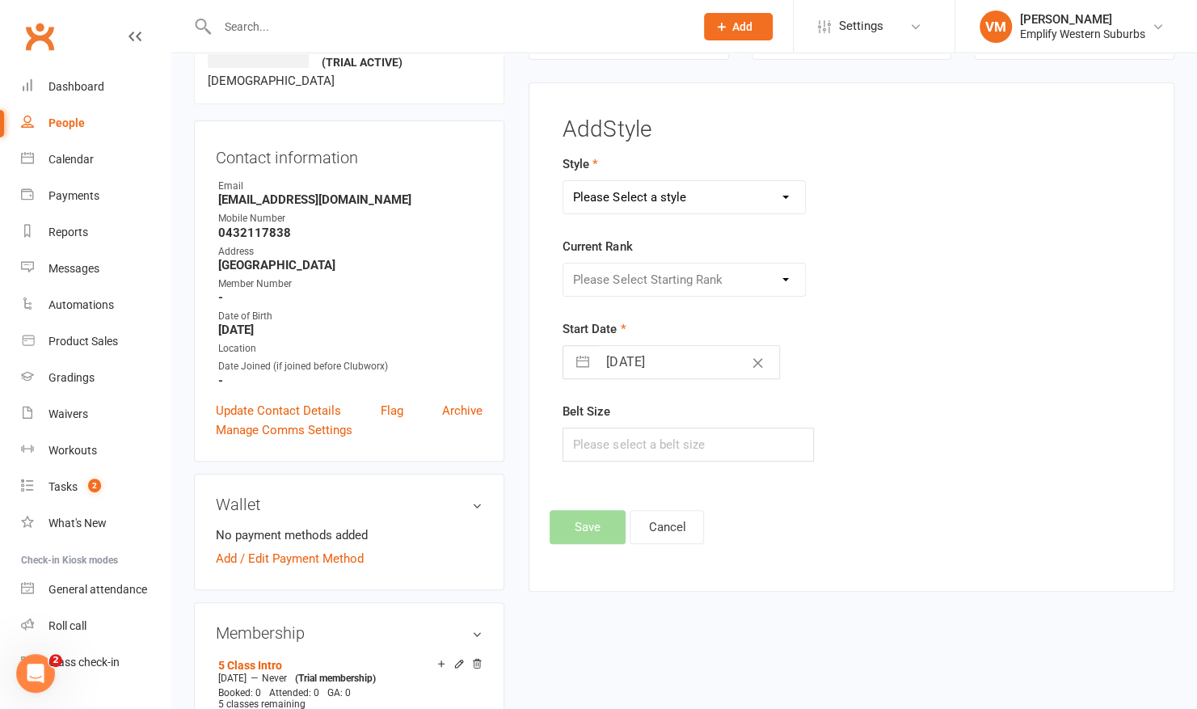
click at [734, 197] on select "Please Select a style Adult Goju Karate Instructor Development Pathway Junior G…" at bounding box center [684, 197] width 242 height 32
select select "2120"
click at [563, 181] on select "Please Select a style Adult Goju Karate Instructor Development Pathway Junior G…" at bounding box center [684, 197] width 242 height 32
click at [658, 280] on select "Please Select Starting Rank 10th Kyu: White Belt 9th Kyu: Half Yellow Belt 8th …" at bounding box center [684, 280] width 242 height 32
select select "20736"
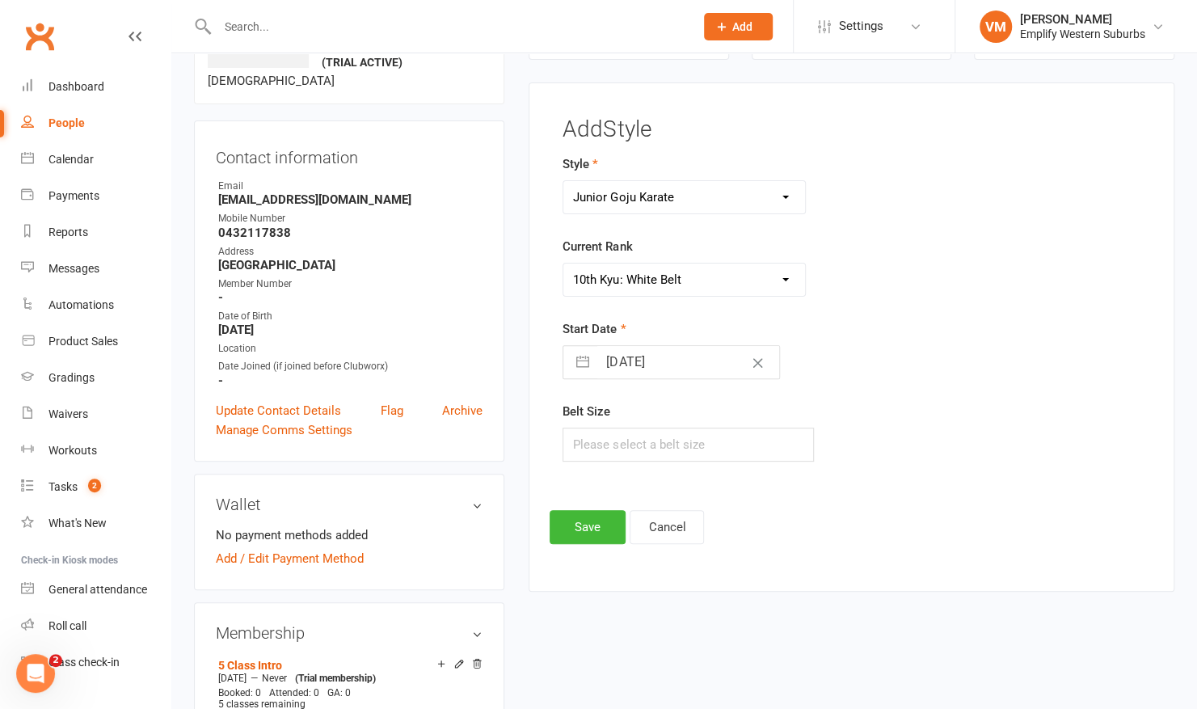
click at [563, 264] on select "Please Select Starting Rank 10th Kyu: White Belt 9th Kyu: Half Yellow Belt 8th …" at bounding box center [684, 280] width 242 height 32
click at [609, 440] on input "text" at bounding box center [688, 445] width 251 height 34
type input "4"
click at [582, 525] on button "Save" at bounding box center [588, 527] width 76 height 34
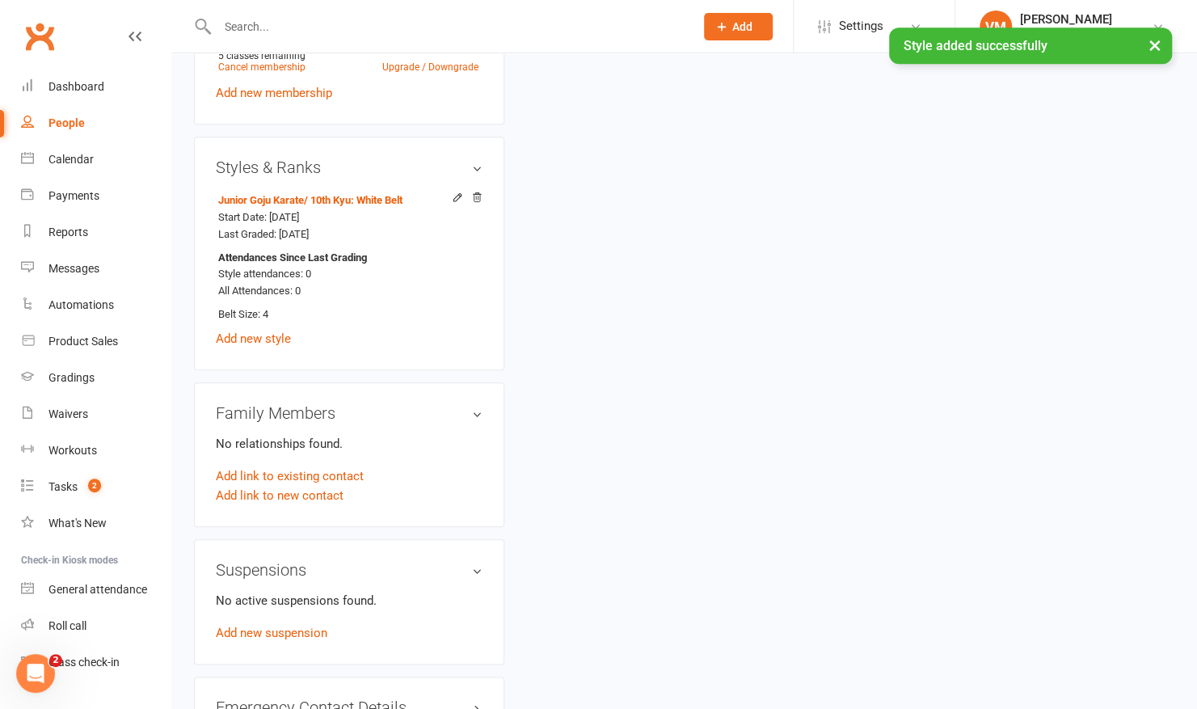
scroll to position [770, 0]
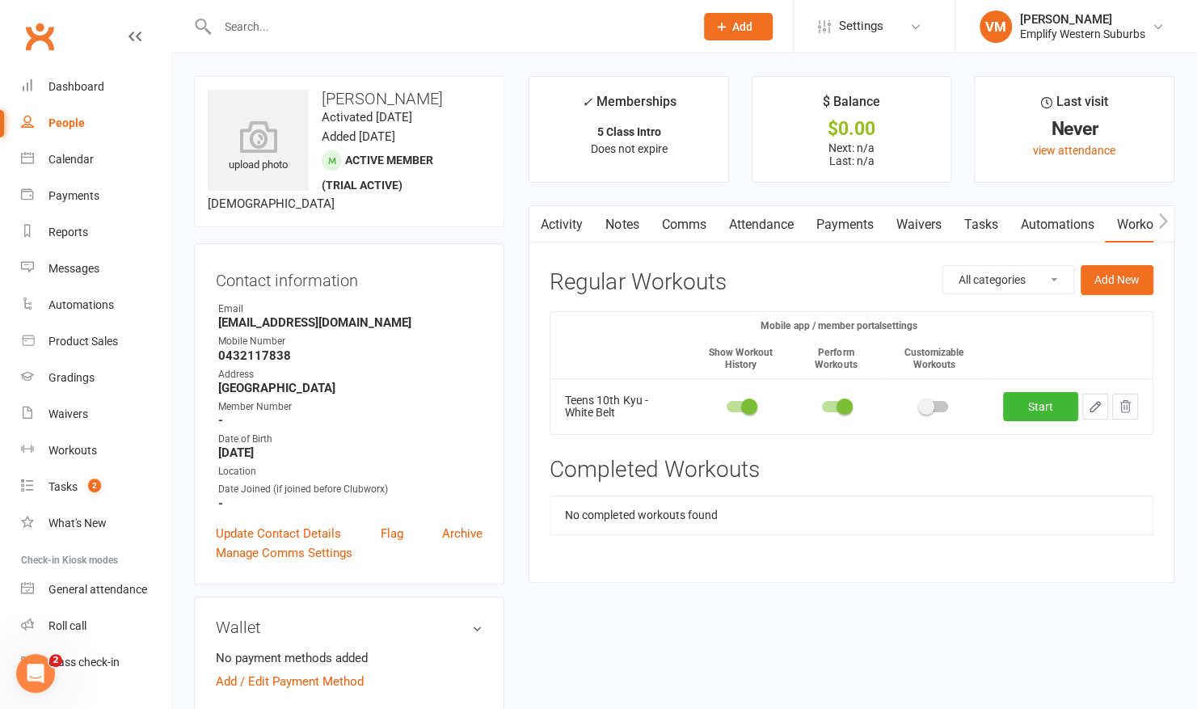
click at [494, 32] on input "text" at bounding box center [448, 26] width 471 height 23
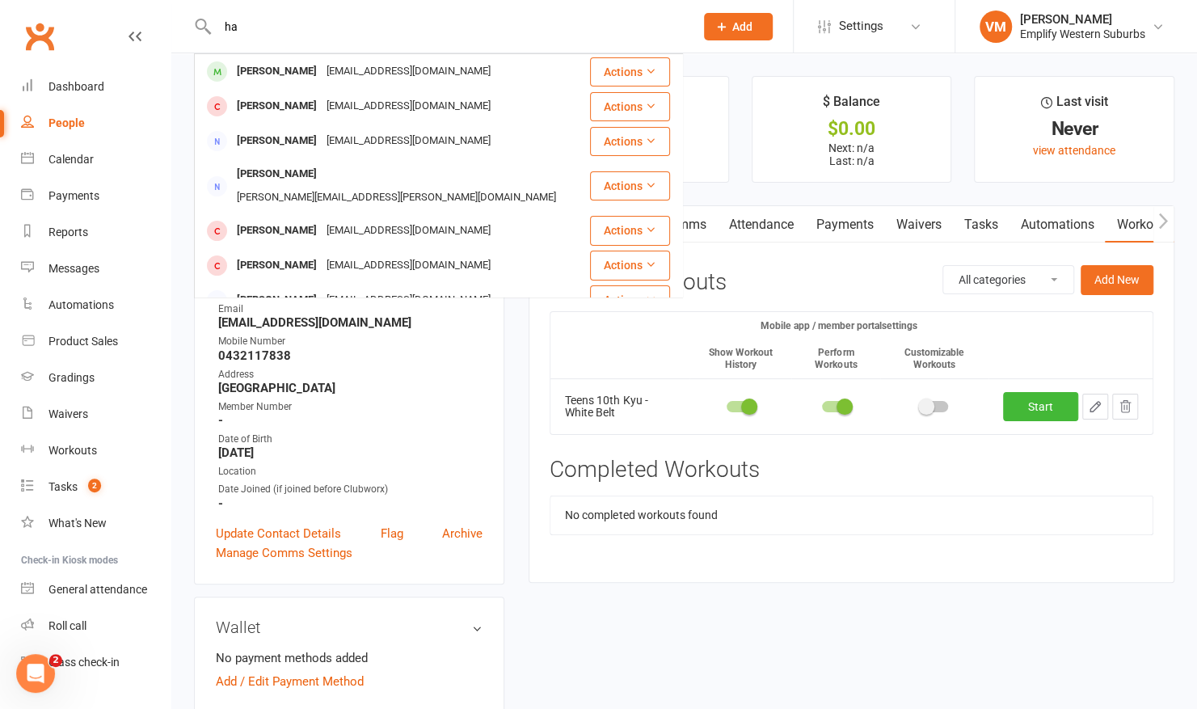
type input "h"
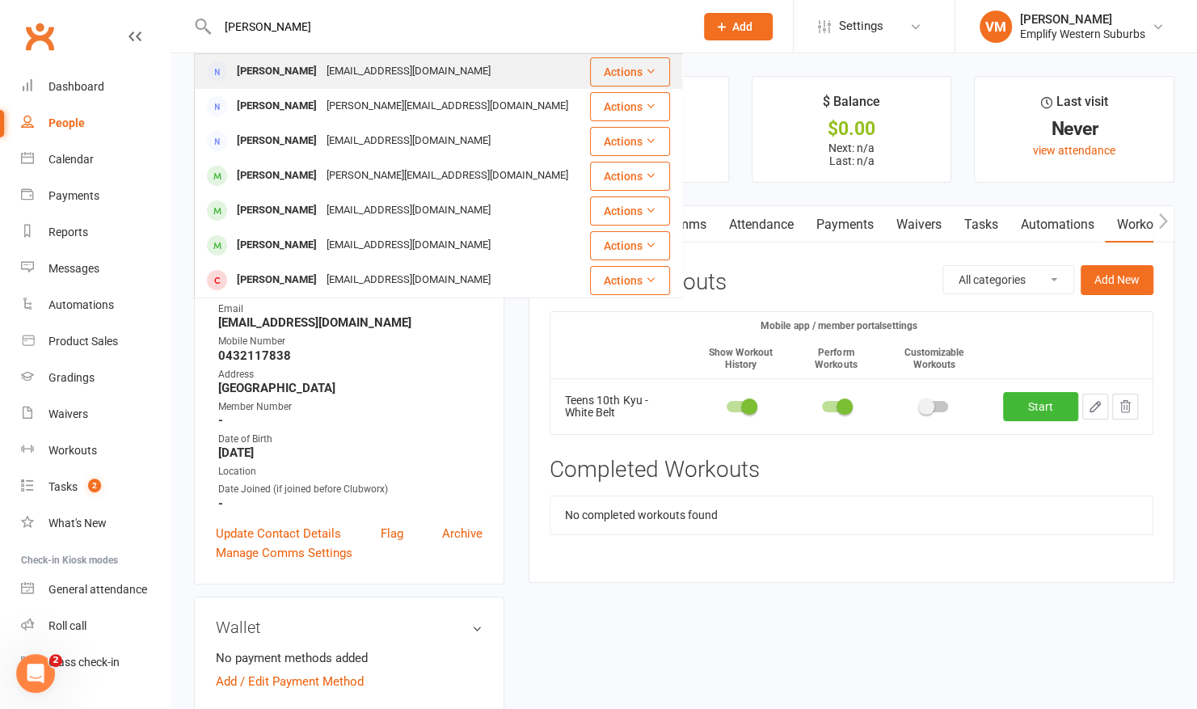
type input "julie"
click at [369, 63] on div "[EMAIL_ADDRESS][DOMAIN_NAME]" at bounding box center [409, 71] width 174 height 23
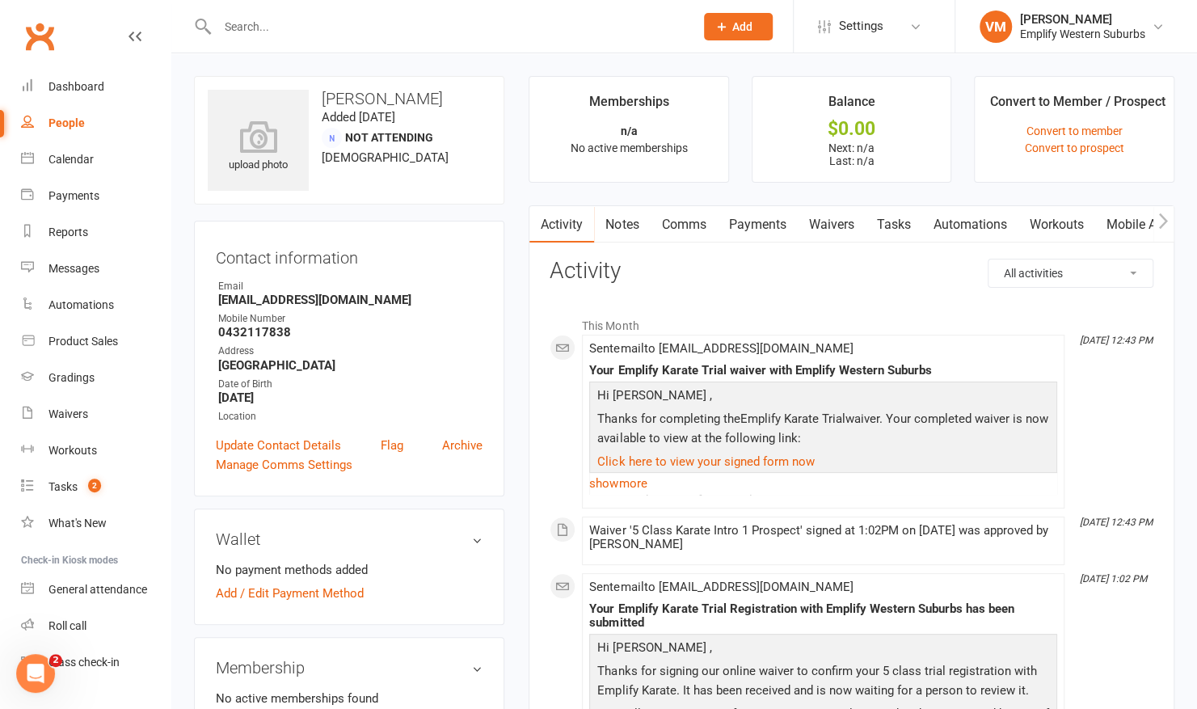
click at [1114, 215] on link "Mobile App" at bounding box center [1138, 224] width 87 height 37
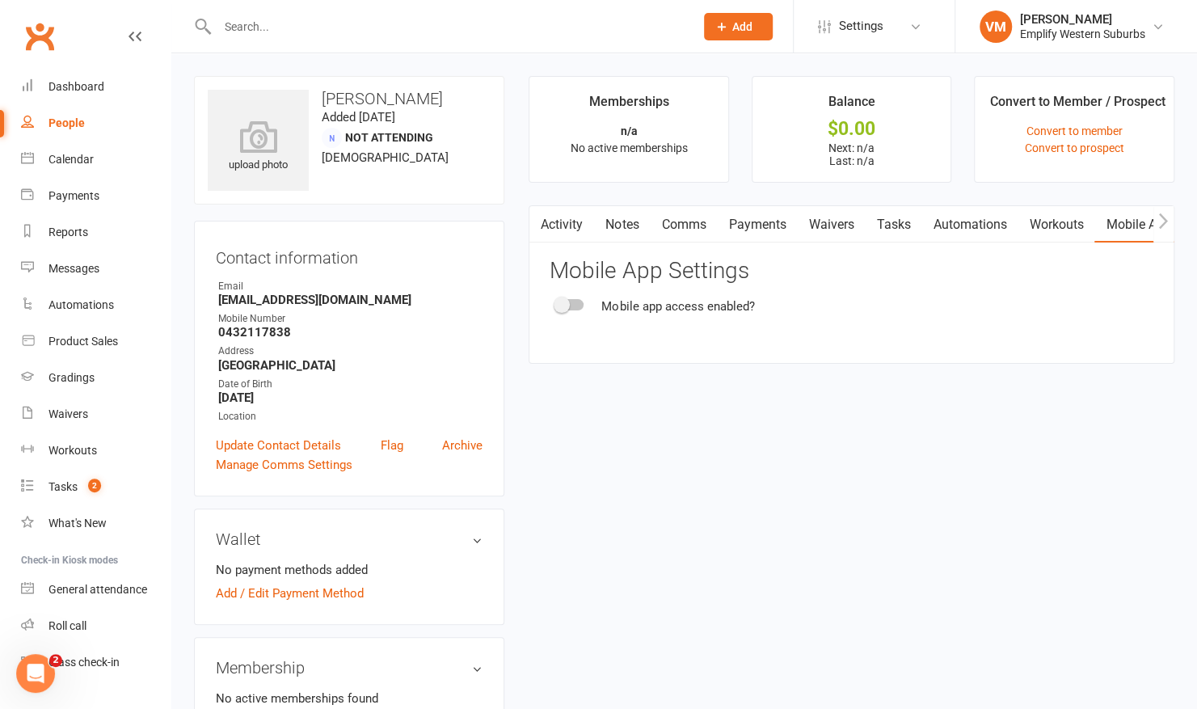
click at [574, 306] on div at bounding box center [569, 304] width 27 height 11
click at [556, 302] on input "checkbox" at bounding box center [556, 302] width 0 height 0
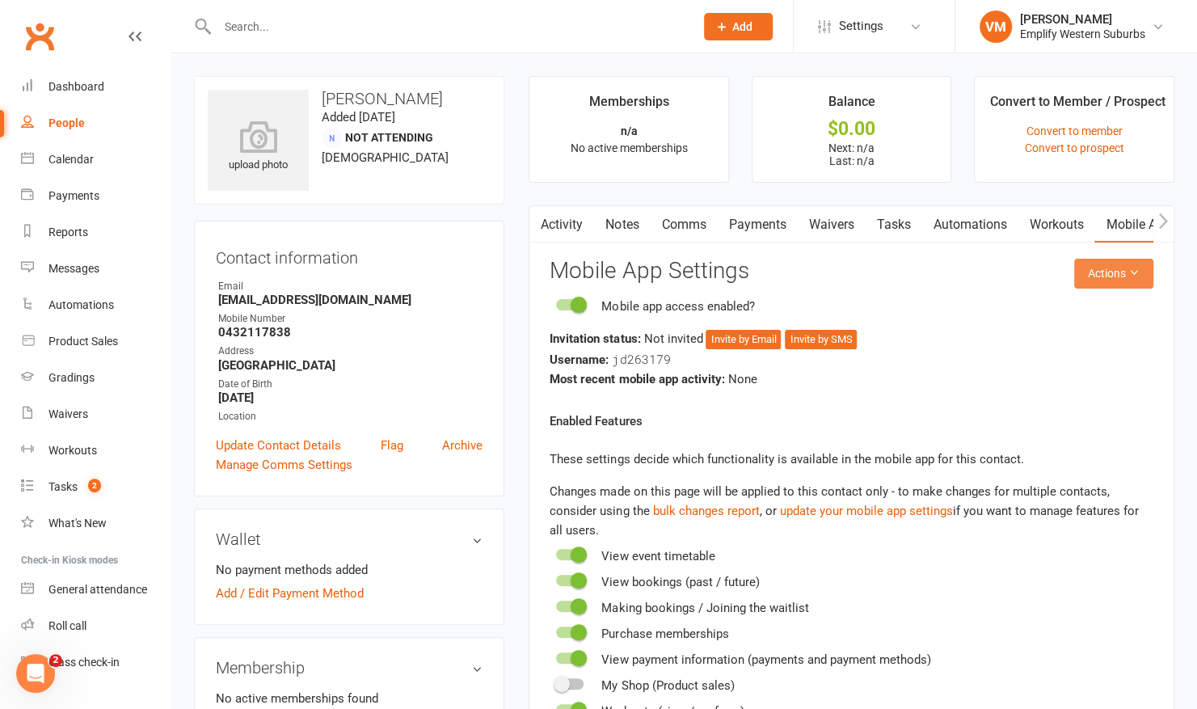
click at [1108, 283] on button "Actions" at bounding box center [1113, 273] width 79 height 29
click at [1051, 304] on link "Send invitation email" at bounding box center [1061, 309] width 160 height 32
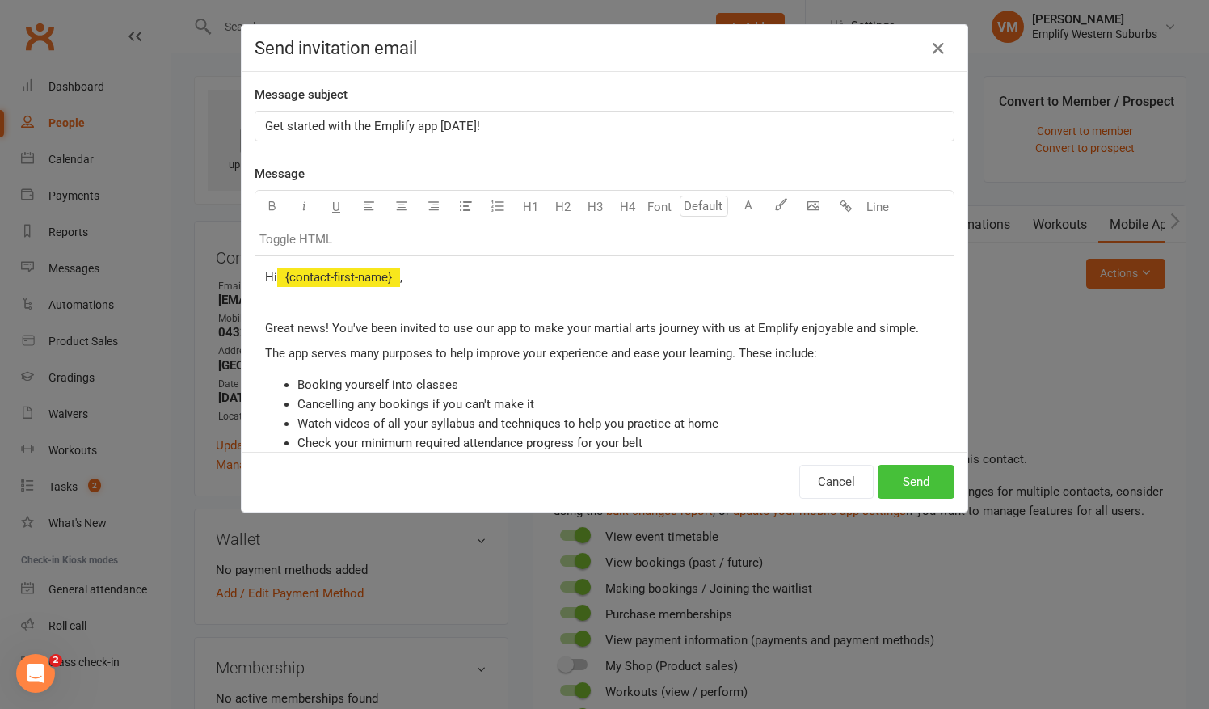
click at [897, 477] on button "Send" at bounding box center [916, 482] width 77 height 34
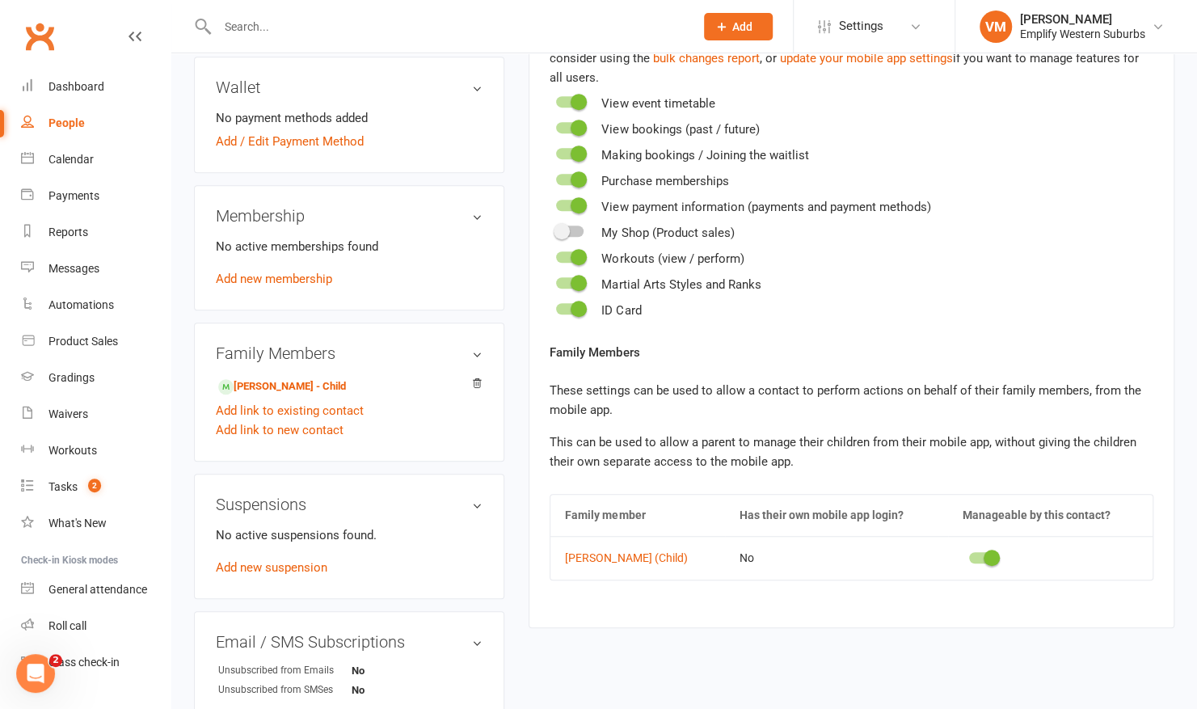
scroll to position [479, 0]
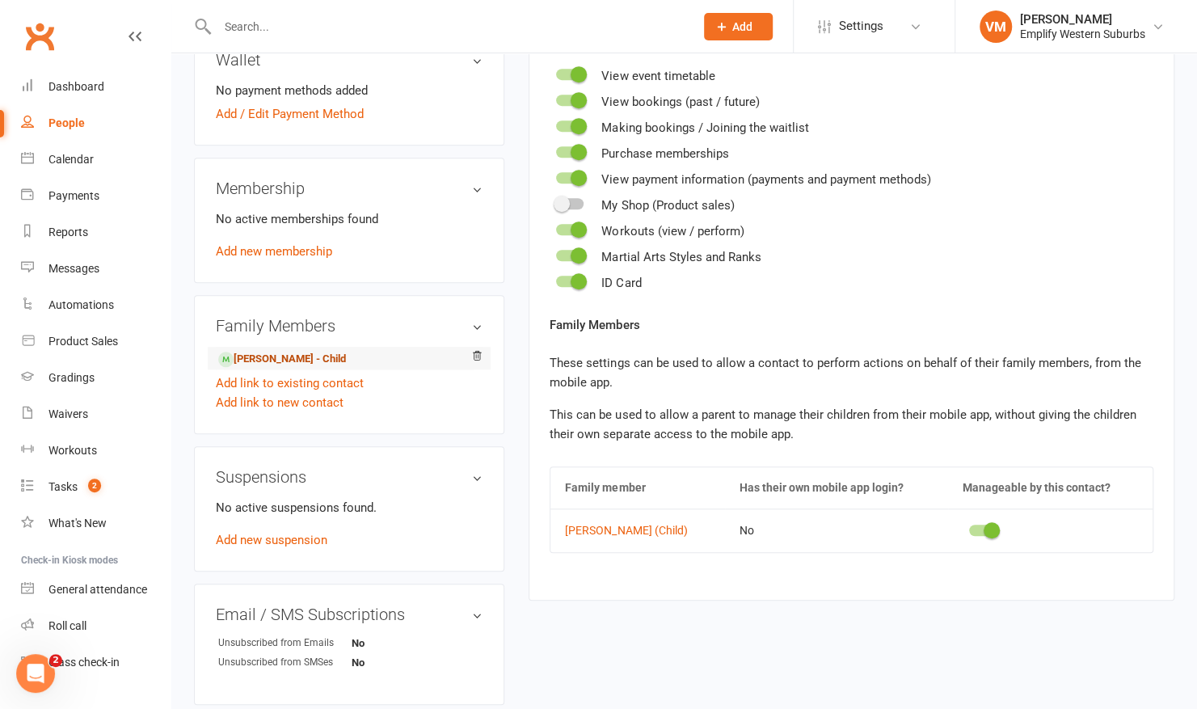
click at [319, 359] on link "Matthew Hanrahan - Child" at bounding box center [282, 359] width 128 height 17
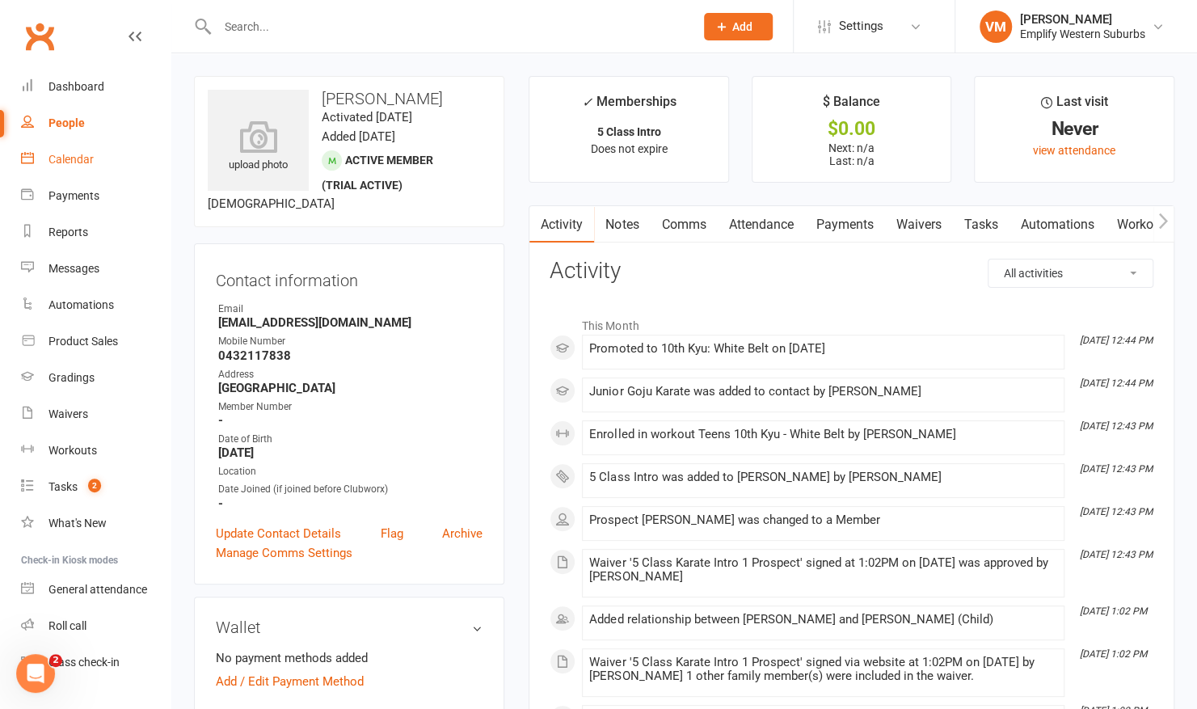
click at [749, 228] on link "Attendance" at bounding box center [760, 224] width 87 height 37
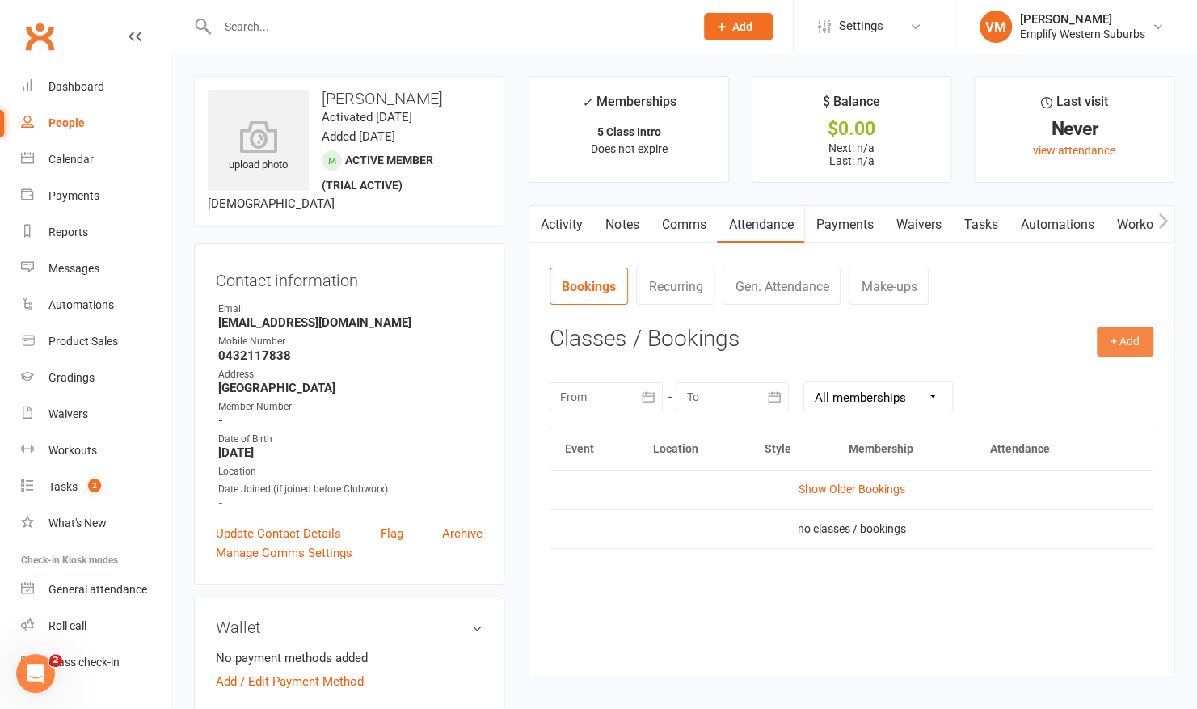
click at [1117, 351] on button "+ Add" at bounding box center [1125, 341] width 57 height 29
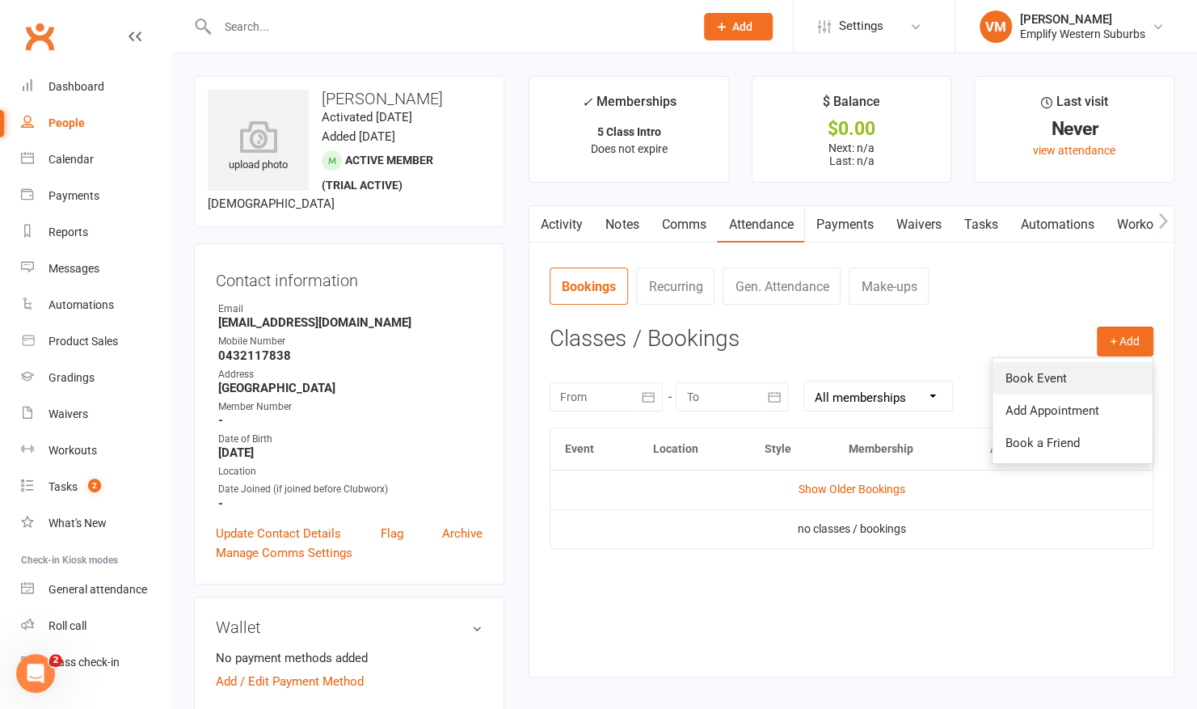
click at [1054, 375] on link "Book Event" at bounding box center [1073, 378] width 160 height 32
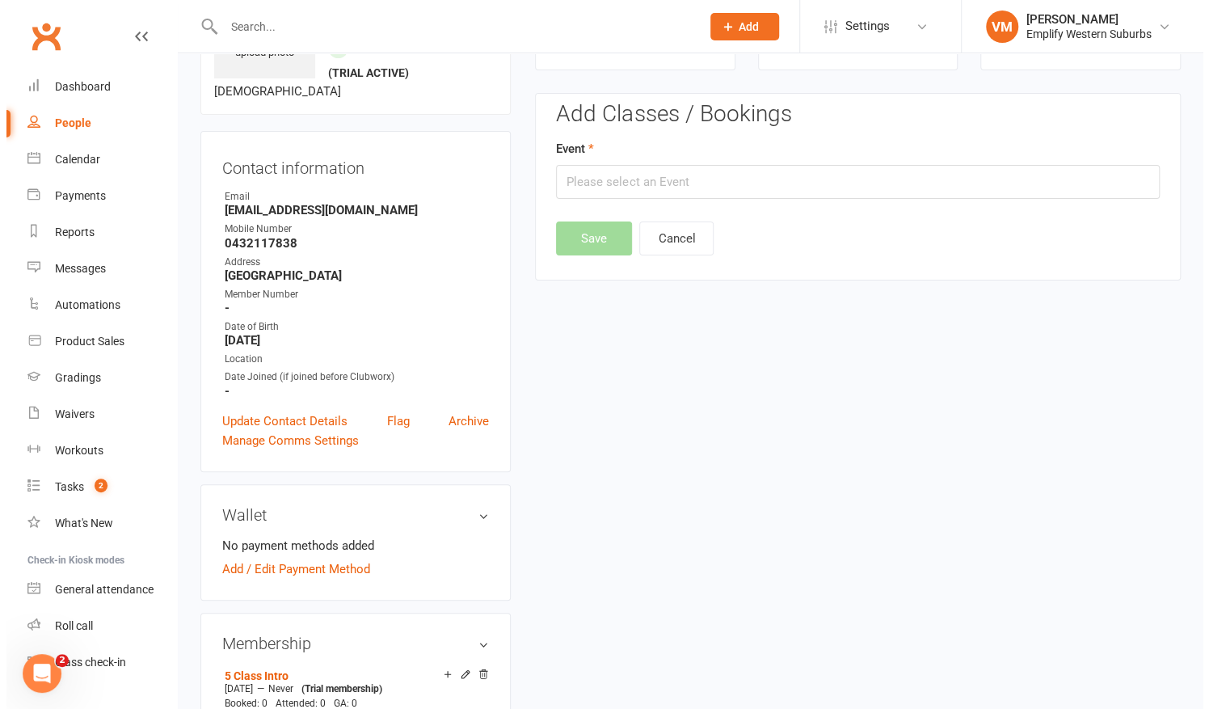
scroll to position [123, 0]
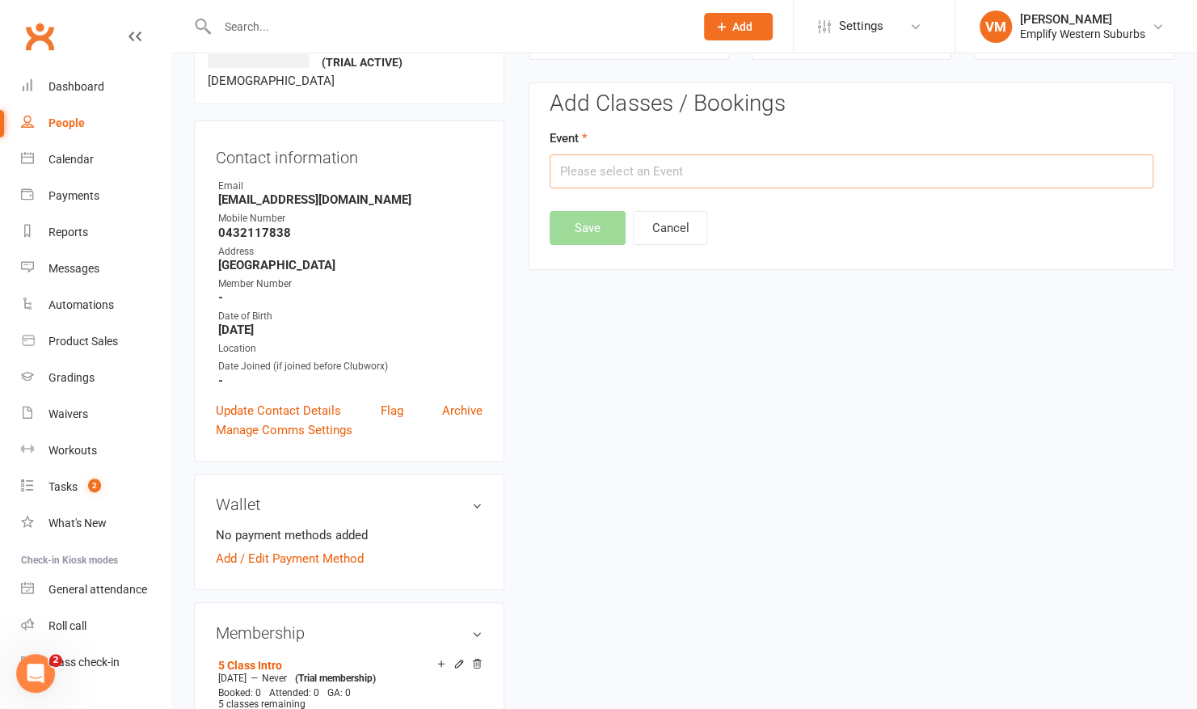
click at [820, 168] on input "text" at bounding box center [852, 171] width 604 height 34
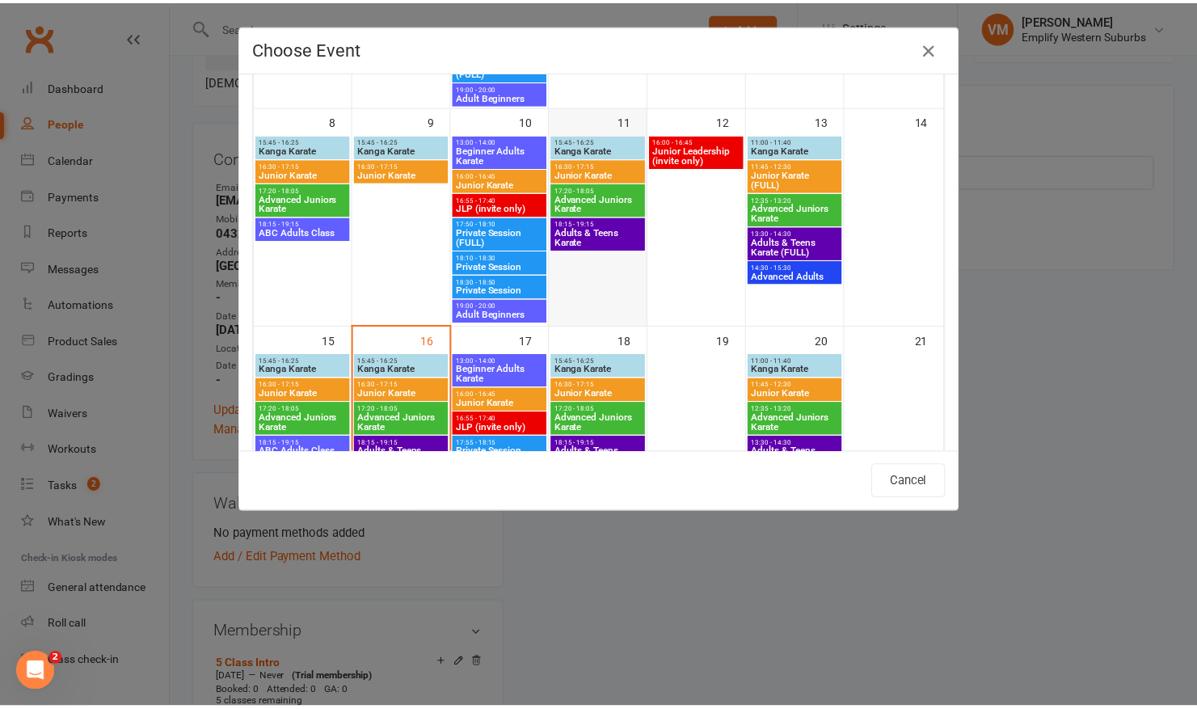
scroll to position [414, 0]
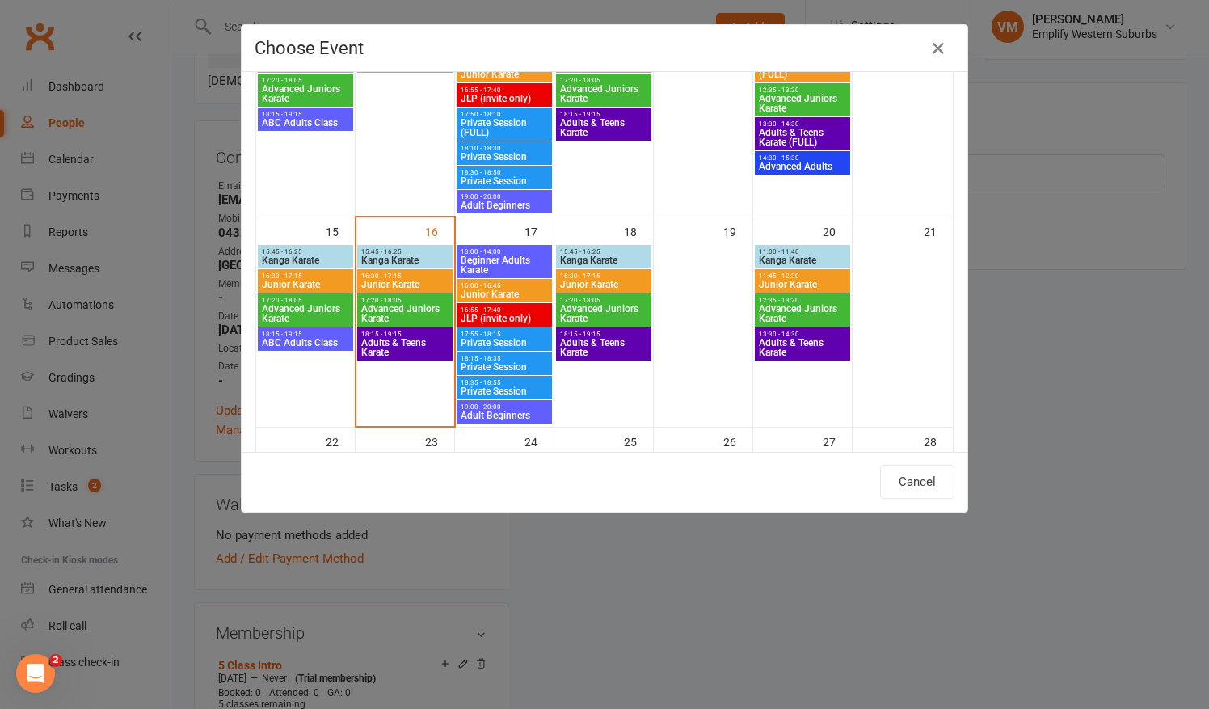
click at [574, 340] on span "Adults & Teens Karate" at bounding box center [603, 347] width 89 height 19
type input "Adults & Teens Karate - Sep 18, 2025 6:15:00 PM"
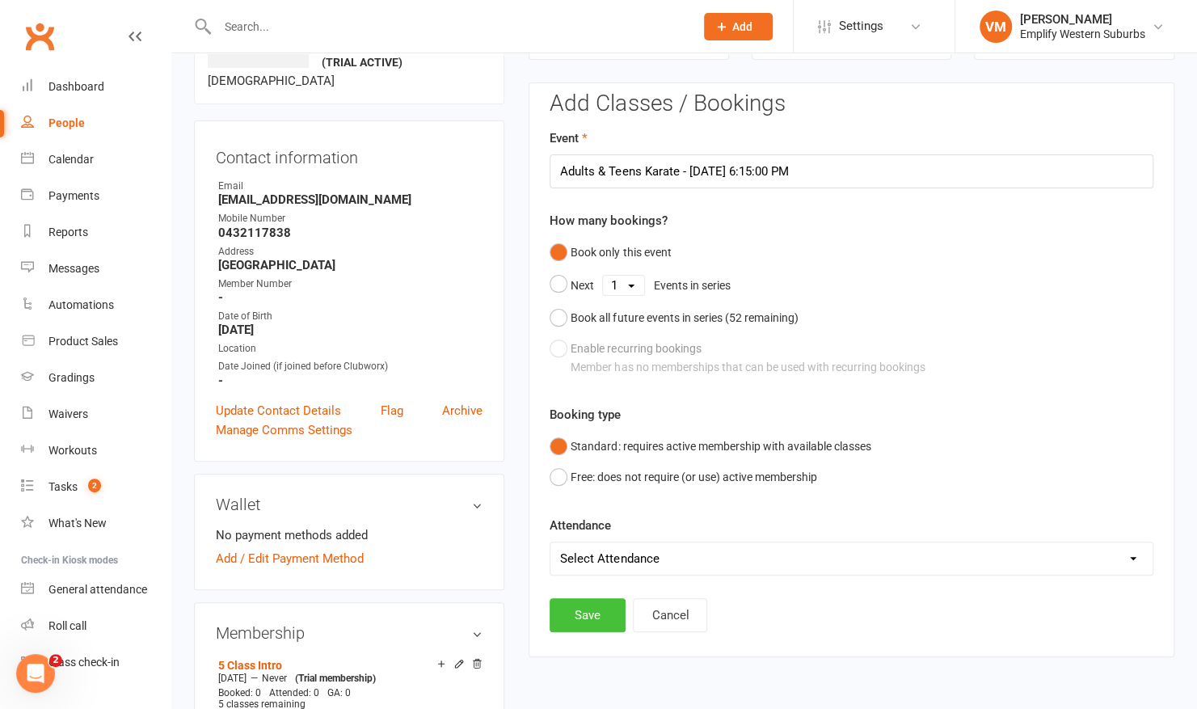
click at [576, 606] on button "Save" at bounding box center [588, 615] width 76 height 34
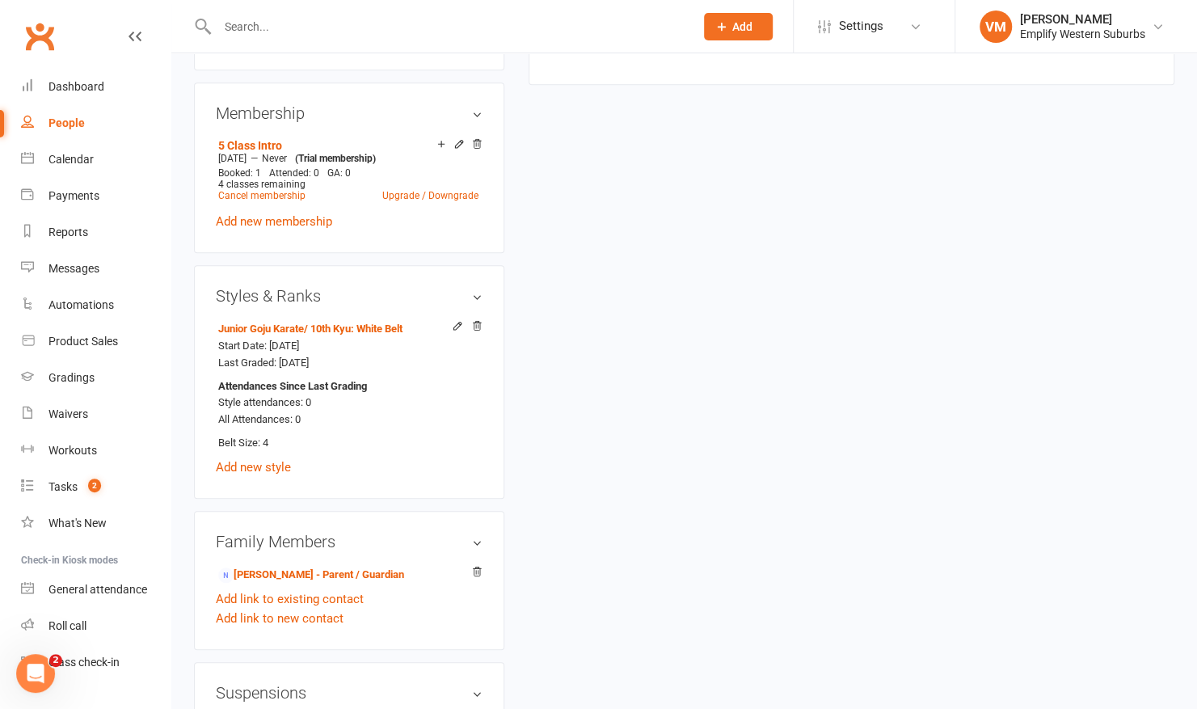
scroll to position [644, 0]
click at [479, 321] on icon at bounding box center [476, 324] width 11 height 11
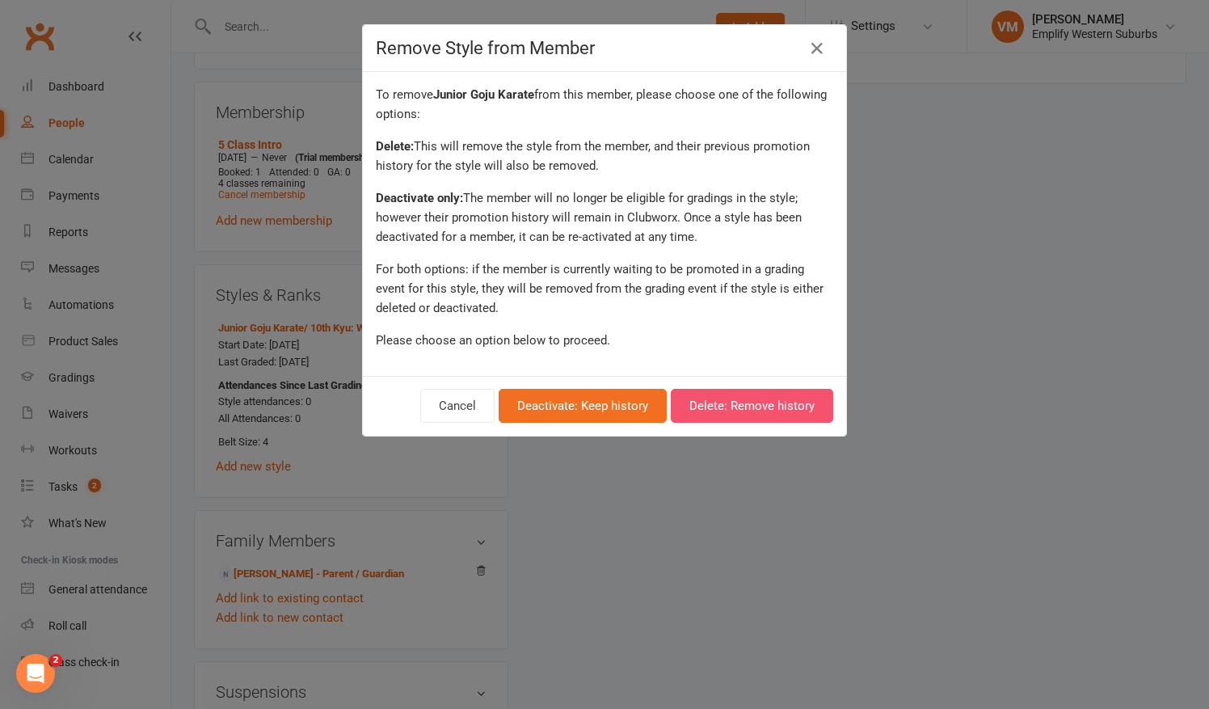
click at [757, 408] on button "Delete: Remove history" at bounding box center [752, 406] width 162 height 34
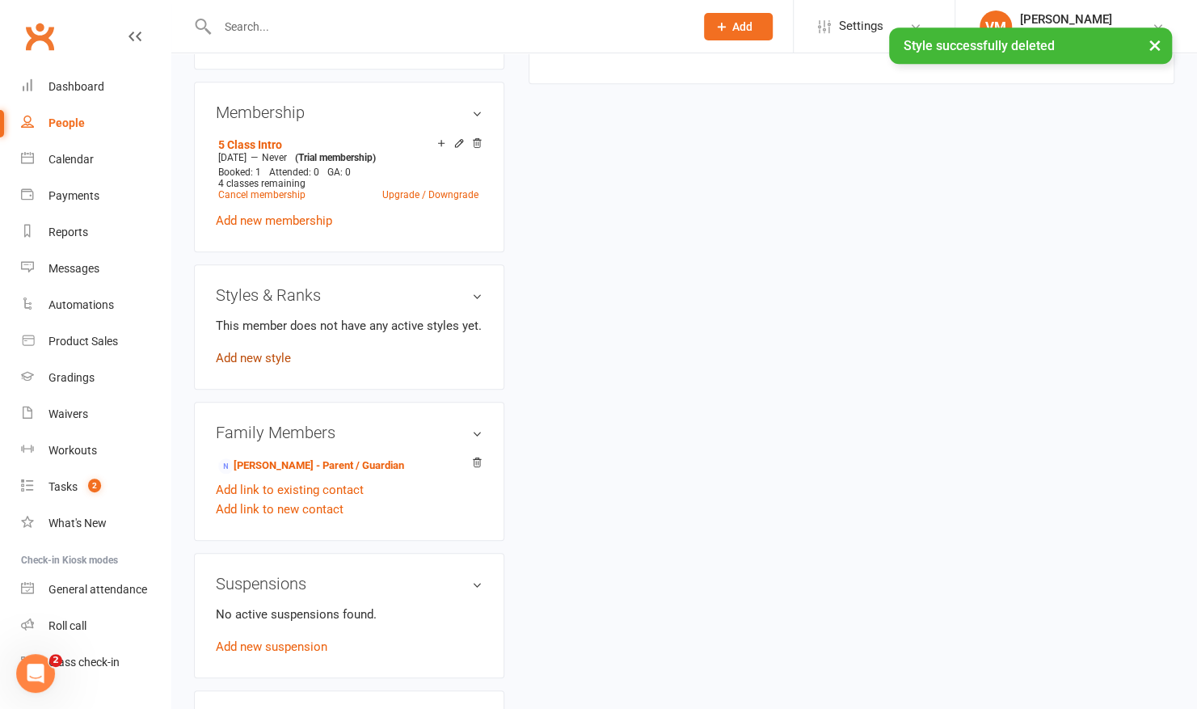
click at [275, 351] on link "Add new style" at bounding box center [253, 358] width 75 height 15
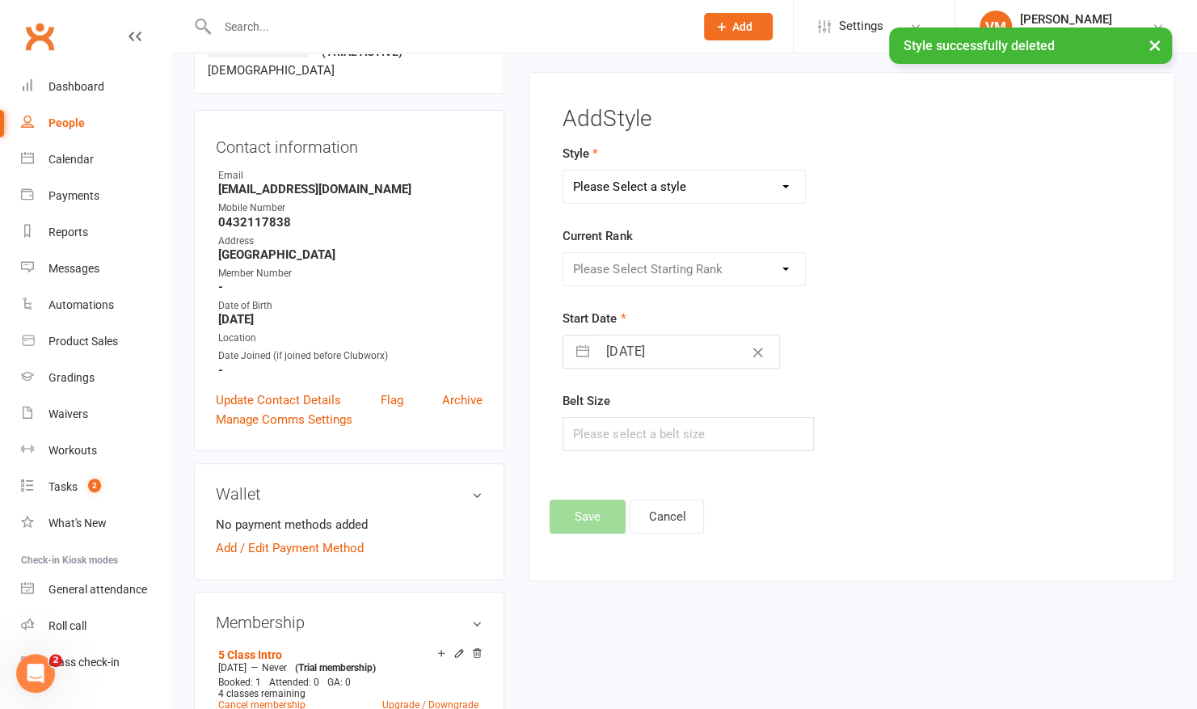
scroll to position [123, 0]
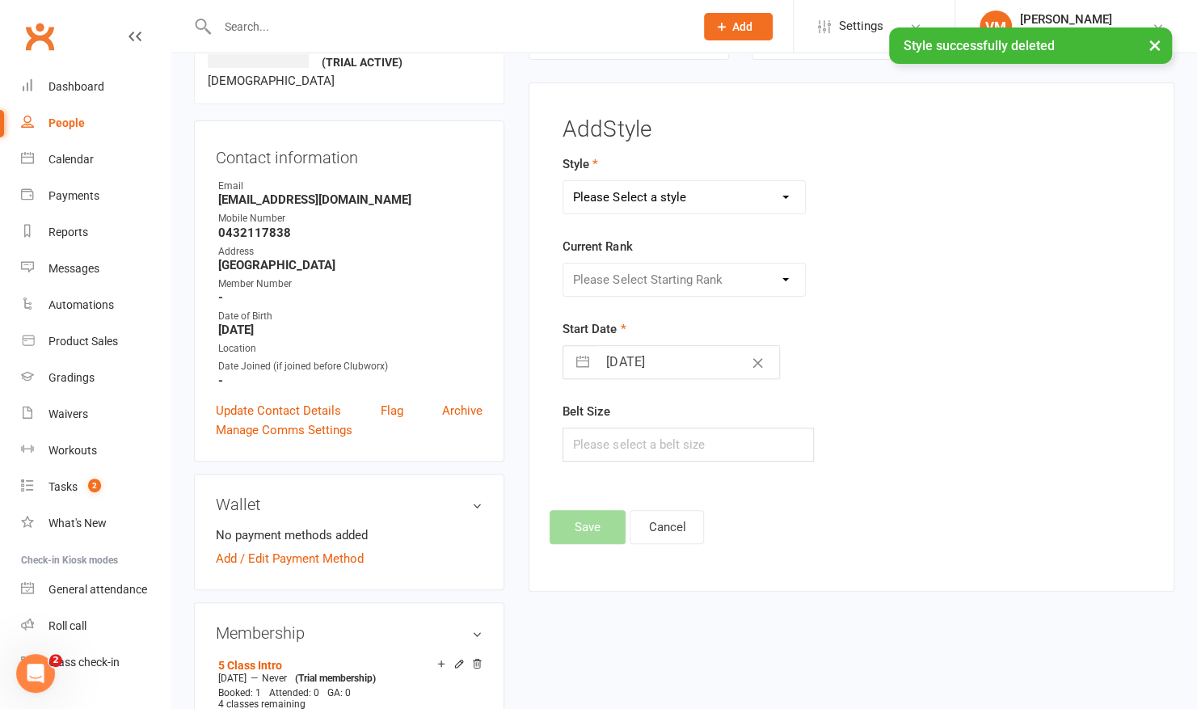
click at [697, 207] on select "Please Select a style Adult Goju Karate Instructor Development Pathway Junior G…" at bounding box center [684, 197] width 242 height 32
select select "2125"
click at [563, 181] on select "Please Select a style Adult Goju Karate Instructor Development Pathway Junior G…" at bounding box center [684, 197] width 242 height 32
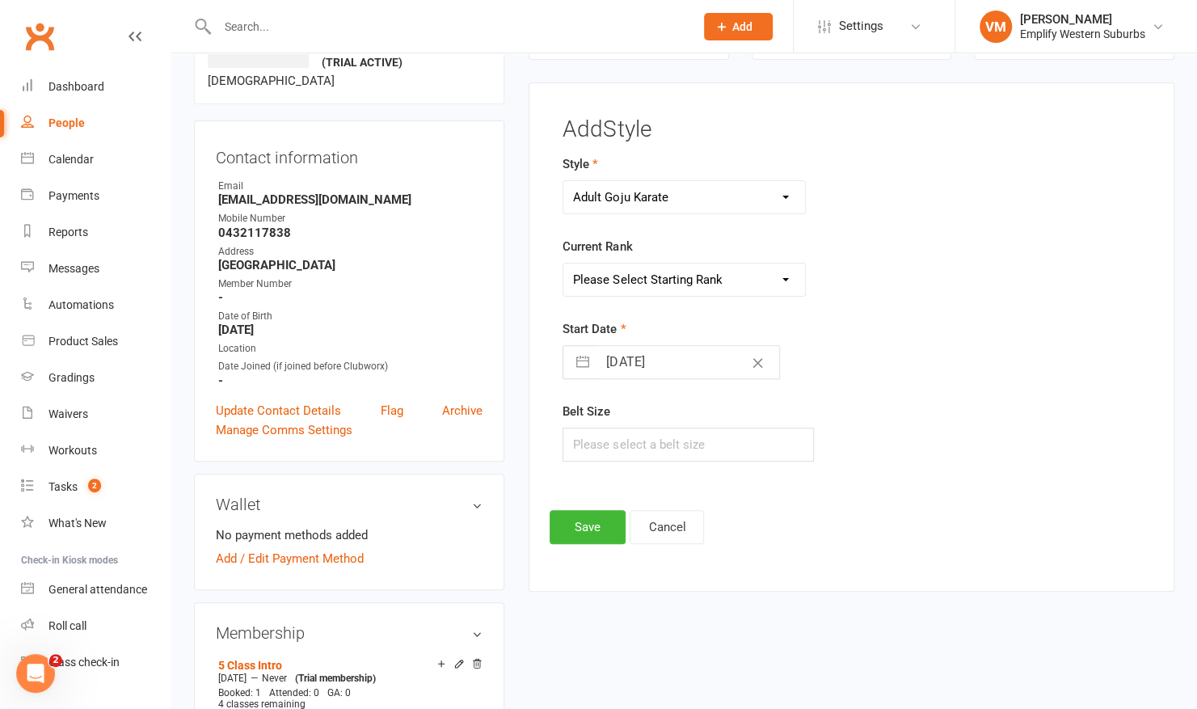
click at [679, 198] on select "Adult Goju Karate Instructor Development Pathway Junior Goju Karate Kanga Karate" at bounding box center [684, 197] width 242 height 32
drag, startPoint x: 956, startPoint y: 298, endPoint x: 912, endPoint y: 293, distance: 43.8
click at [956, 298] on div "Style Adult Goju Karate Instructor Development Pathway Junior Goju Karate Kanga…" at bounding box center [852, 319] width 602 height 330
click at [706, 264] on select "Please Select Starting Rank 10th Kyu: White Belt 9th Kyu: Yellow Belt 8th Kyu: …" at bounding box center [684, 280] width 242 height 32
select select "20785"
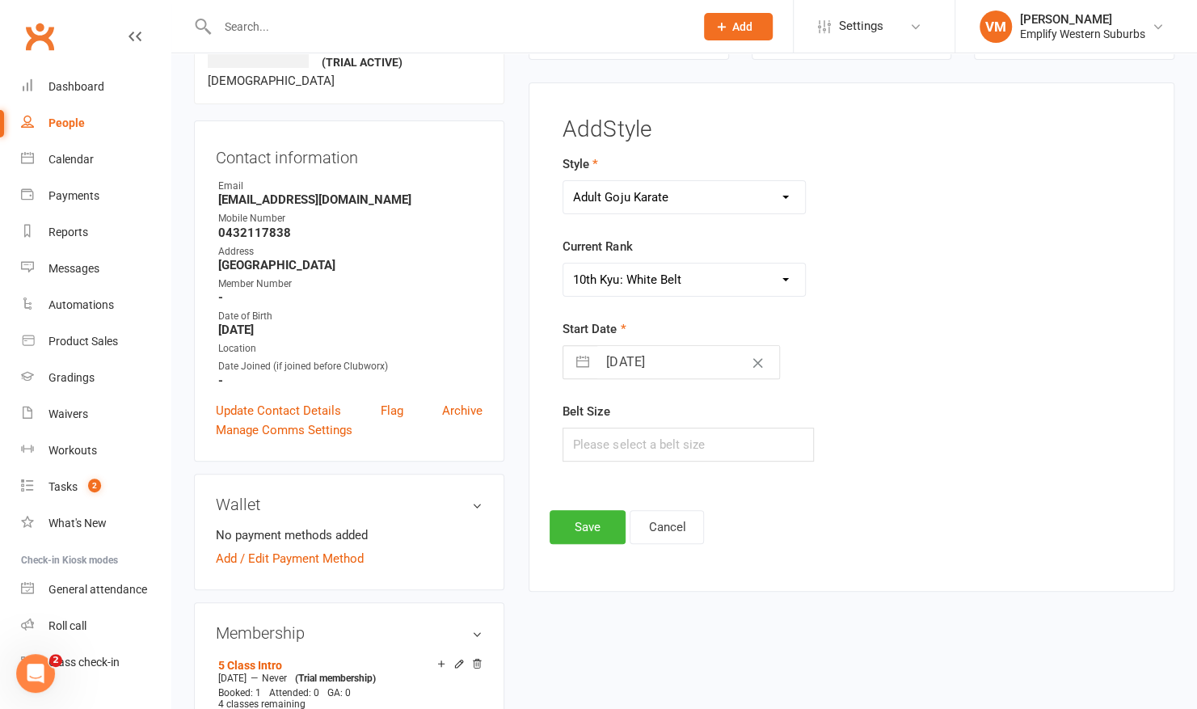
click at [563, 264] on select "Please Select Starting Rank 10th Kyu: White Belt 9th Kyu: Yellow Belt 8th Kyu: …" at bounding box center [684, 280] width 242 height 32
click at [639, 445] on input "text" at bounding box center [688, 445] width 251 height 34
type input "4"
click at [584, 516] on button "Save" at bounding box center [588, 527] width 76 height 34
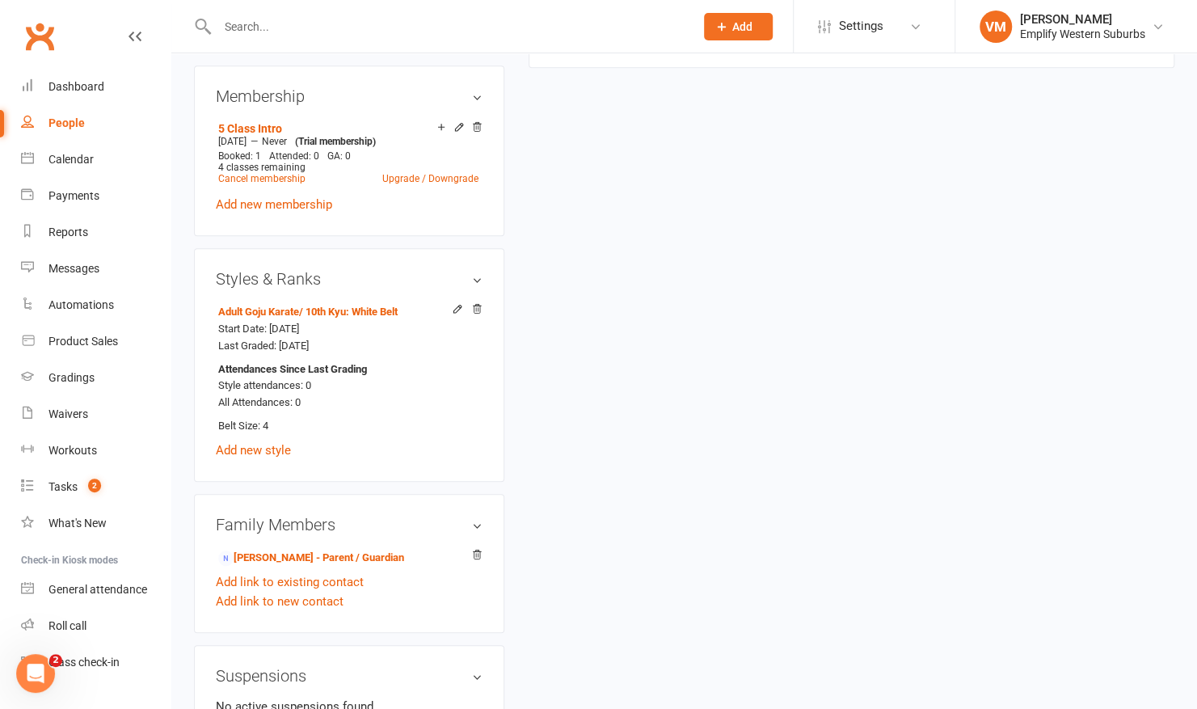
scroll to position [0, 0]
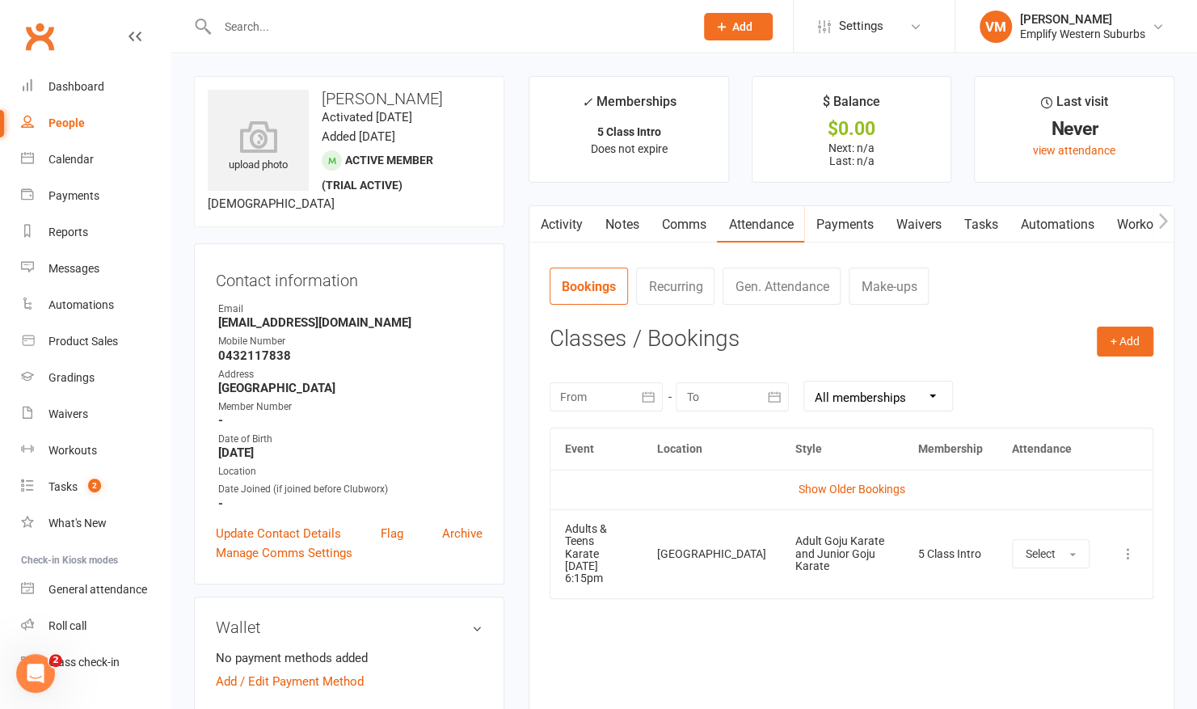
click at [1132, 221] on link "Workouts" at bounding box center [1143, 224] width 77 height 37
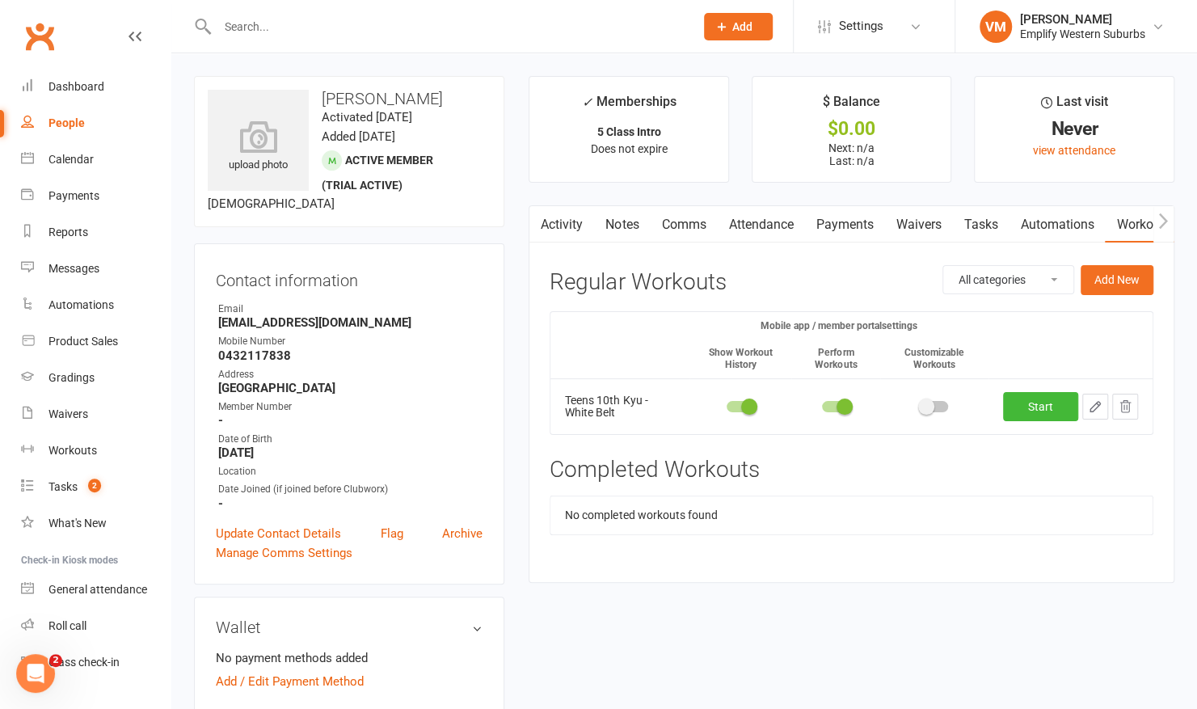
click at [1137, 401] on button "button" at bounding box center [1125, 407] width 26 height 26
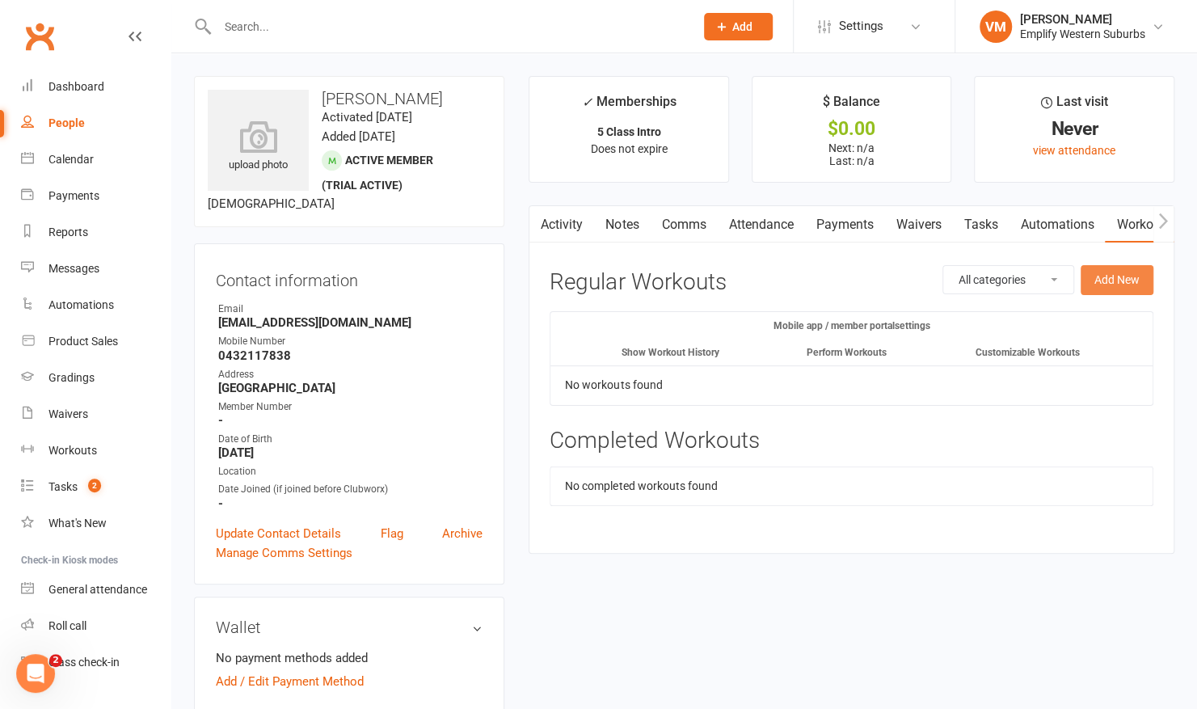
click at [1137, 287] on button "Add New" at bounding box center [1117, 279] width 73 height 29
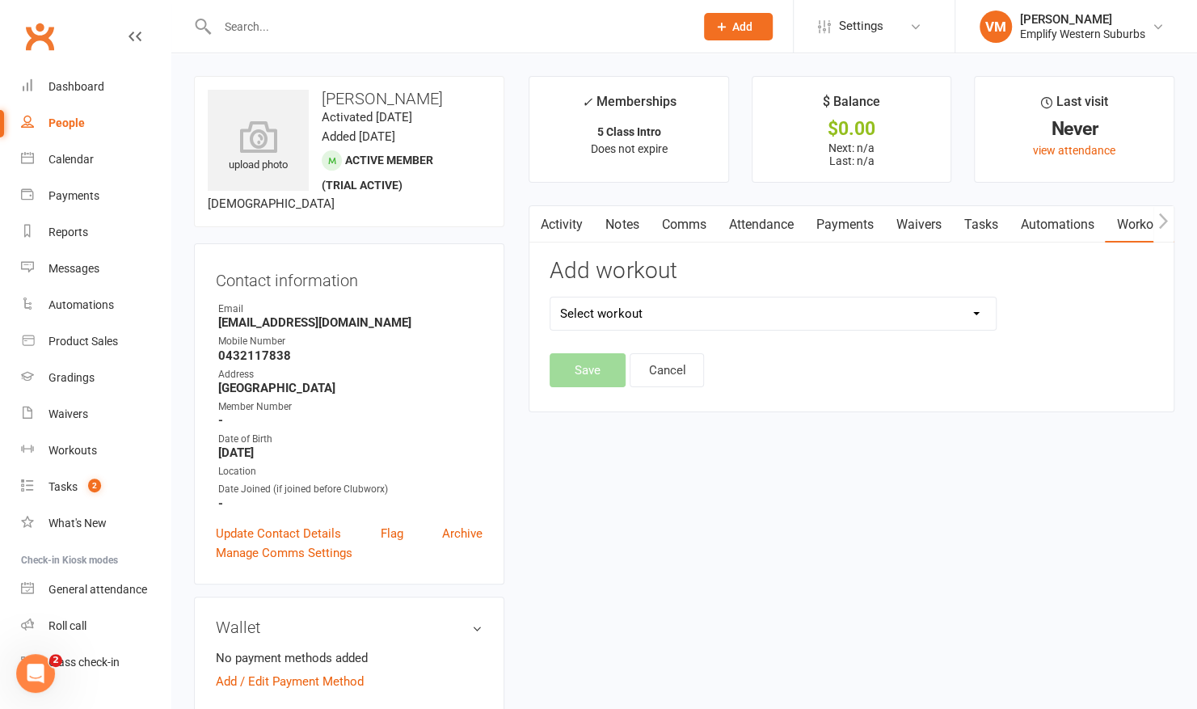
click at [958, 317] on select "Select workout" at bounding box center [773, 314] width 445 height 32
select select "3037"
click at [551, 298] on select "Select workout Adult 10th Kyu - White Belt Adult 1st Kyu - Brown 2 Adult 3rd Ky…" at bounding box center [773, 314] width 445 height 32
click at [556, 364] on button "Save" at bounding box center [588, 370] width 76 height 34
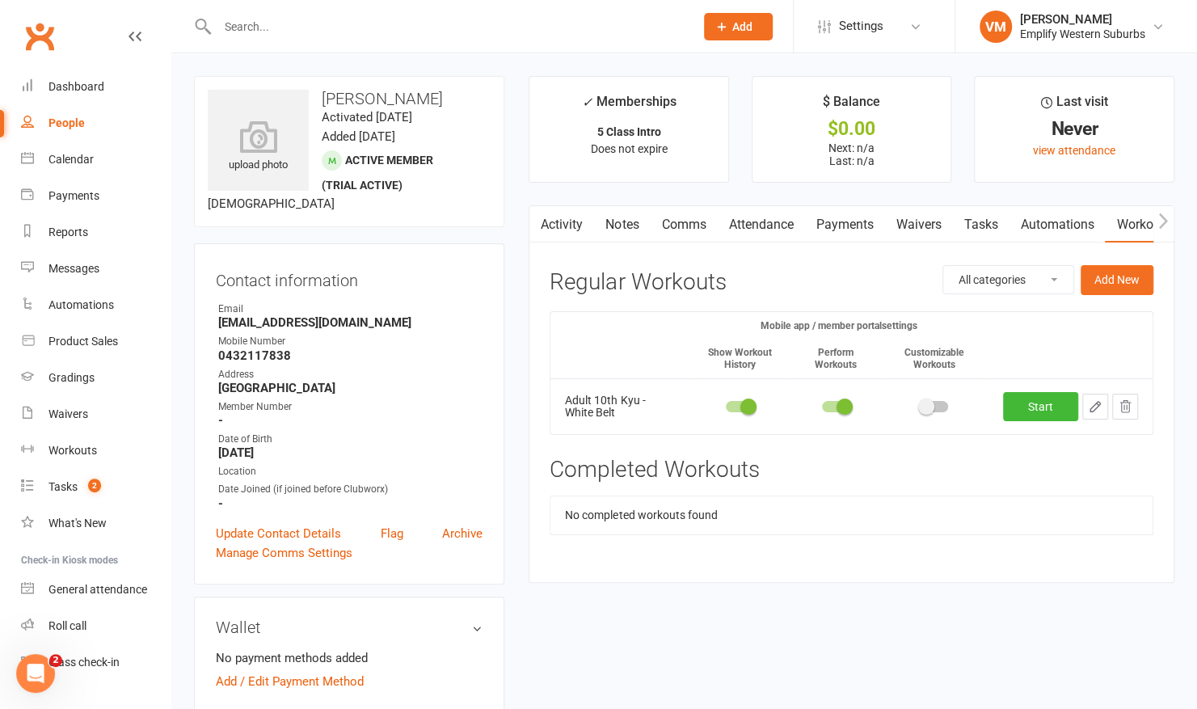
click at [381, 21] on input "text" at bounding box center [448, 26] width 471 height 23
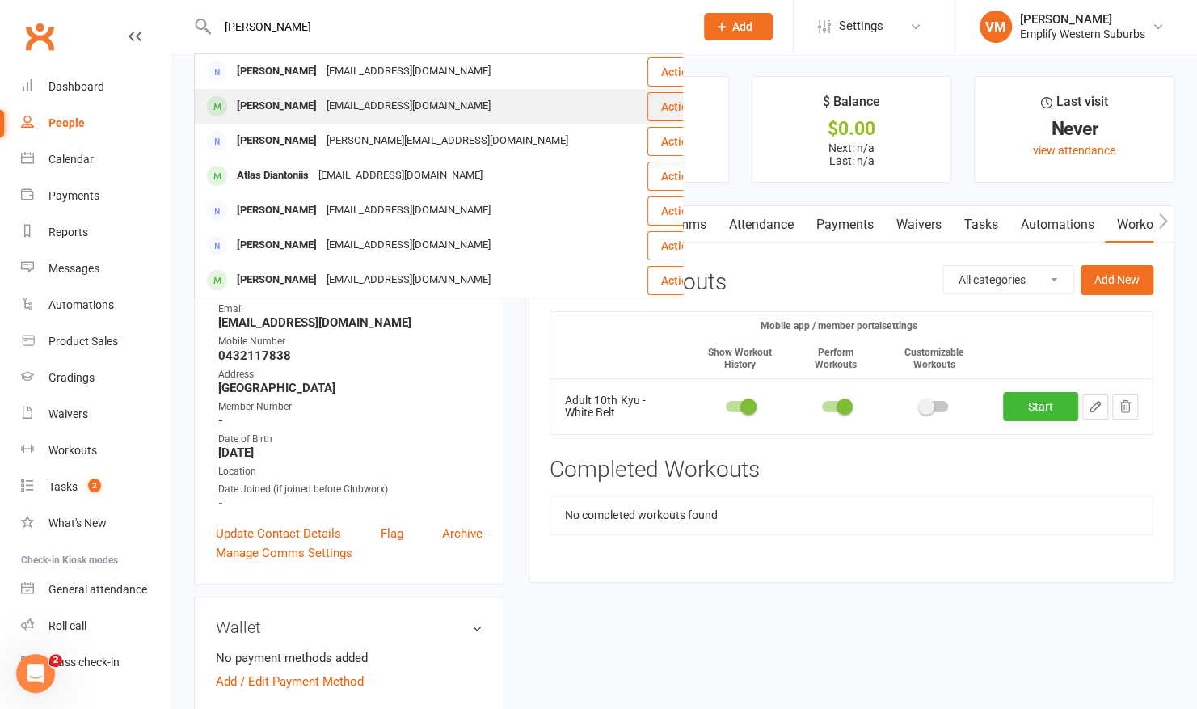
type input "[PERSON_NAME]"
click at [297, 105] on div "[PERSON_NAME]" at bounding box center [277, 106] width 90 height 23
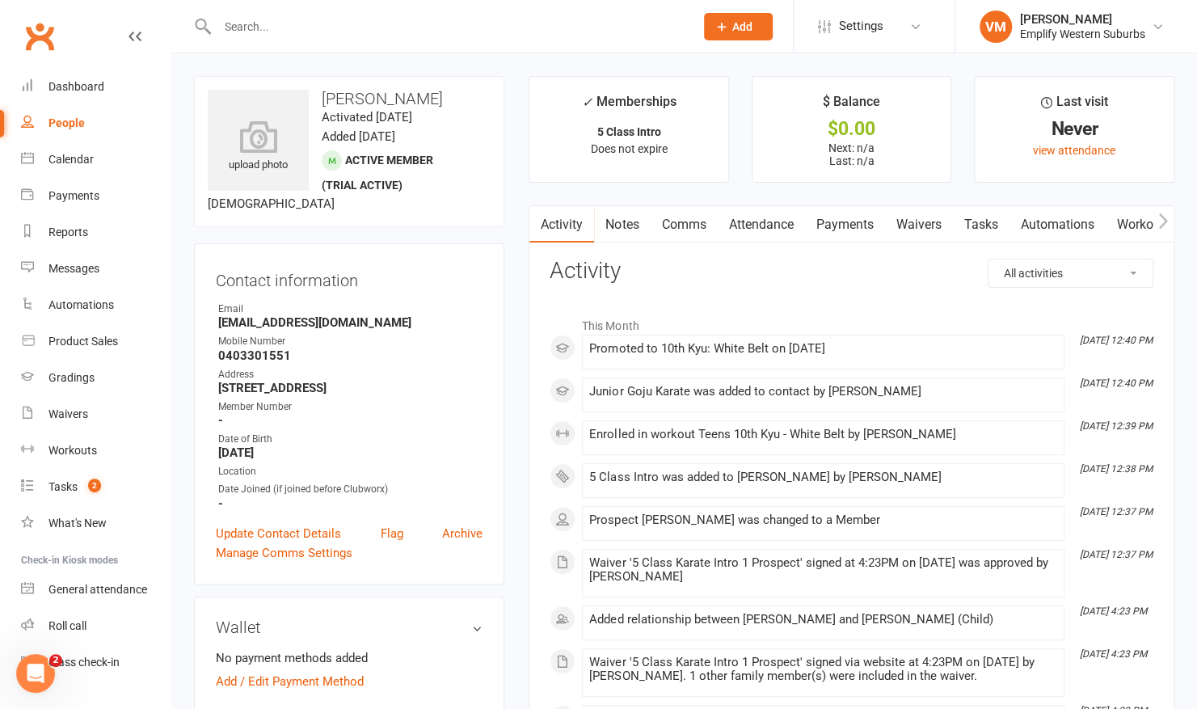
click at [1133, 220] on link "Workouts" at bounding box center [1143, 224] width 77 height 37
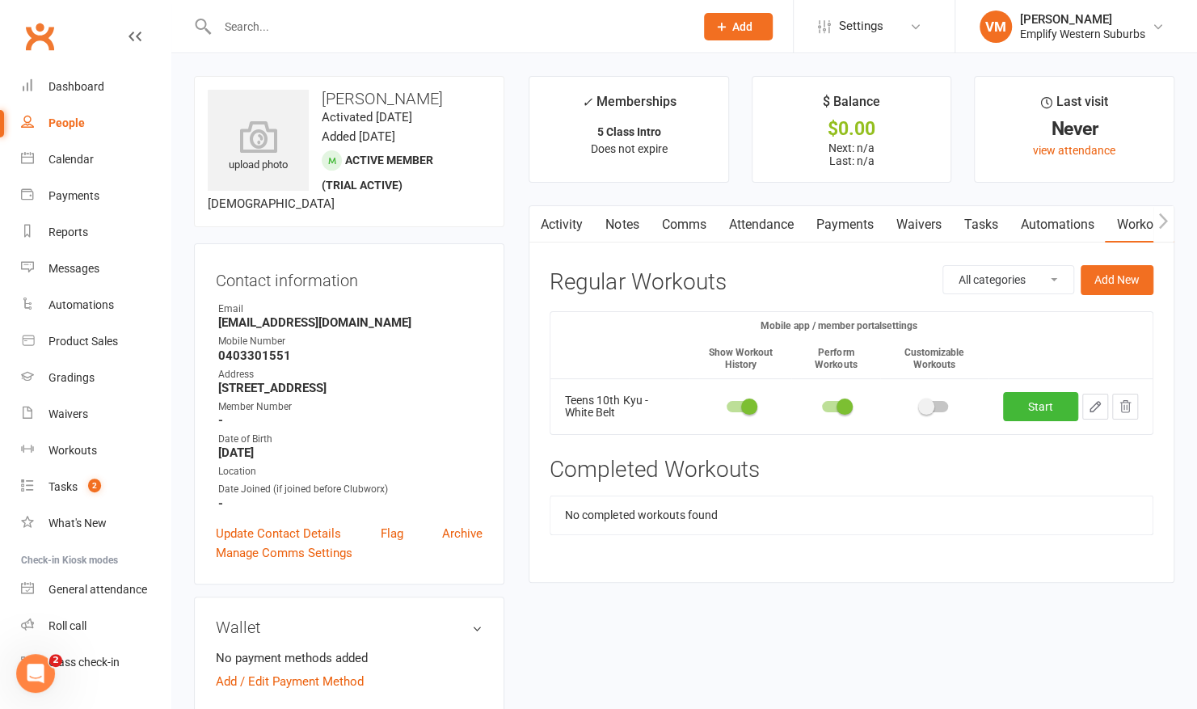
click at [1131, 399] on icon "button" at bounding box center [1125, 406] width 15 height 15
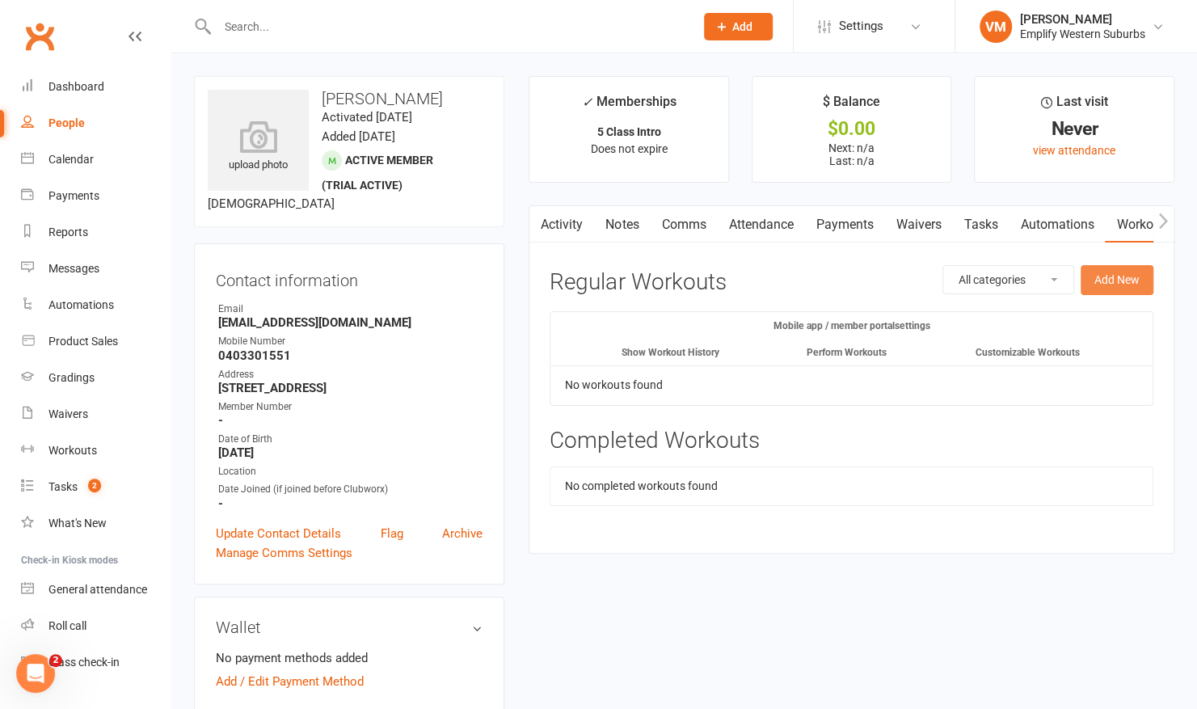
click at [1121, 281] on button "Add New" at bounding box center [1117, 279] width 73 height 29
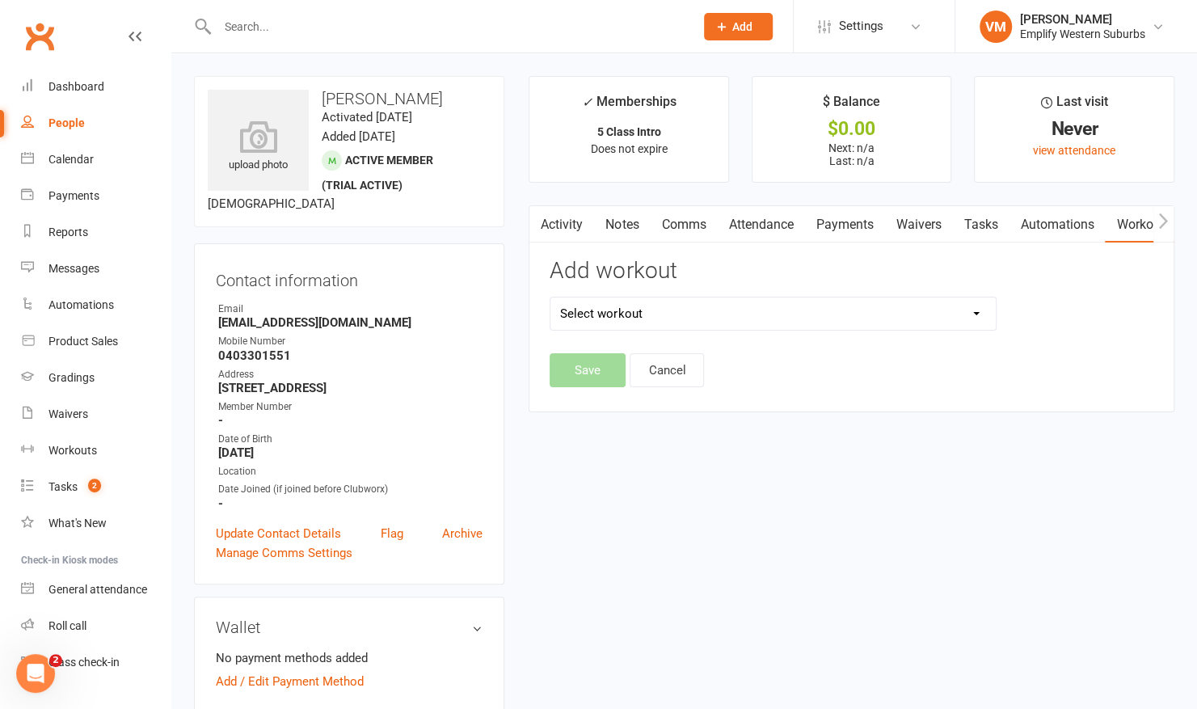
click at [952, 325] on select "Select workout" at bounding box center [773, 314] width 445 height 32
select select "3037"
click at [551, 298] on select "Select workout Adult 10th Kyu - White Belt Adult 1st Kyu - Brown 2 Adult 3rd Ky…" at bounding box center [773, 314] width 445 height 32
click at [592, 365] on button "Save" at bounding box center [588, 370] width 76 height 34
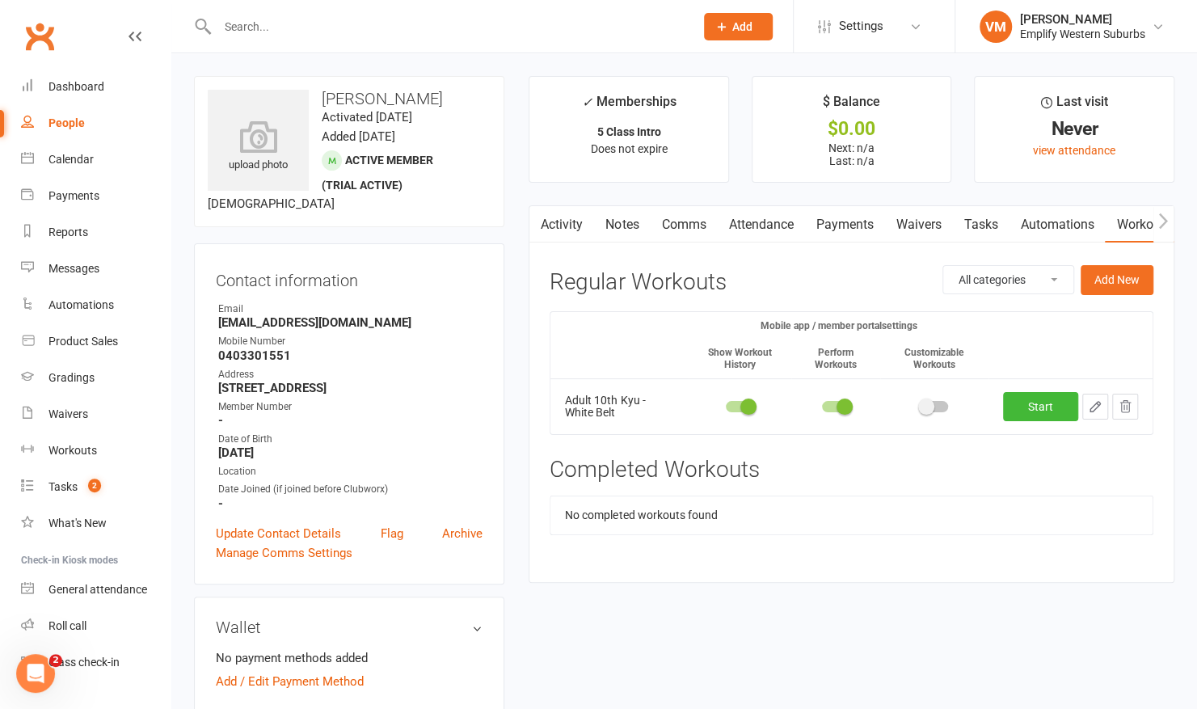
click at [729, 217] on link "Attendance" at bounding box center [760, 224] width 87 height 37
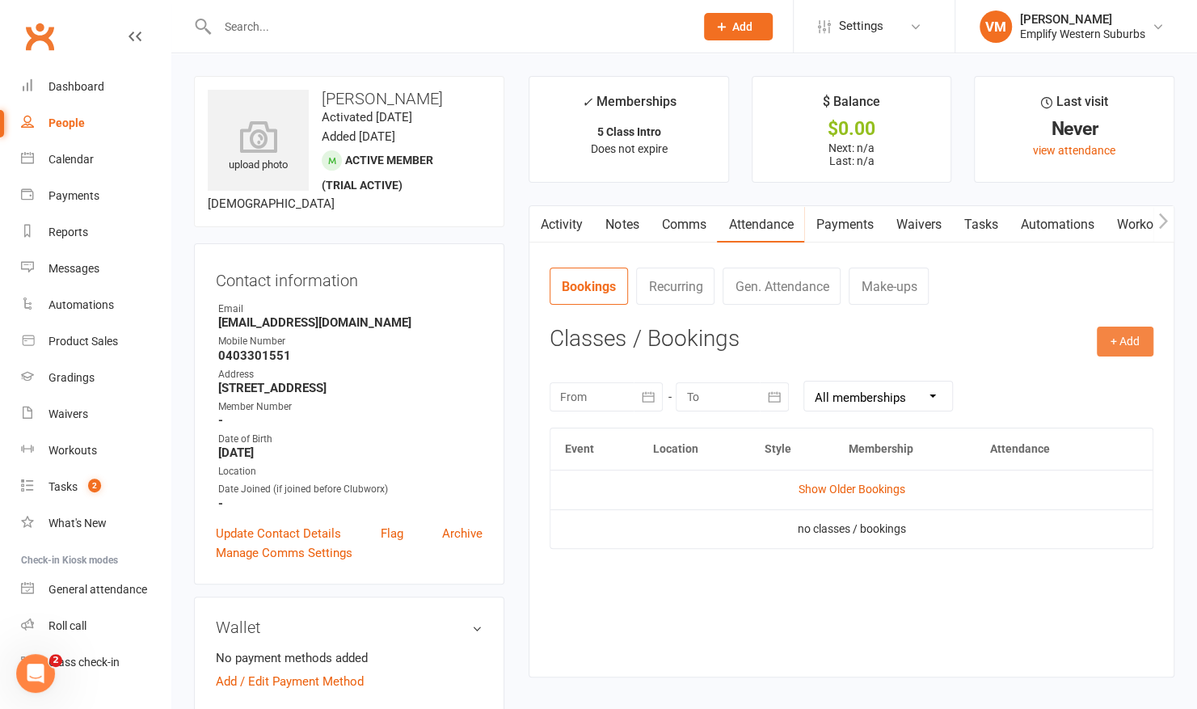
click at [1099, 329] on button "+ Add" at bounding box center [1125, 341] width 57 height 29
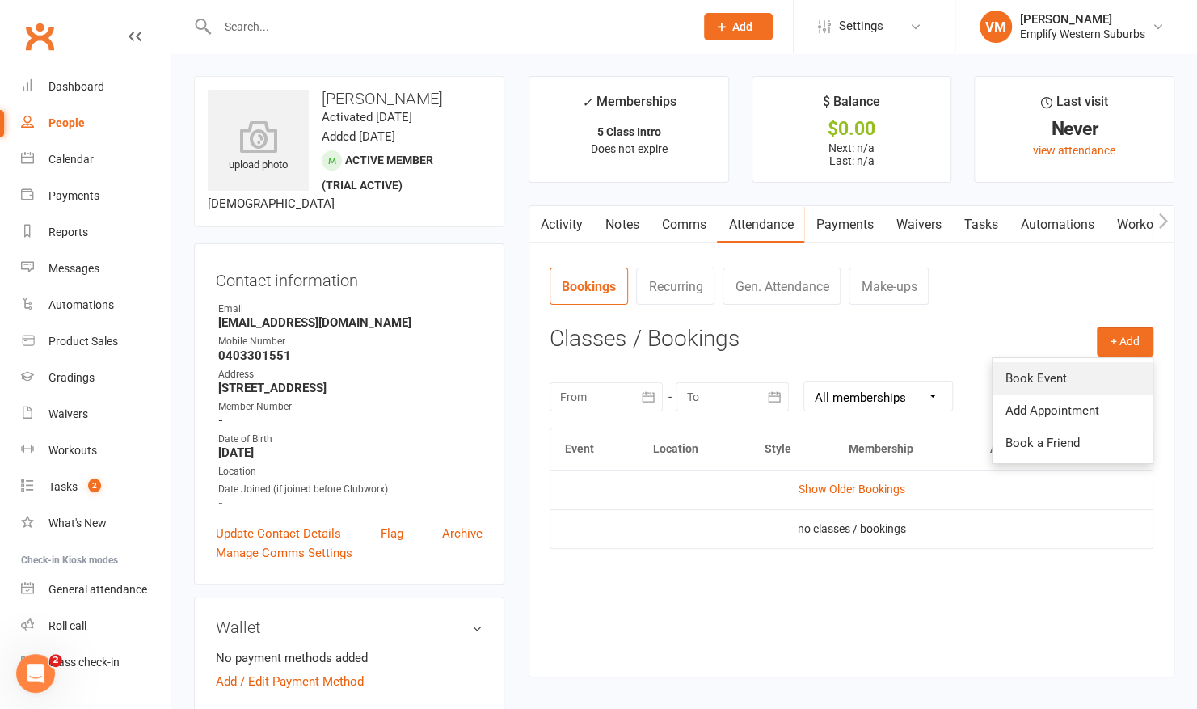
click at [1023, 369] on link "Book Event" at bounding box center [1073, 378] width 160 height 32
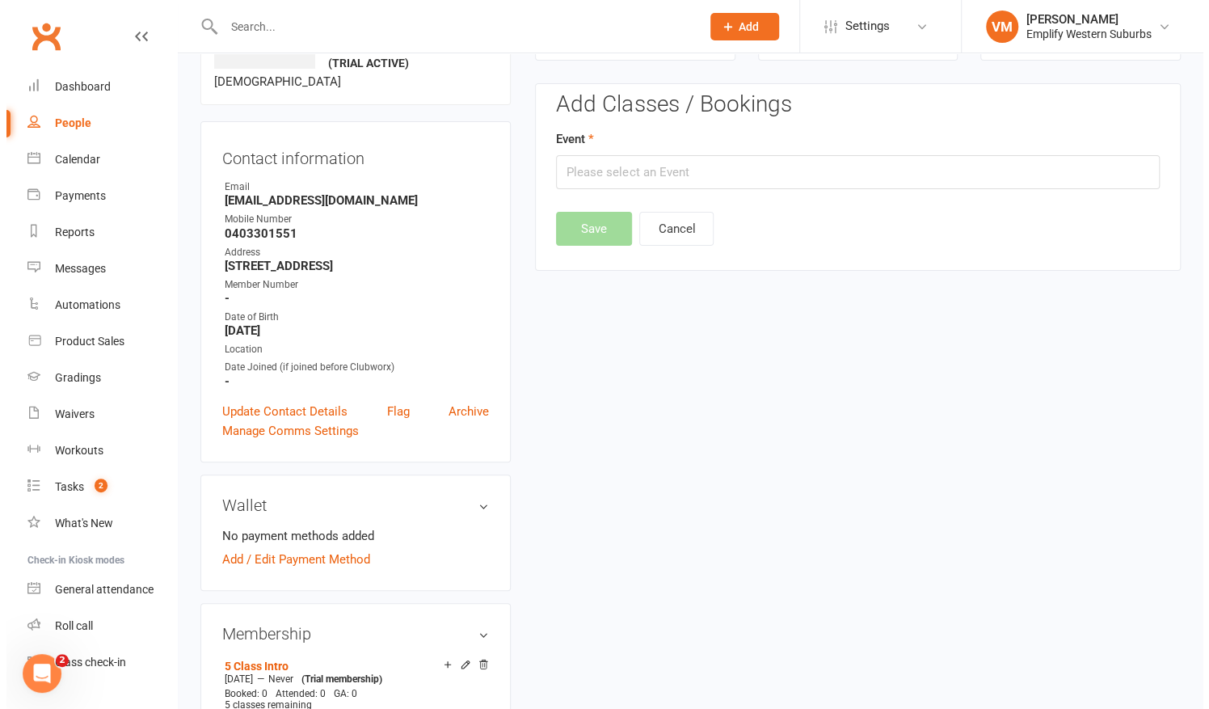
scroll to position [123, 0]
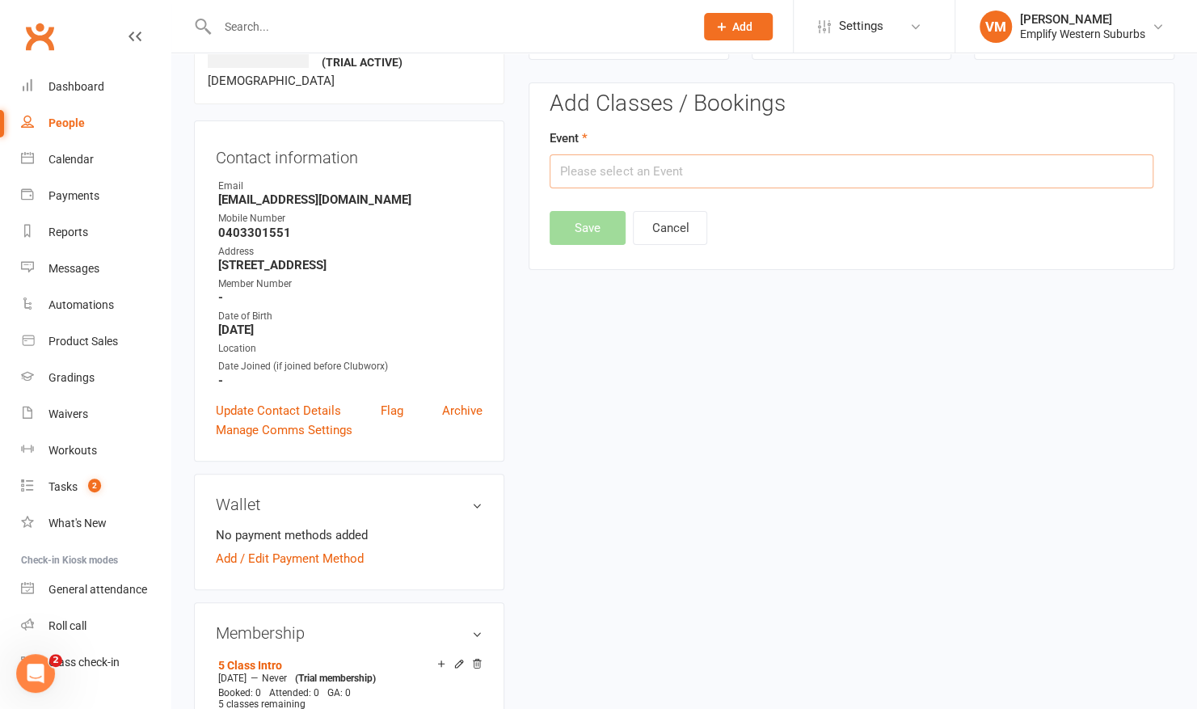
click at [830, 179] on input "text" at bounding box center [852, 171] width 604 height 34
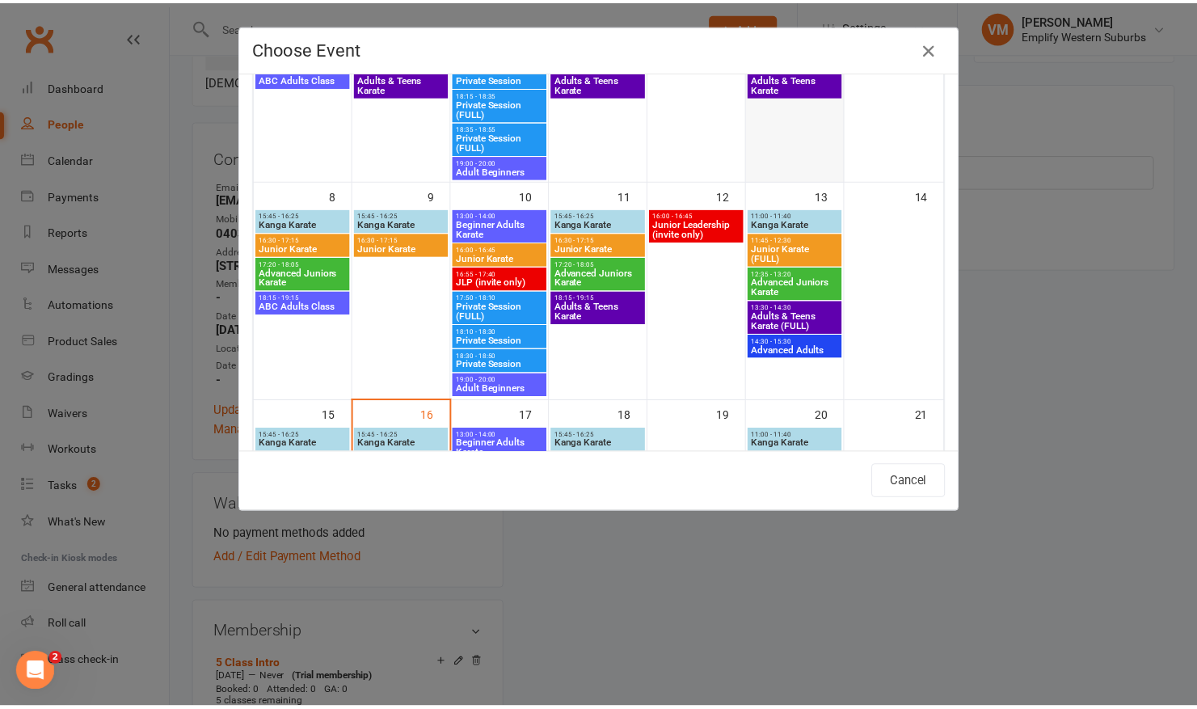
scroll to position [454, 0]
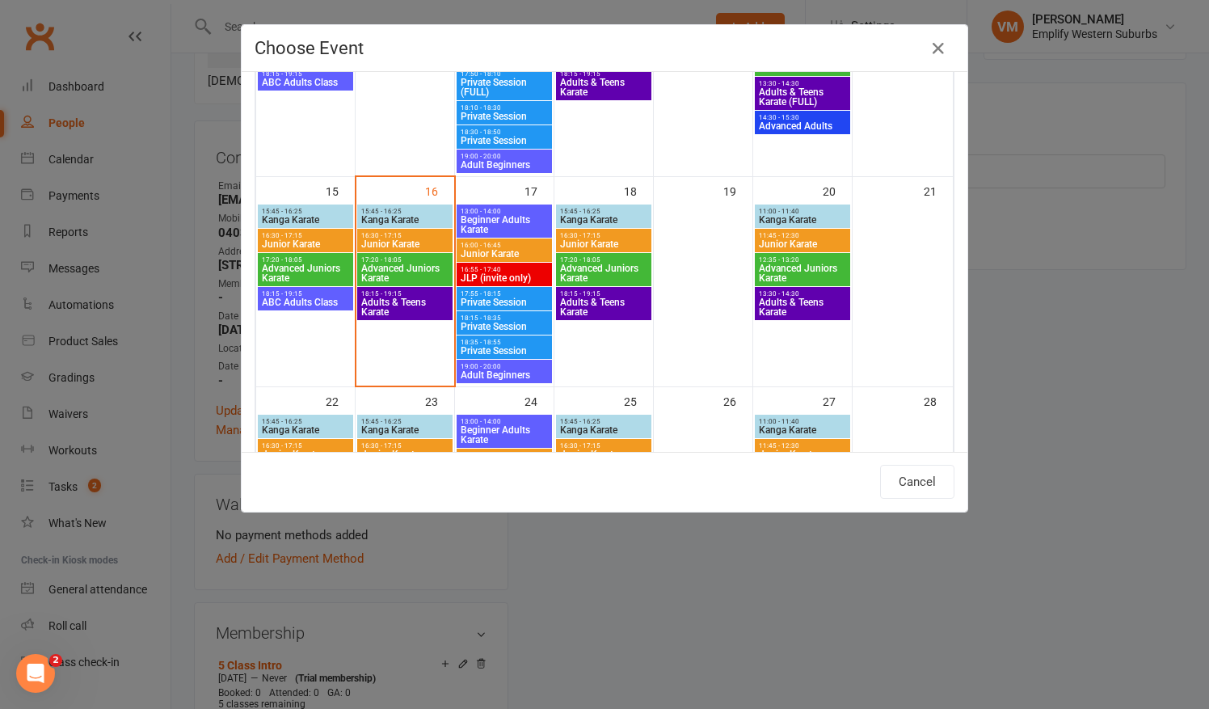
click at [593, 308] on span "Adults & Teens Karate" at bounding box center [603, 307] width 89 height 19
type input "Adults & Teens Karate - Sep 18, 2025 6:15:00 PM"
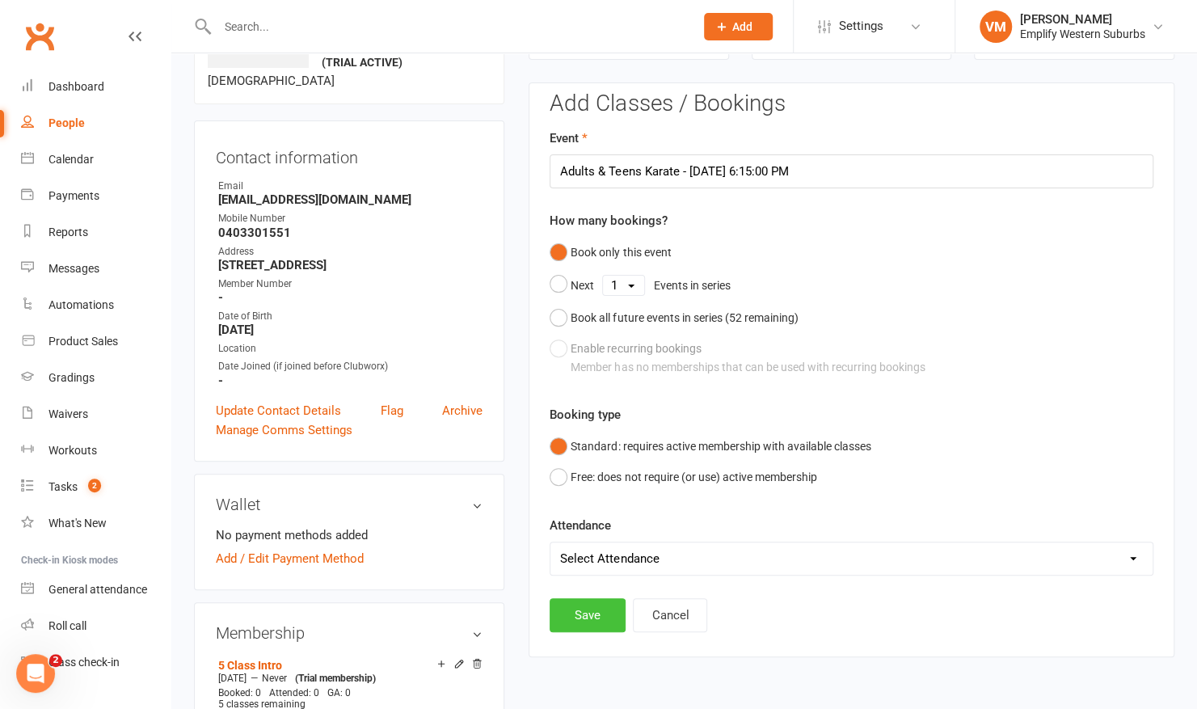
click at [573, 608] on button "Save" at bounding box center [588, 615] width 76 height 34
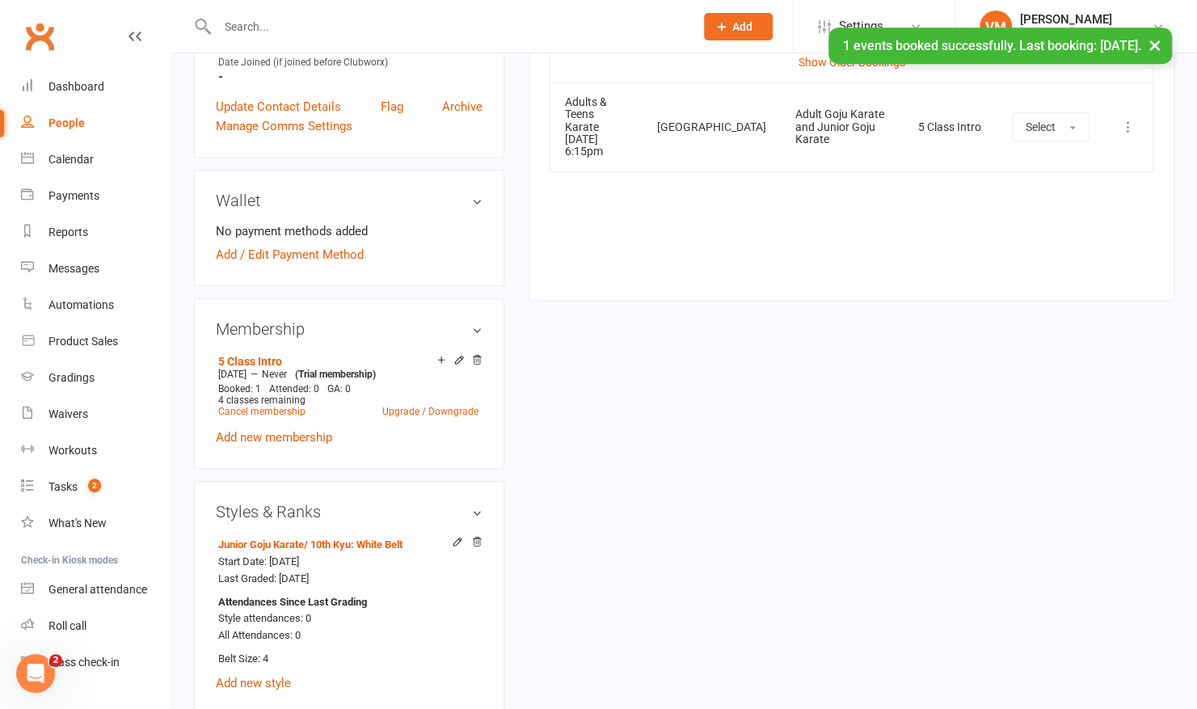
scroll to position [441, 0]
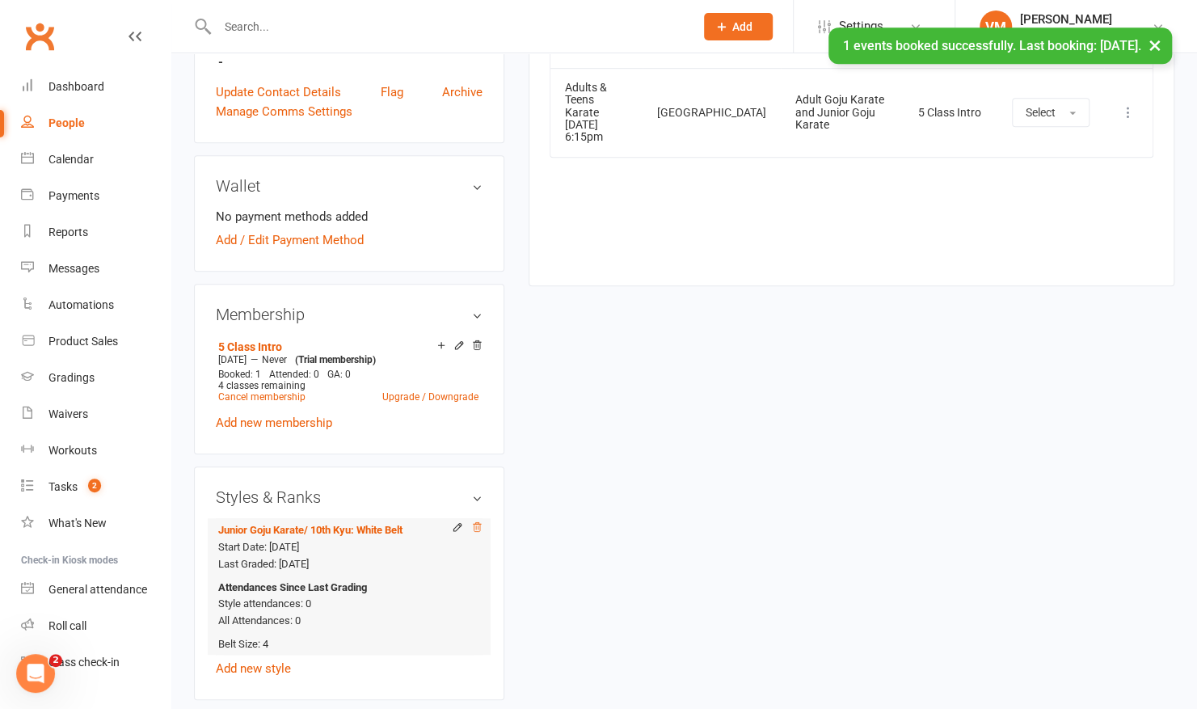
click at [478, 522] on icon at bounding box center [478, 526] width 8 height 9
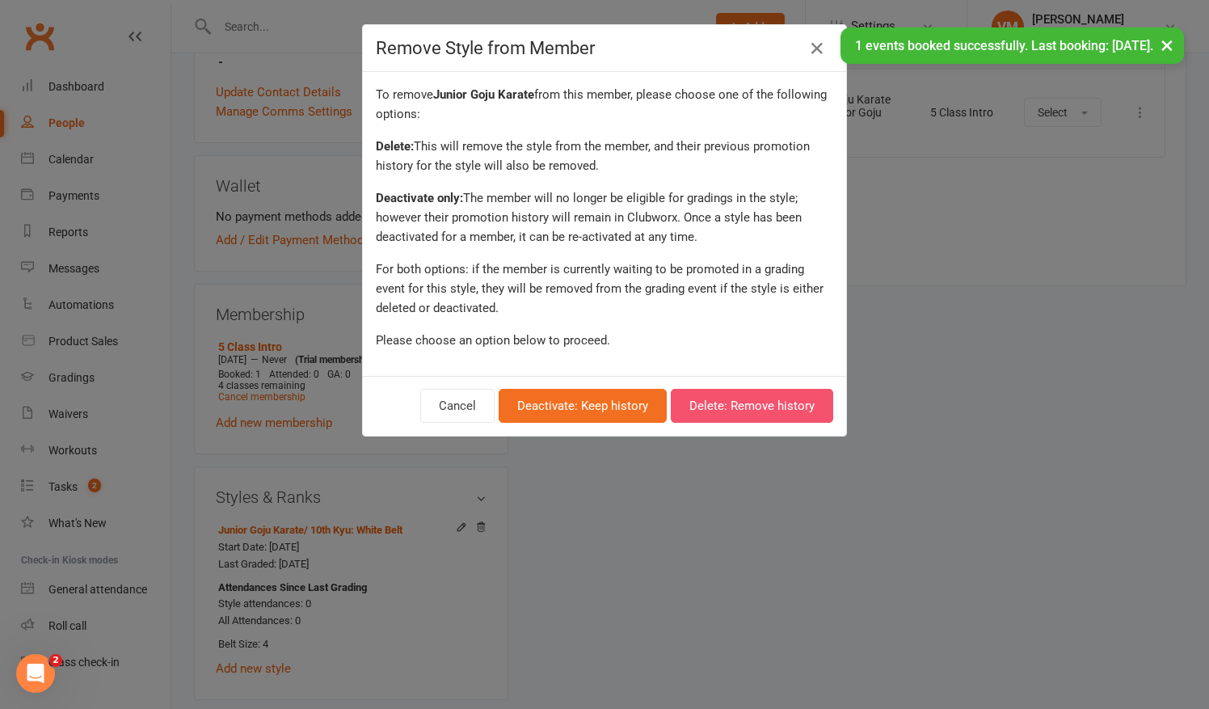
click at [744, 411] on button "Delete: Remove history" at bounding box center [752, 406] width 162 height 34
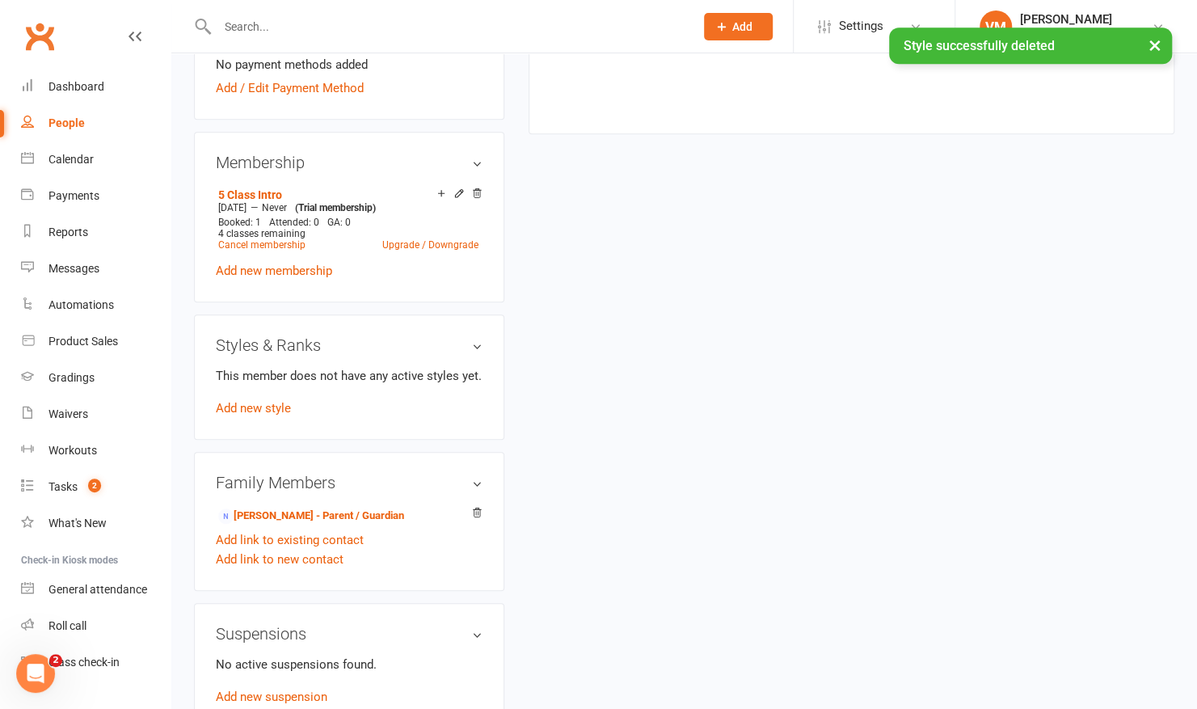
scroll to position [687, 0]
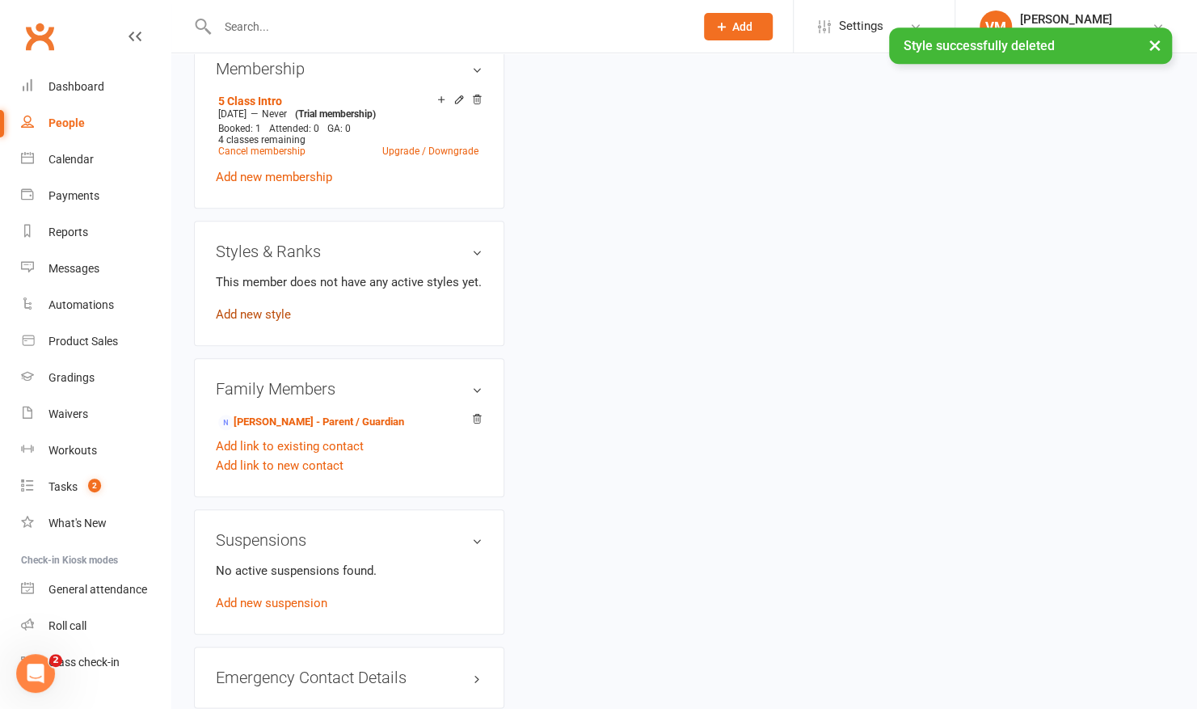
click at [273, 310] on link "Add new style" at bounding box center [253, 314] width 75 height 15
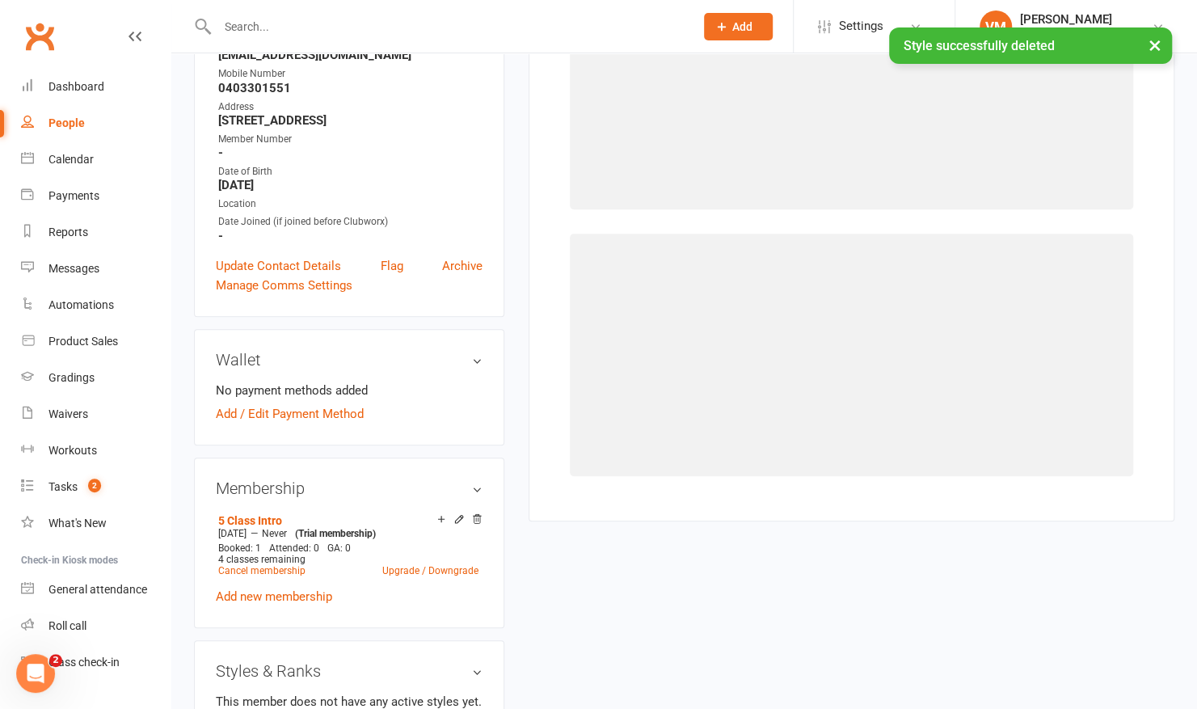
scroll to position [123, 0]
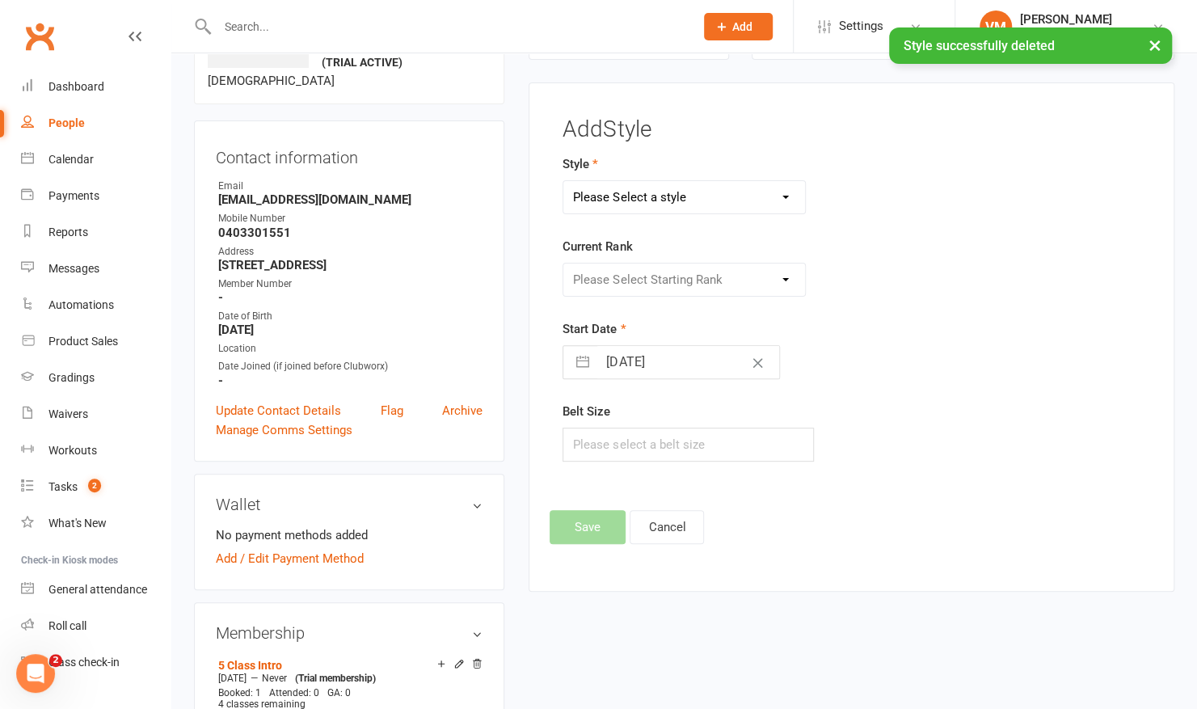
click at [716, 213] on form "Style Please Select a style Adult Goju Karate Instructor Development Pathway Ju…" at bounding box center [751, 307] width 377 height 307
click at [716, 193] on select "Please Select a style Adult Goju Karate Instructor Development Pathway Junior G…" at bounding box center [684, 197] width 242 height 32
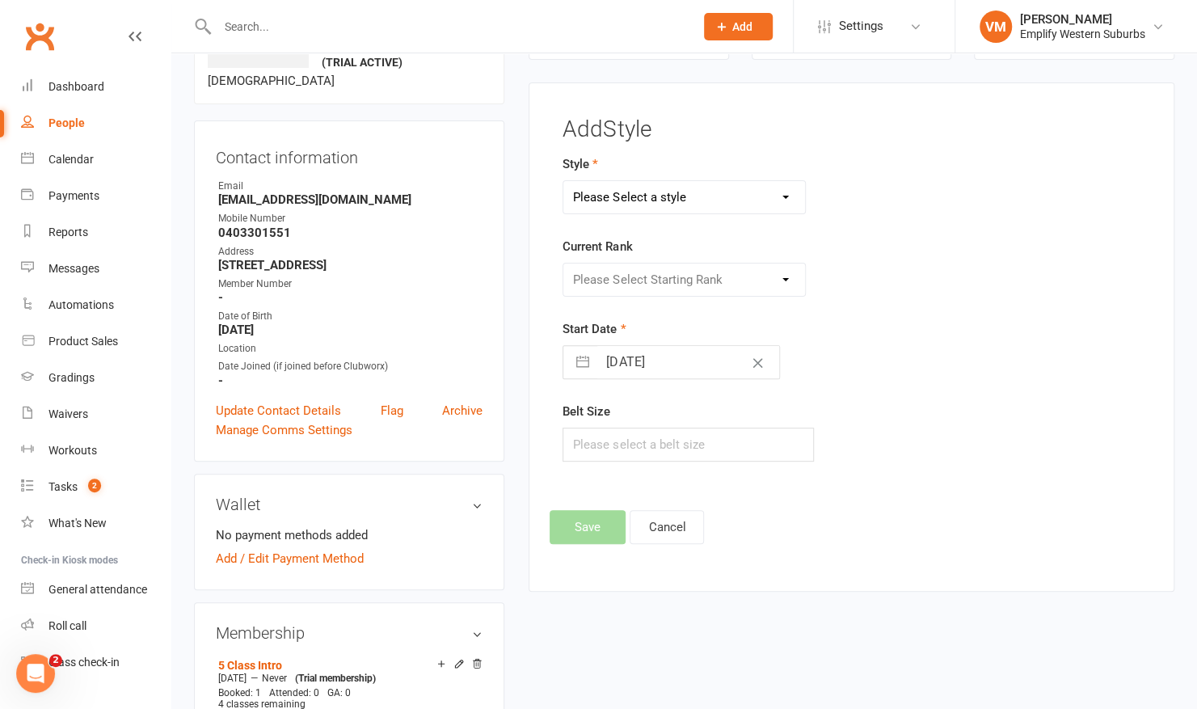
select select "2125"
click at [563, 181] on select "Please Select a style Adult Goju Karate Instructor Development Pathway Junior G…" at bounding box center [684, 197] width 242 height 32
click at [647, 264] on select "Please Select Starting Rank 10th Kyu: White Belt 9th Kyu: Yellow Belt 8th Kyu: …" at bounding box center [684, 280] width 242 height 32
select select "20785"
click at [563, 264] on select "Please Select Starting Rank 10th Kyu: White Belt 9th Kyu: Yellow Belt 8th Kyu: …" at bounding box center [684, 280] width 242 height 32
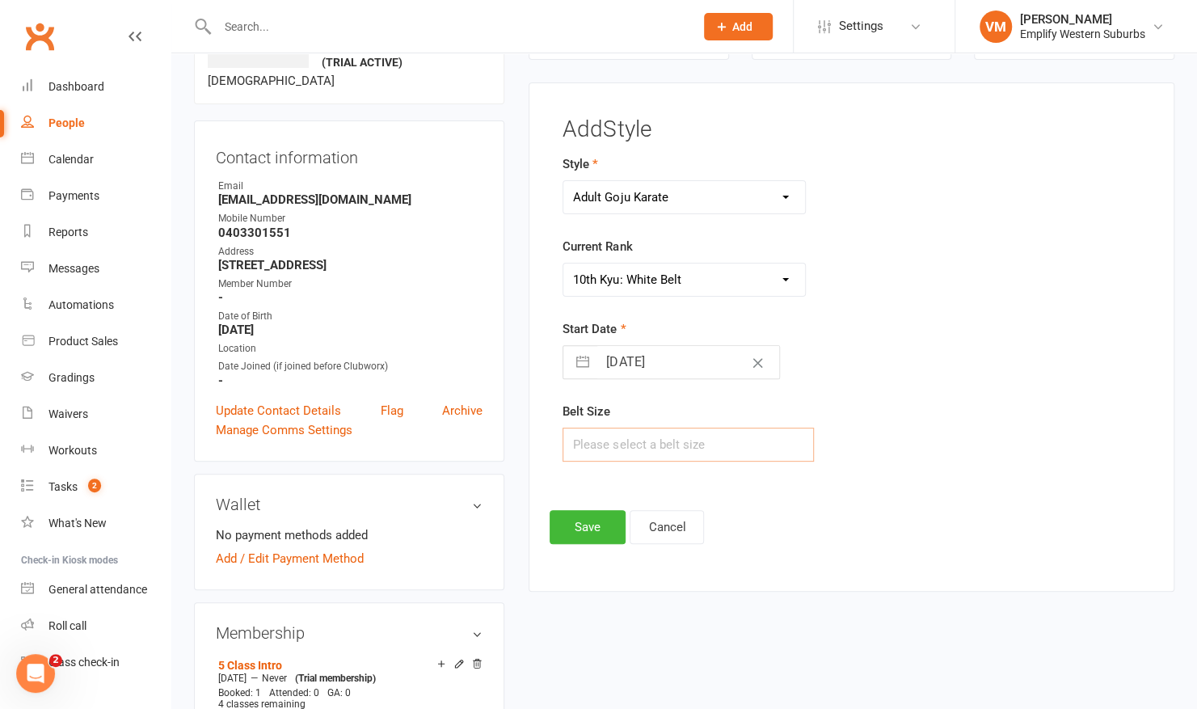
click at [645, 428] on input "text" at bounding box center [688, 445] width 251 height 34
type input "4"
click at [580, 522] on button "Save" at bounding box center [588, 527] width 76 height 34
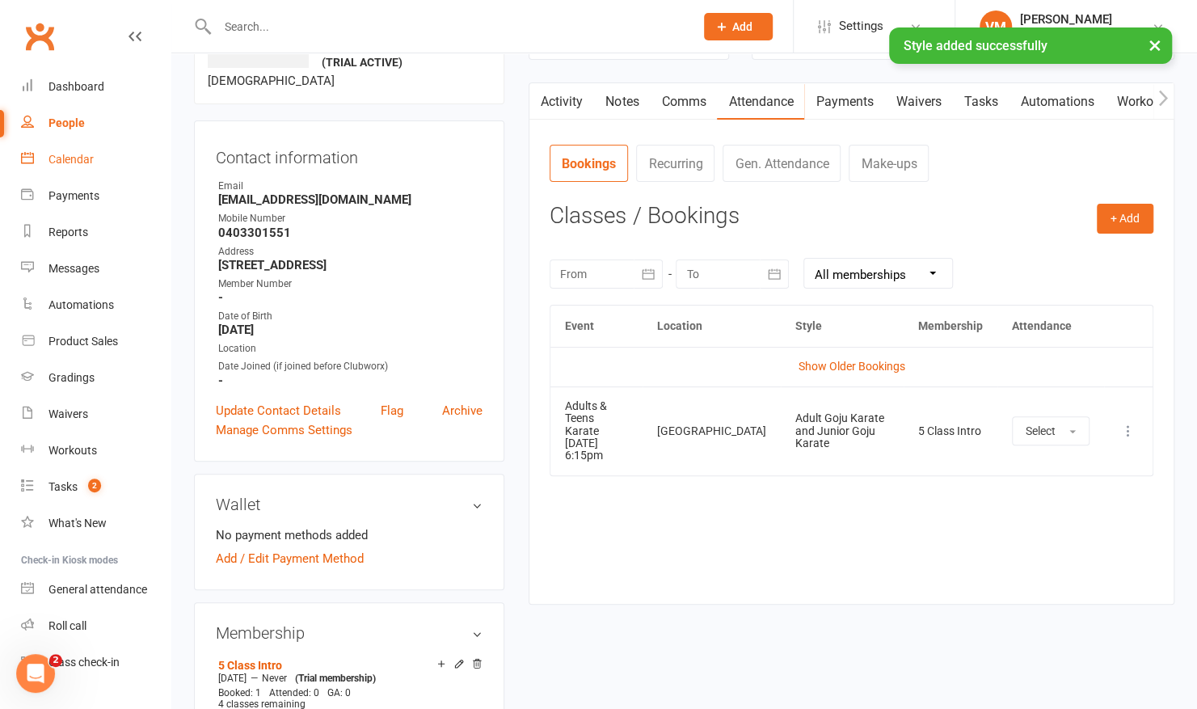
click at [81, 158] on div "Calendar" at bounding box center [71, 159] width 45 height 13
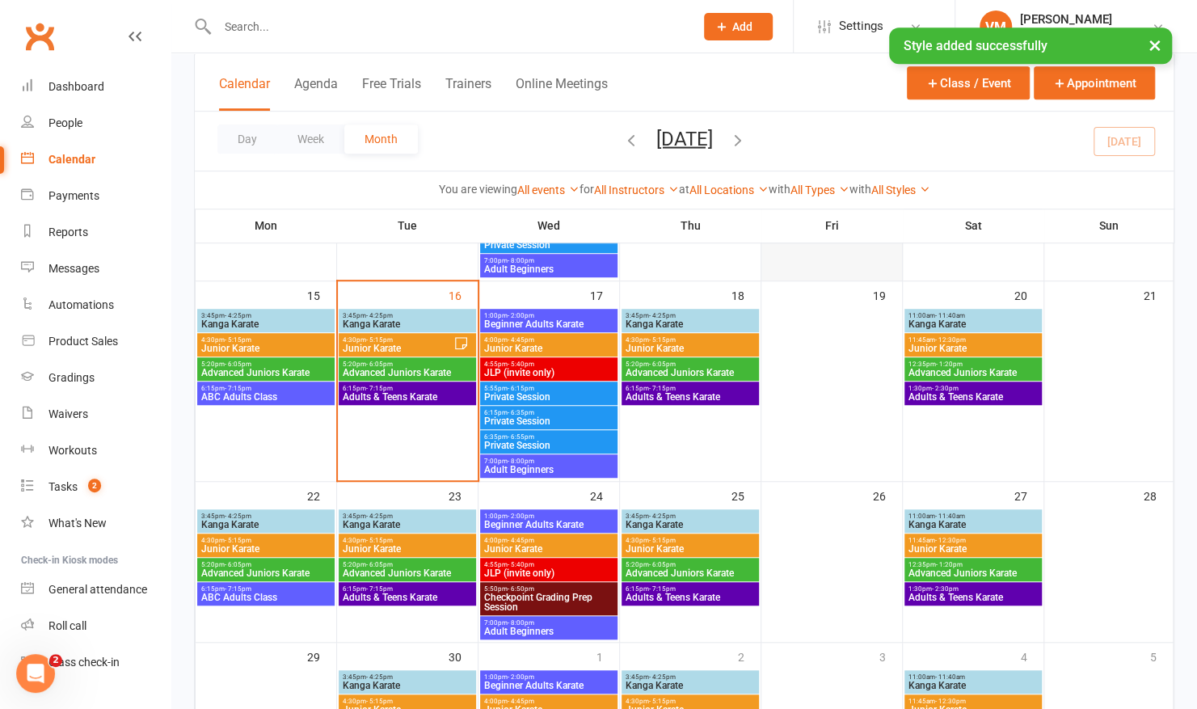
scroll to position [465, 0]
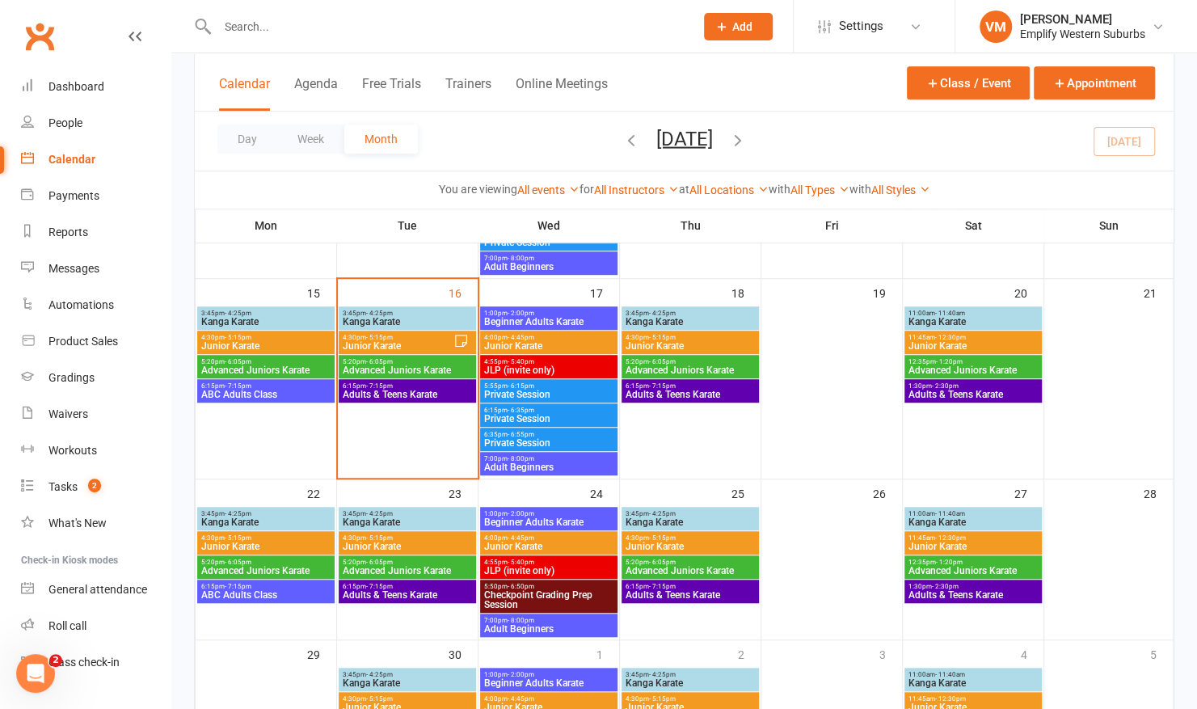
click at [720, 382] on span "6:15pm - 7:15pm" at bounding box center [690, 385] width 131 height 7
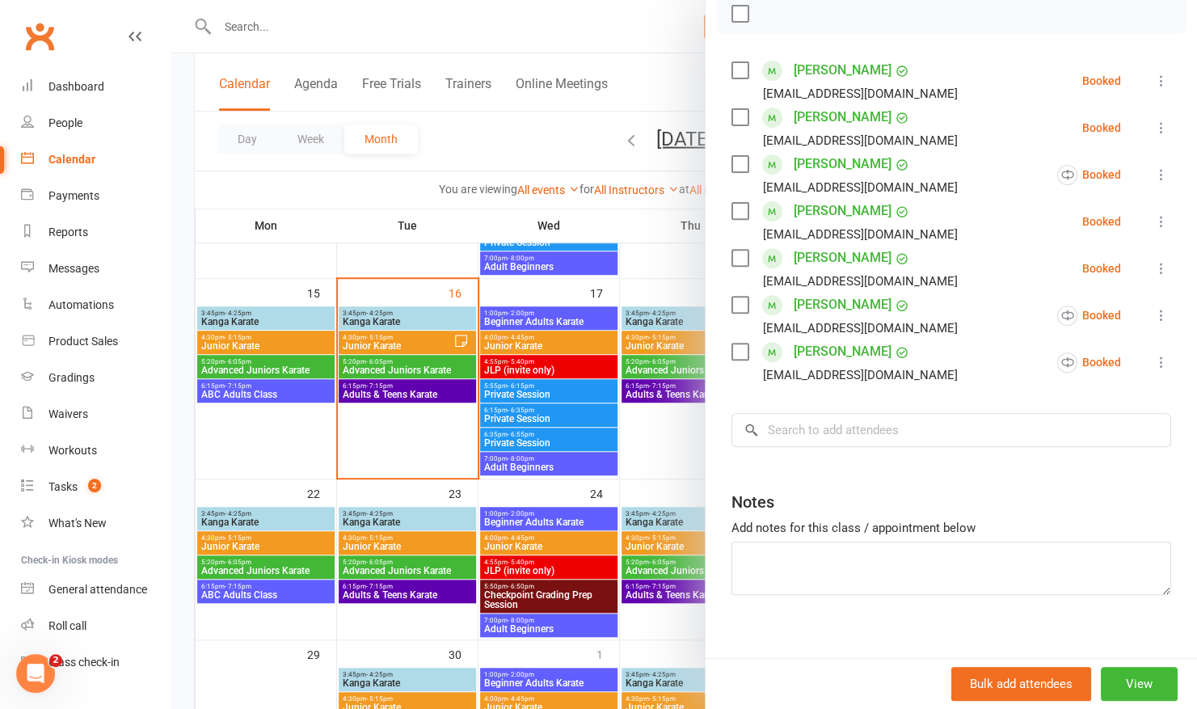
scroll to position [281, 0]
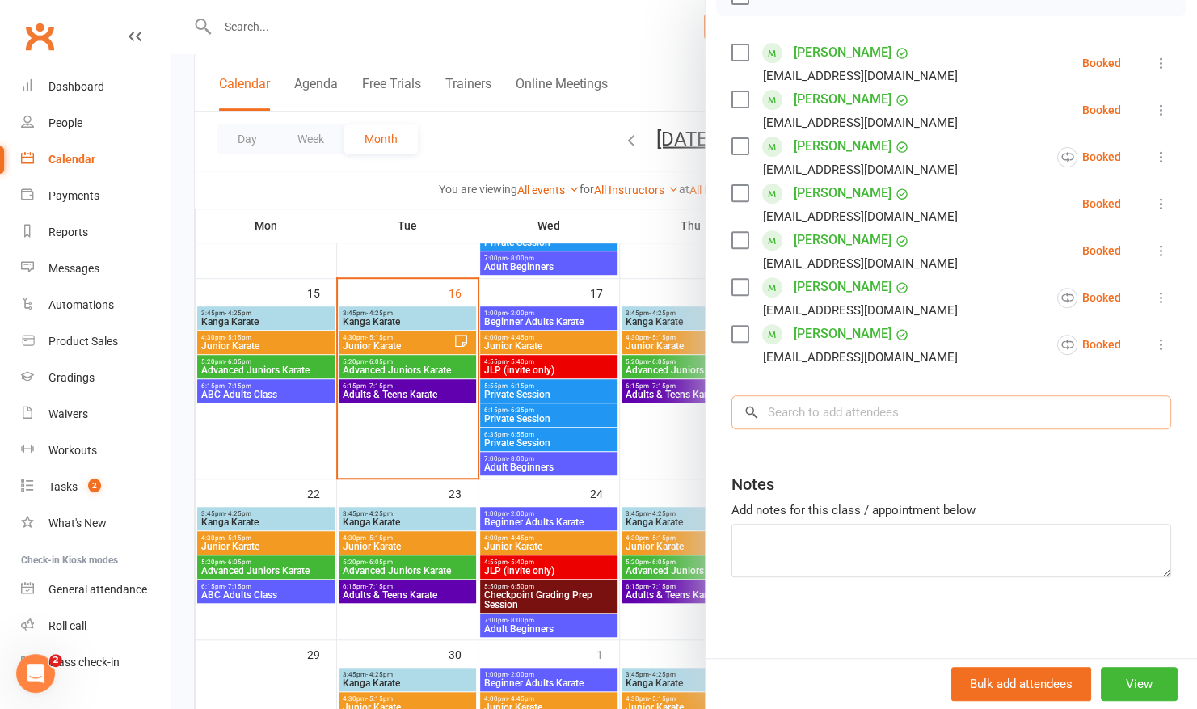
click at [850, 416] on input "search" at bounding box center [952, 412] width 440 height 34
click at [828, 534] on textarea at bounding box center [952, 550] width 440 height 53
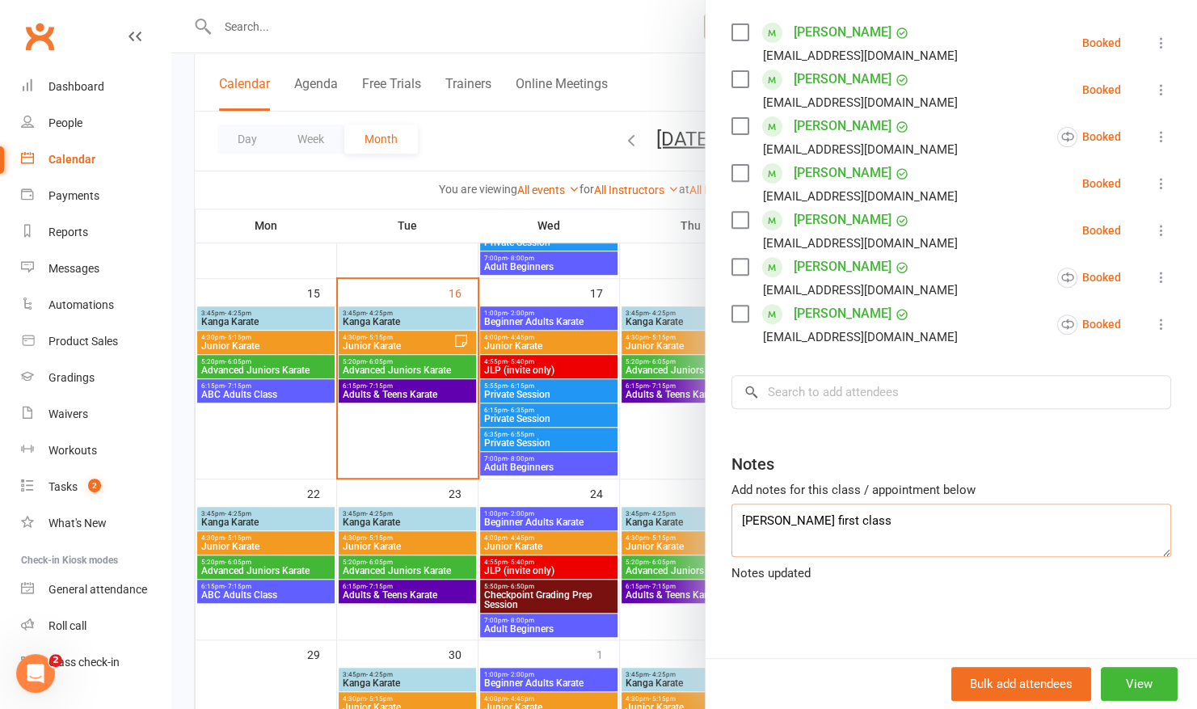
click at [768, 557] on textarea "Anton first class" at bounding box center [952, 530] width 440 height 53
click at [825, 542] on textarea "Anton first class" at bounding box center [952, 530] width 440 height 53
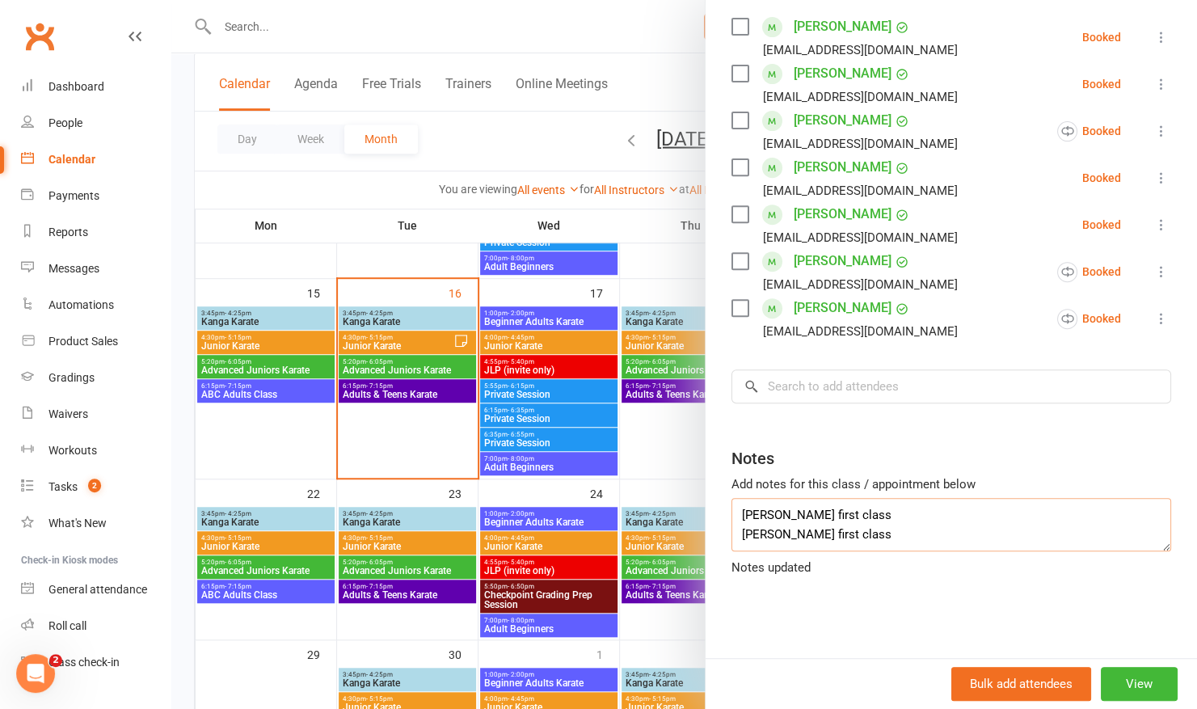
type textarea "Anton first class Matthew first class"
click at [660, 255] on div at bounding box center [684, 354] width 1026 height 709
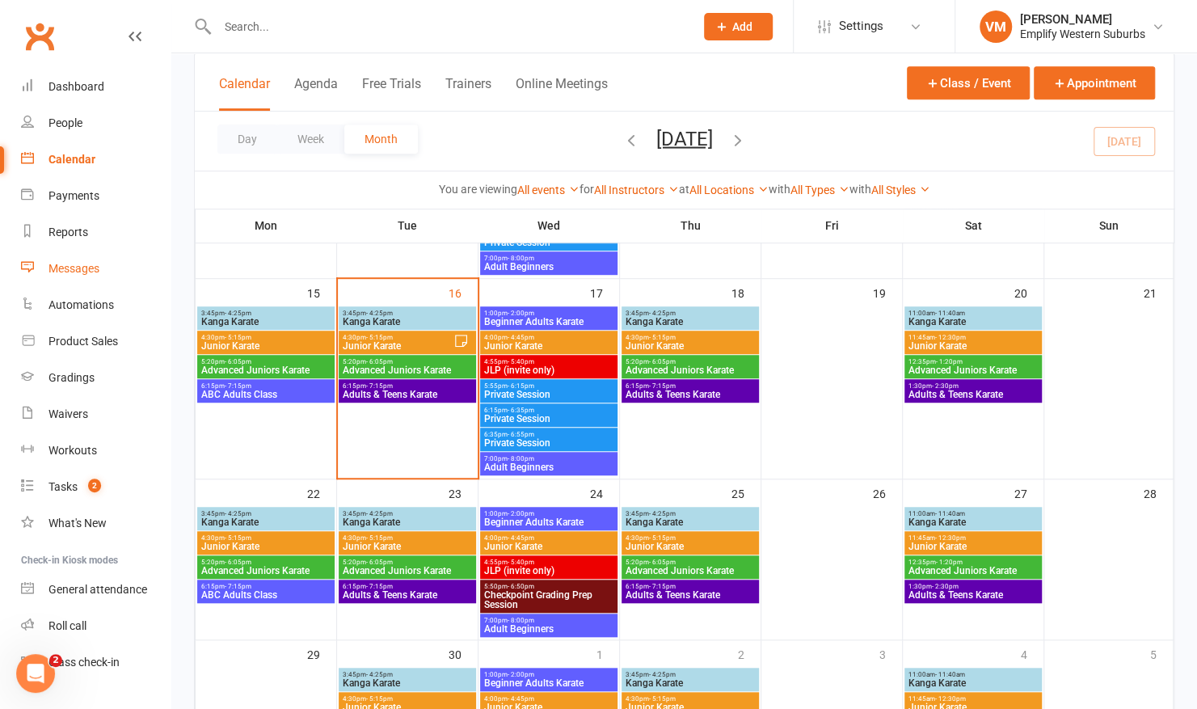
click at [71, 266] on div "Messages" at bounding box center [74, 268] width 51 height 13
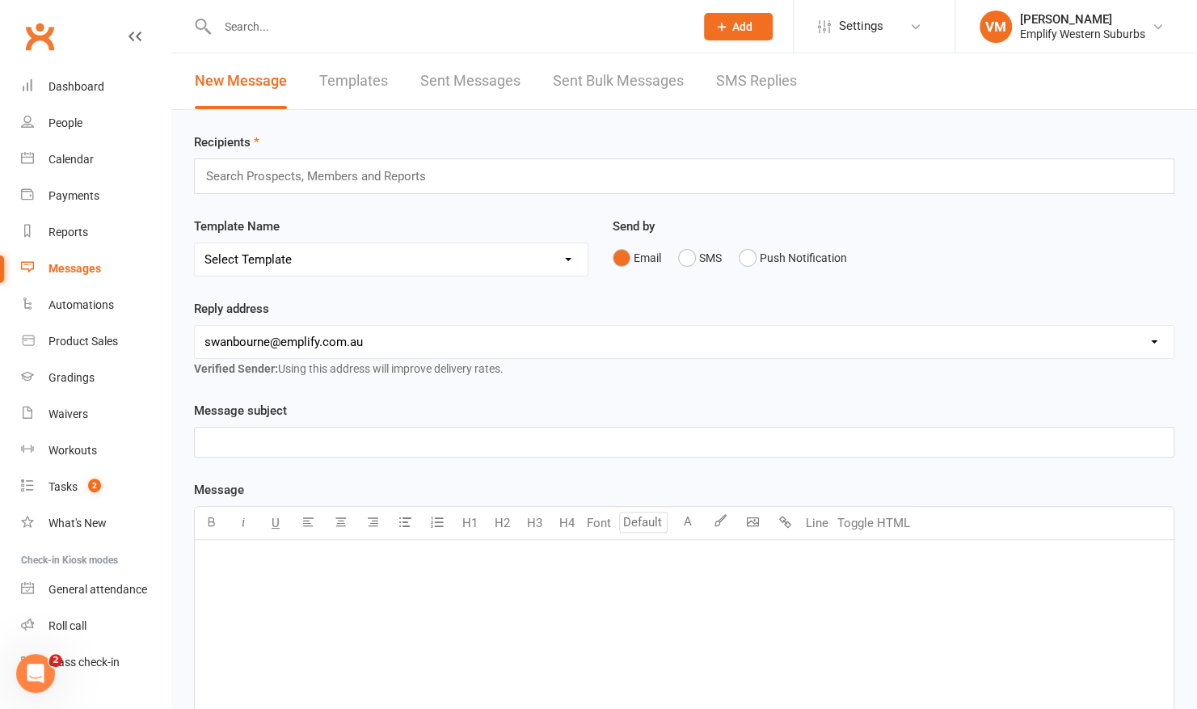
click at [382, 88] on link "Templates" at bounding box center [353, 81] width 69 height 56
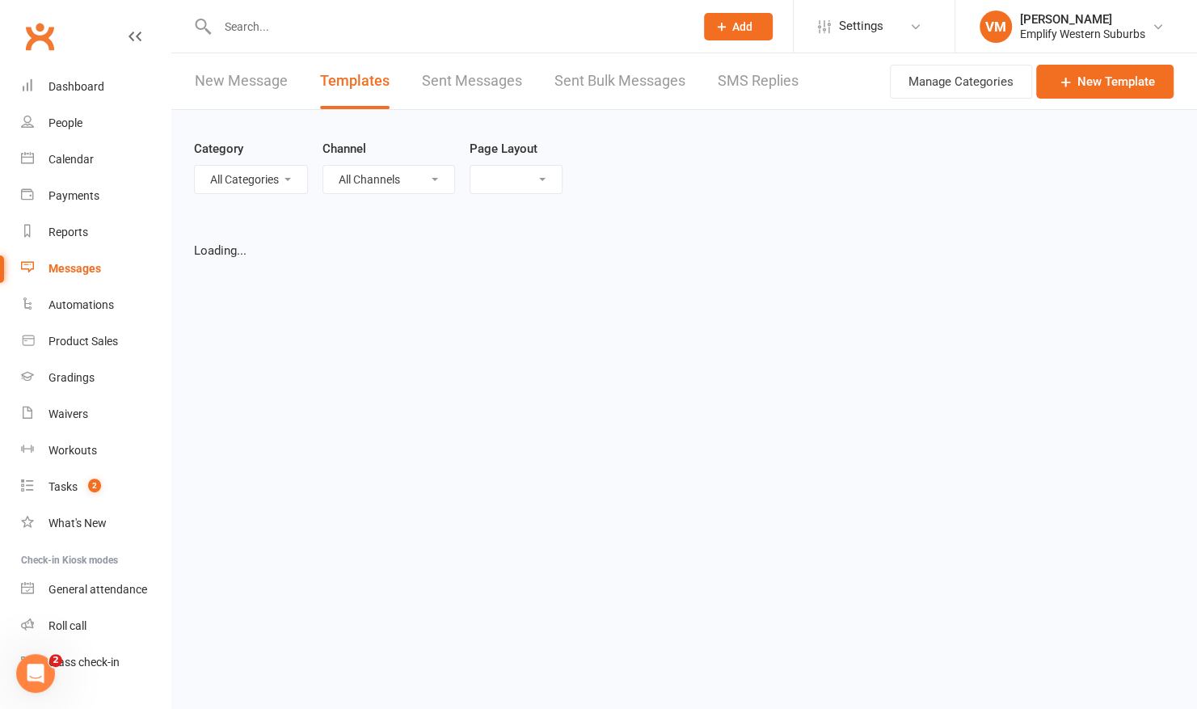
select select "grid"
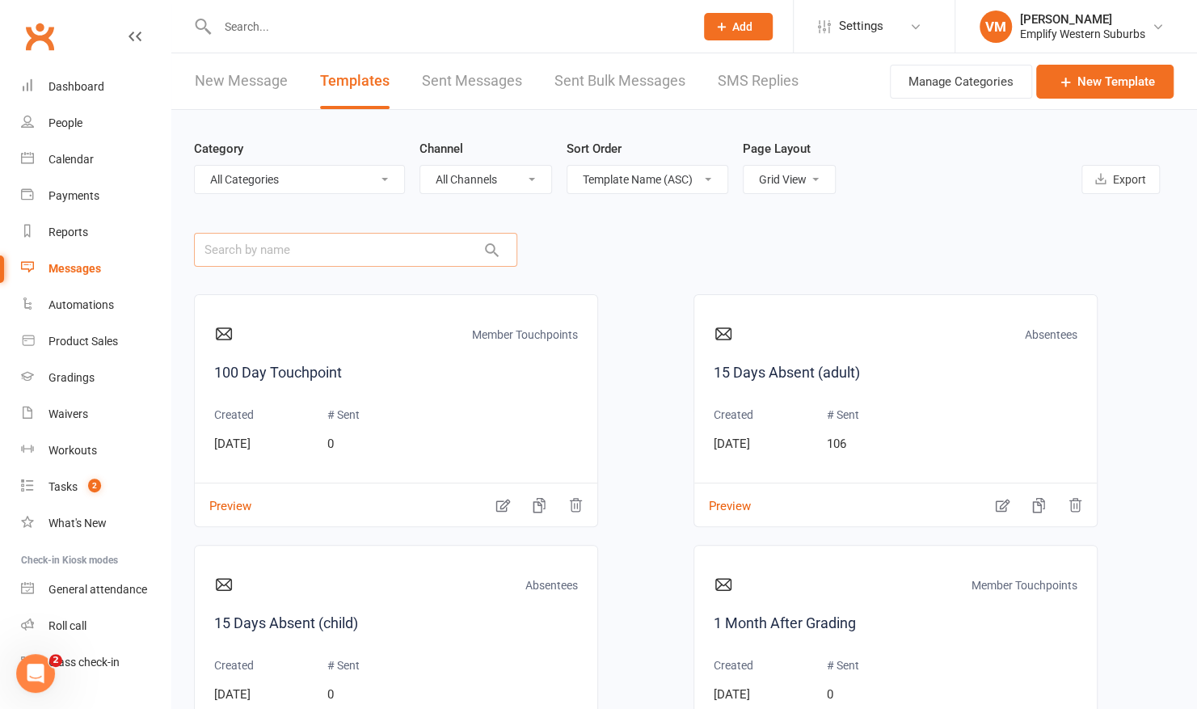
click at [425, 247] on input "text" at bounding box center [355, 250] width 323 height 34
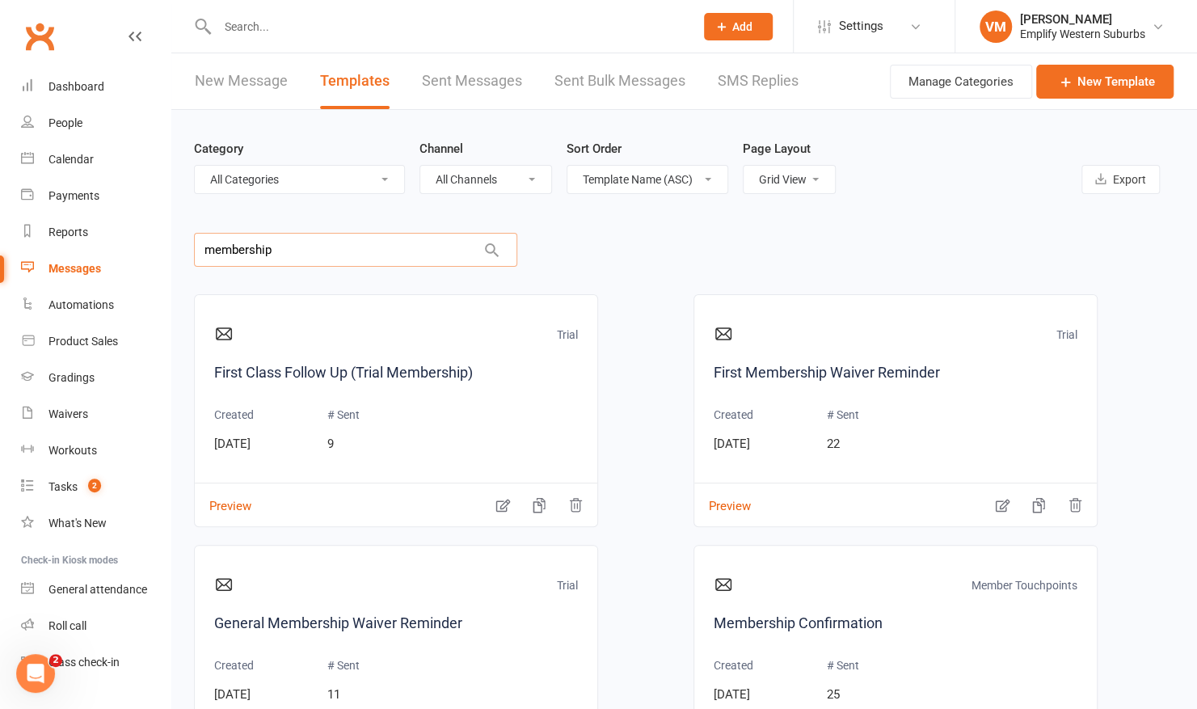
scroll to position [179, 0]
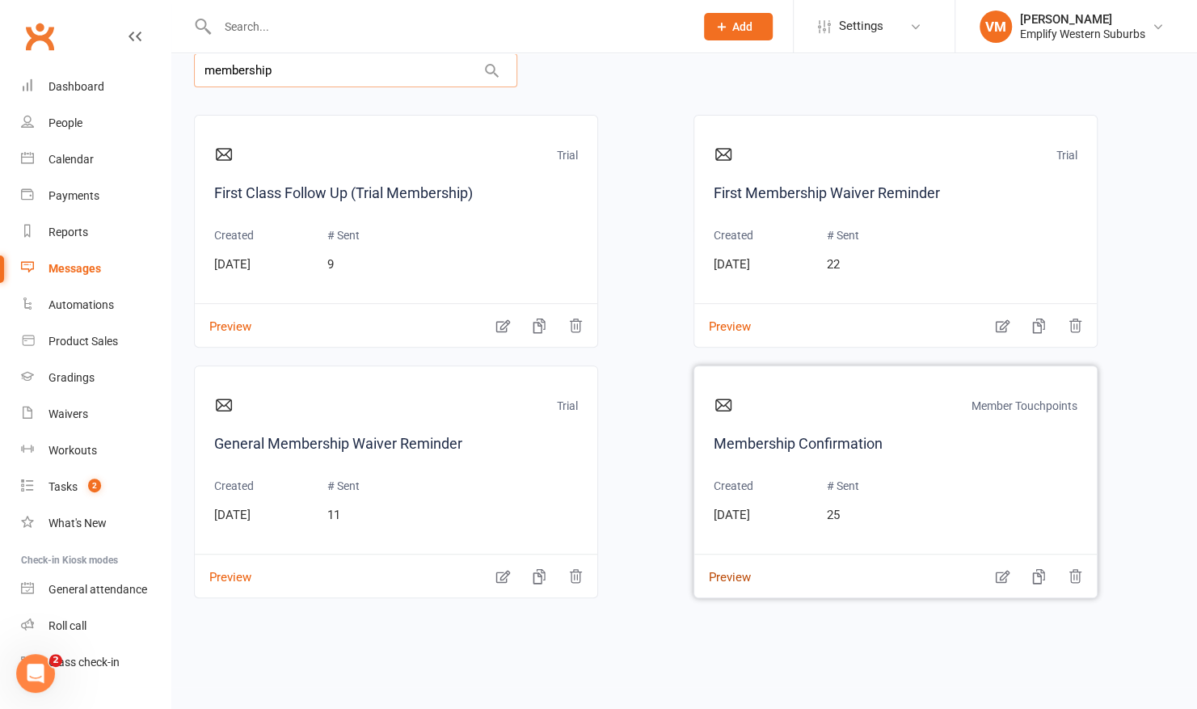
type input "membership"
click at [726, 575] on button "Preview" at bounding box center [722, 566] width 57 height 17
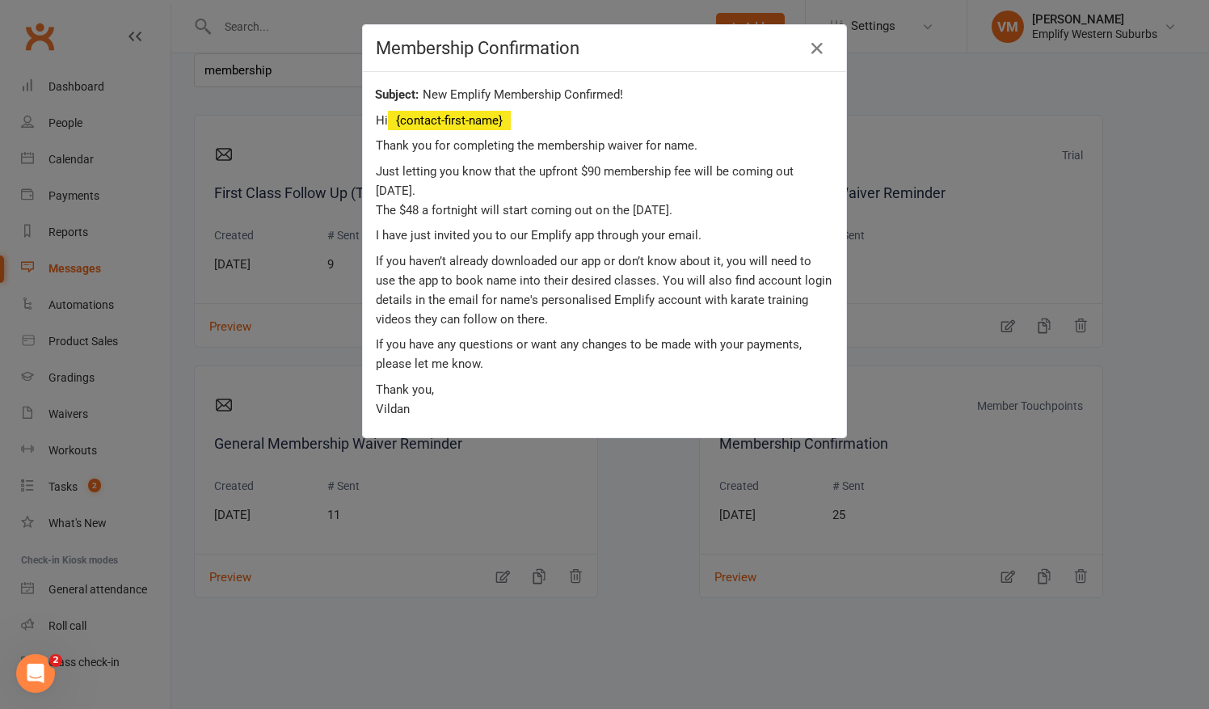
click at [627, 519] on div "Membership Confirmation New Emplify Membership Confirmed! Hi {contact-first-nam…" at bounding box center [604, 354] width 1209 height 709
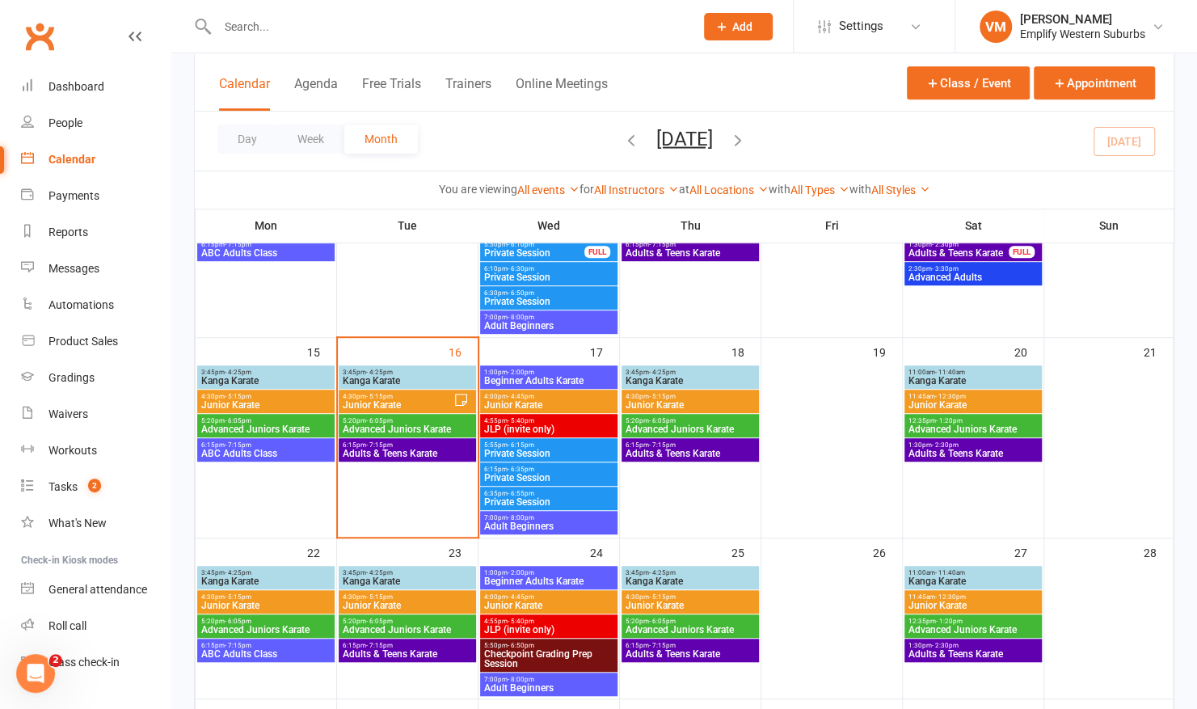
scroll to position [407, 0]
